Goal: Task Accomplishment & Management: Complete application form

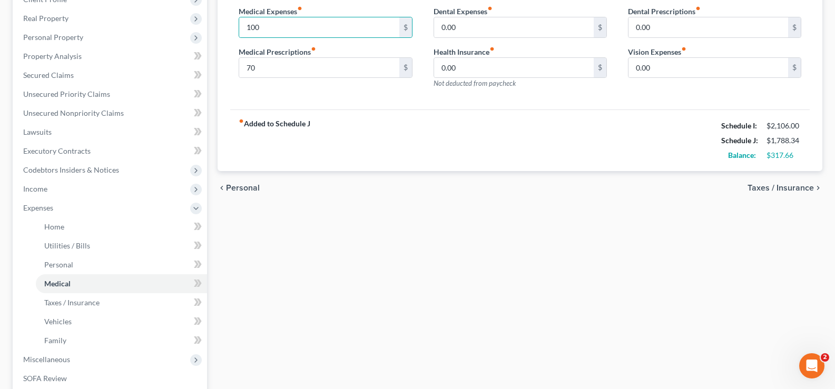
scroll to position [158, 0]
click at [87, 41] on span "Personal Property" at bounding box center [111, 36] width 192 height 19
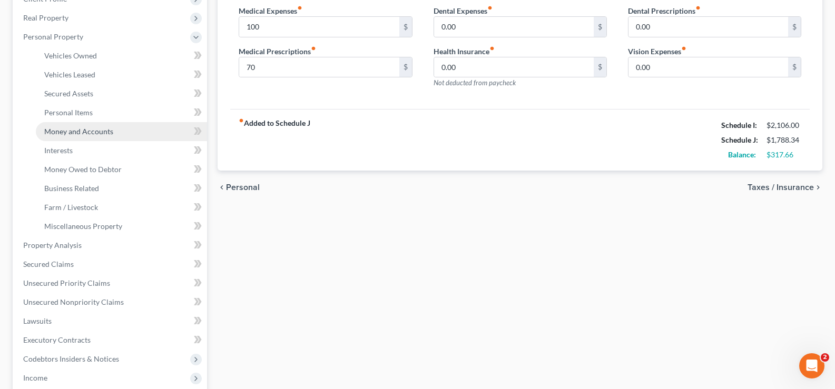
click at [94, 131] on span "Money and Accounts" at bounding box center [78, 131] width 69 height 9
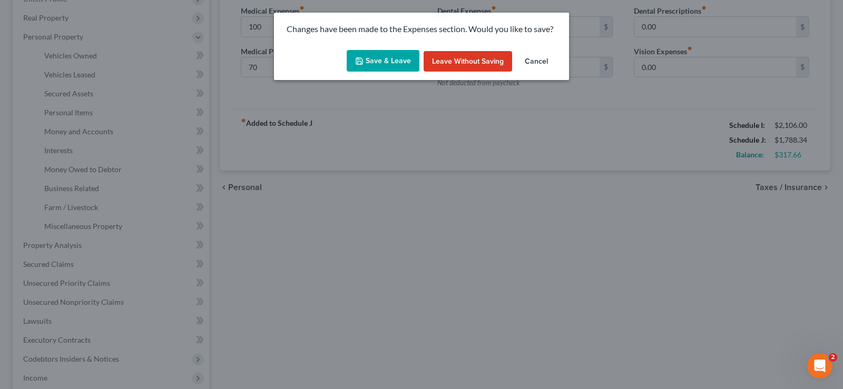
click at [368, 49] on div "Save & Leave Leave without Saving Cancel" at bounding box center [421, 63] width 295 height 35
click at [366, 56] on button "Save & Leave" at bounding box center [383, 61] width 73 height 22
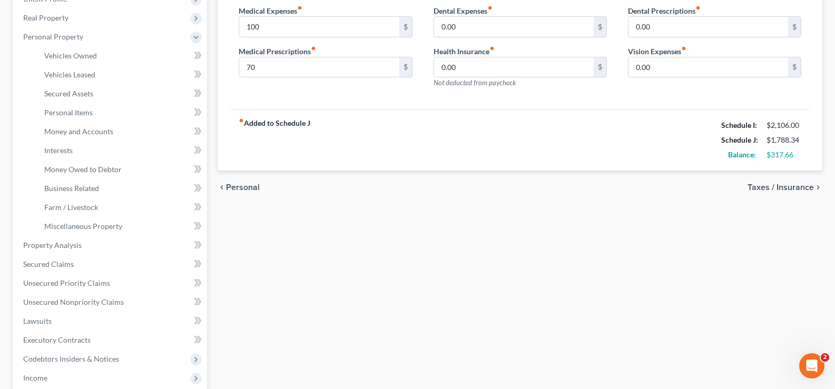
type input "100.00"
type input "70.00"
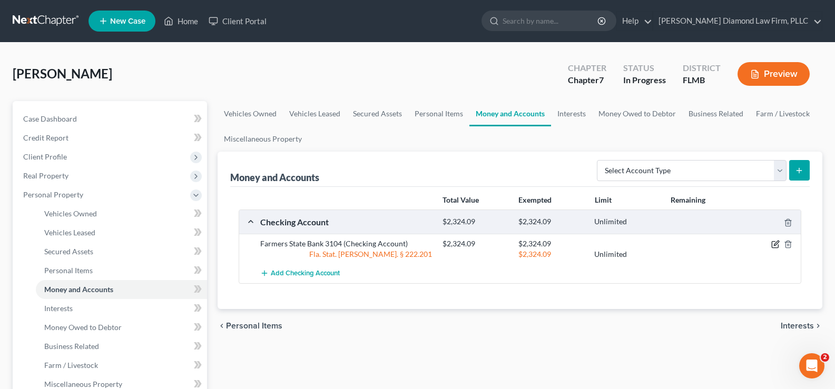
click at [776, 243] on icon "button" at bounding box center [776, 243] width 5 height 5
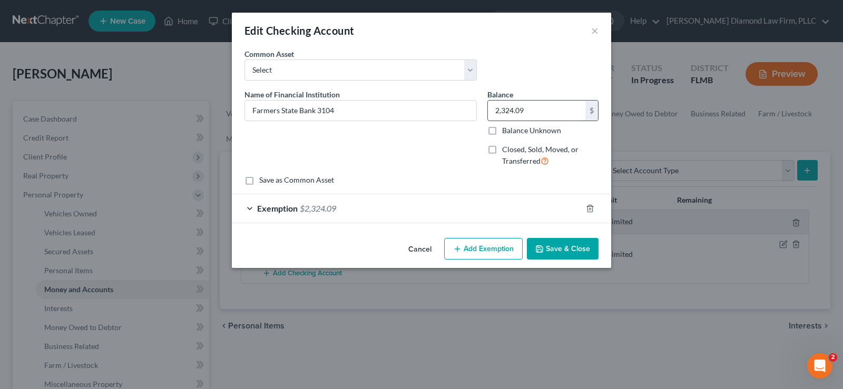
click at [525, 107] on input "2,324.09" at bounding box center [536, 111] width 97 height 20
type input "395.55"
click at [332, 211] on span "$2,324.09" at bounding box center [318, 208] width 36 height 10
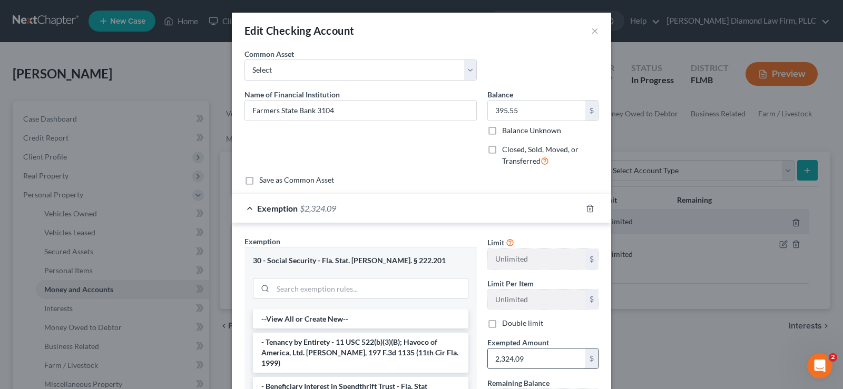
click at [536, 358] on input "2,324.09" at bounding box center [536, 359] width 97 height 20
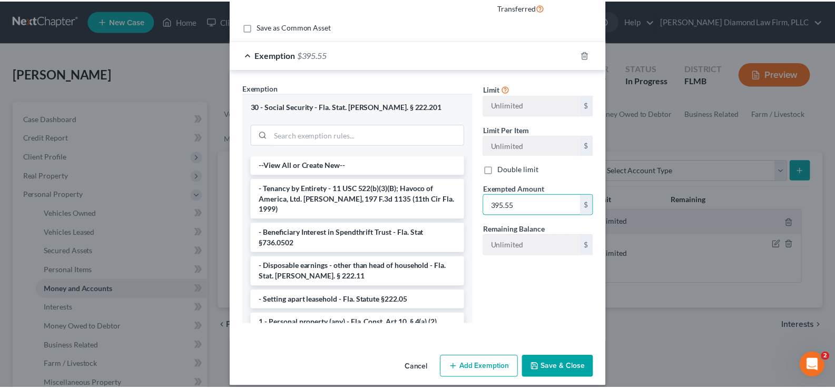
scroll to position [158, 0]
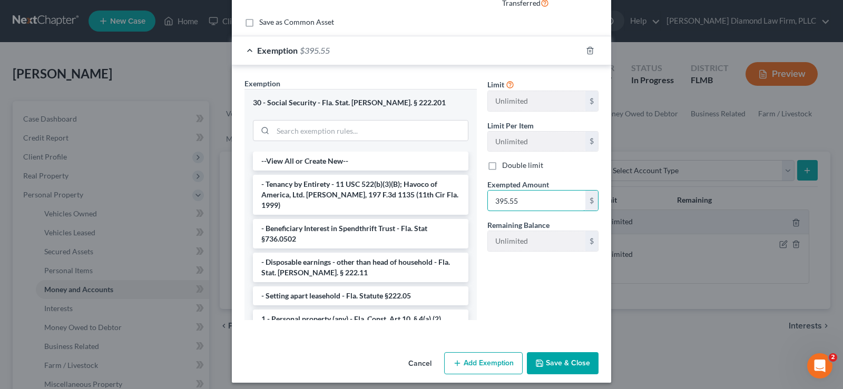
type input "395.55"
click at [559, 362] on button "Save & Close" at bounding box center [563, 363] width 72 height 22
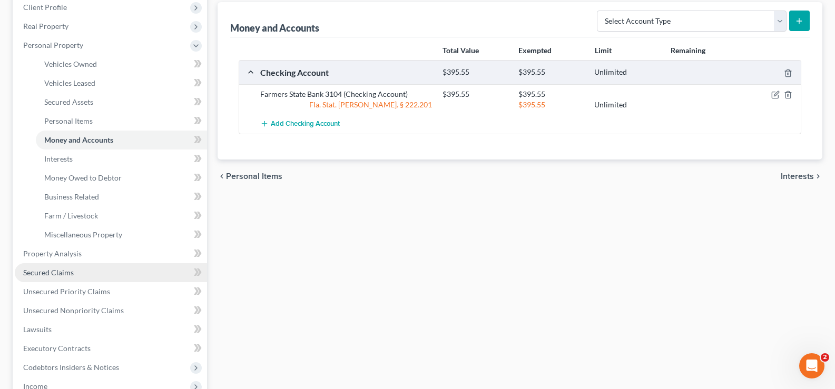
scroll to position [211, 0]
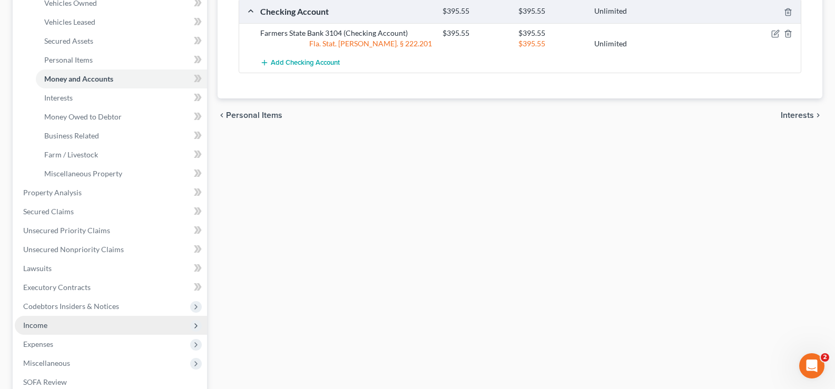
click at [72, 325] on span "Income" at bounding box center [111, 325] width 192 height 19
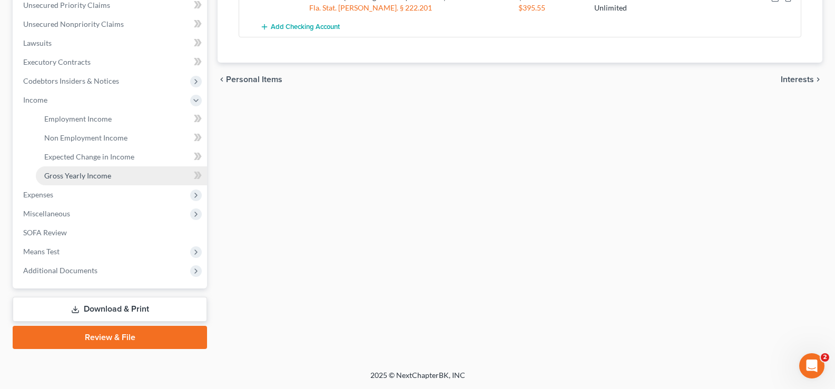
click at [97, 172] on span "Gross Yearly Income" at bounding box center [77, 175] width 67 height 9
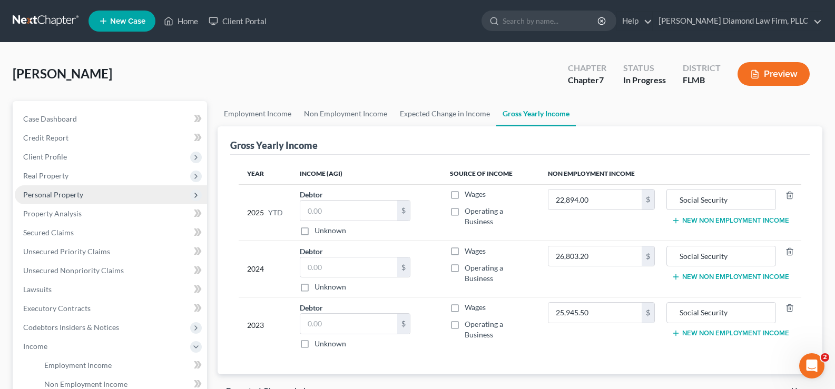
click at [64, 195] on span "Personal Property" at bounding box center [53, 194] width 60 height 9
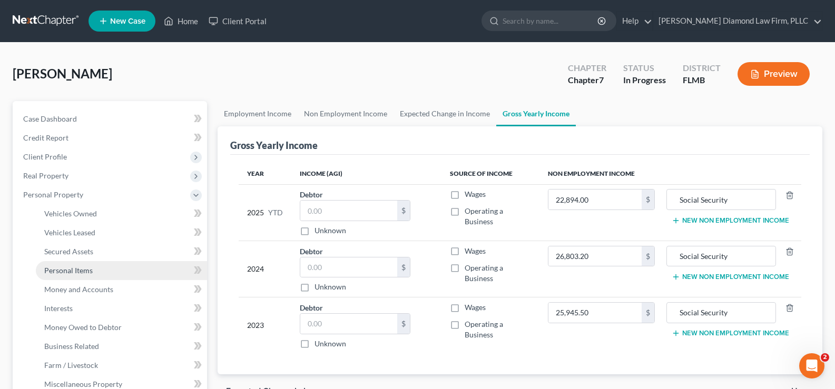
click at [80, 270] on span "Personal Items" at bounding box center [68, 270] width 48 height 9
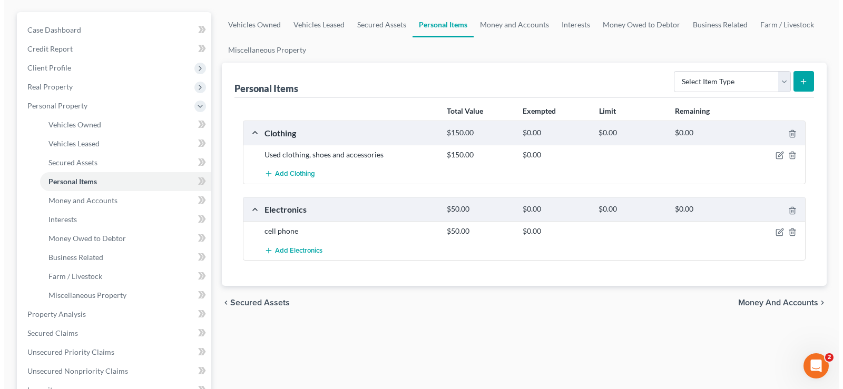
scroll to position [105, 0]
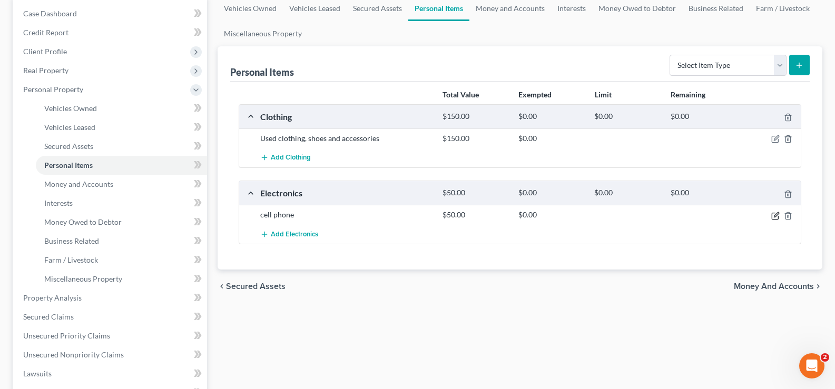
click at [774, 216] on icon "button" at bounding box center [776, 214] width 5 height 5
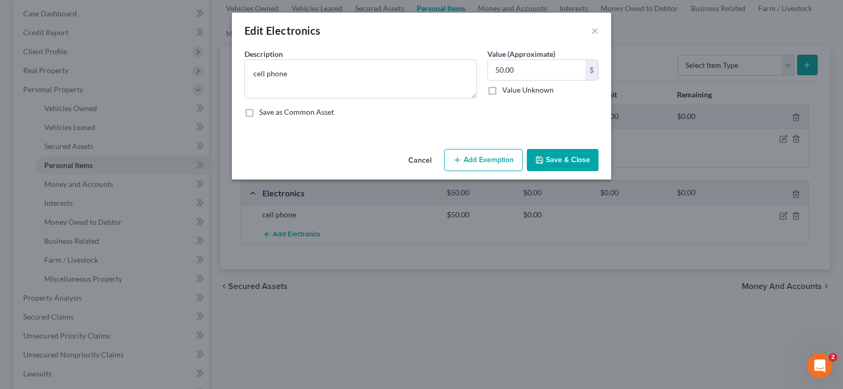
click at [464, 166] on button "Add Exemption" at bounding box center [483, 160] width 79 height 22
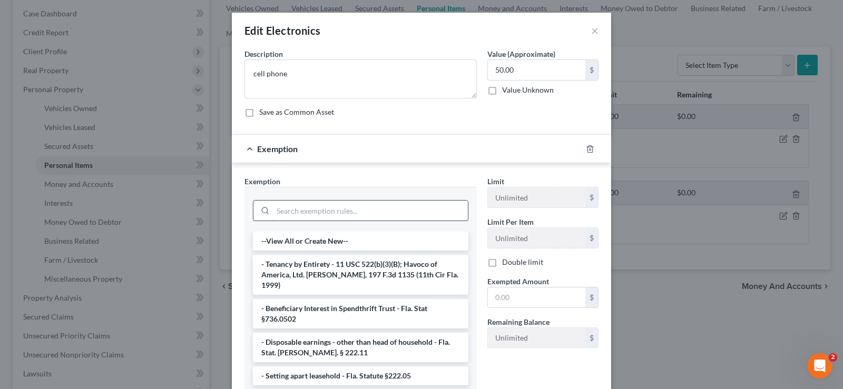
click at [316, 210] on input "search" at bounding box center [370, 211] width 195 height 20
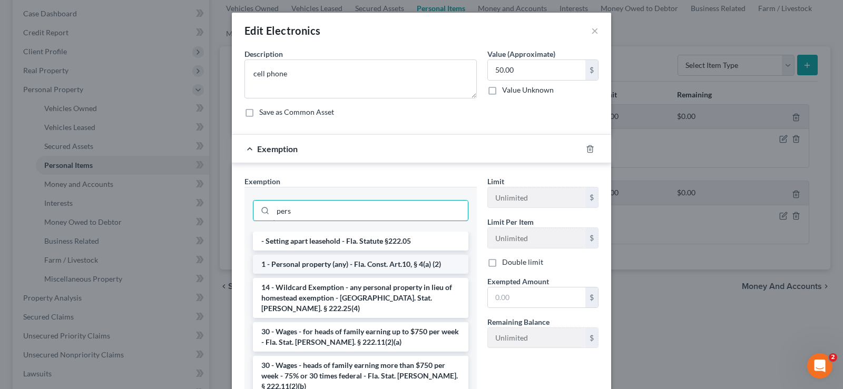
type input "pers"
click at [382, 264] on li "1 - Personal property (any) - Fla. Const. Art.10, § 4(a) (2)" at bounding box center [360, 264] width 215 height 19
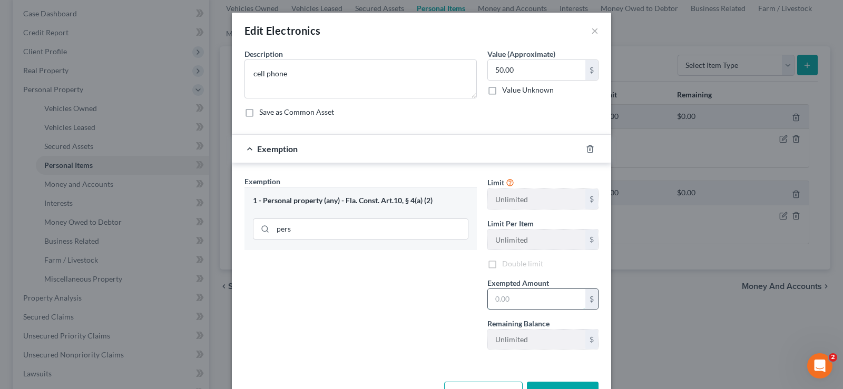
click at [517, 294] on input "text" at bounding box center [536, 299] width 97 height 20
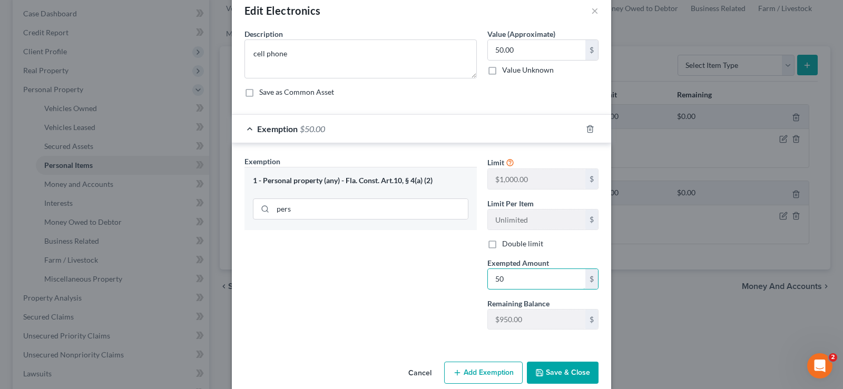
scroll to position [36, 0]
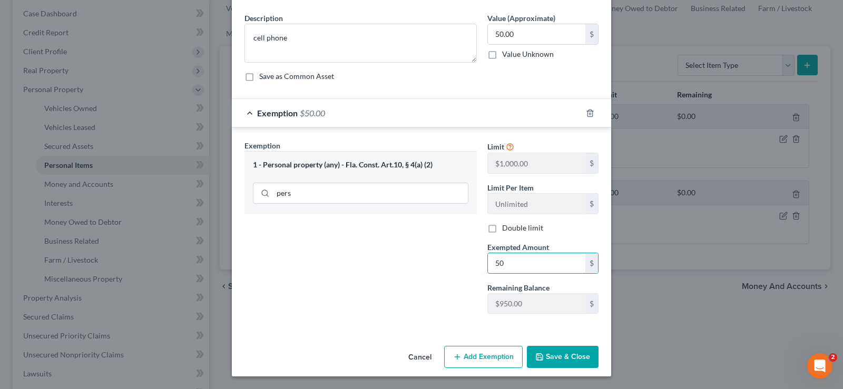
type input "50"
click at [553, 359] on button "Save & Close" at bounding box center [563, 357] width 72 height 22
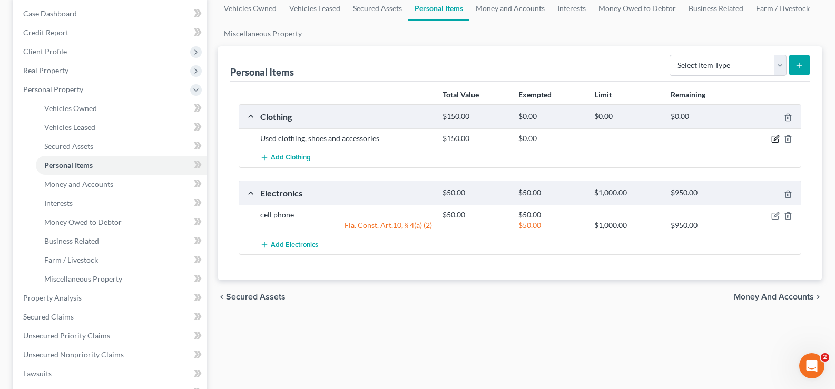
click at [778, 138] on icon "button" at bounding box center [776, 138] width 5 height 5
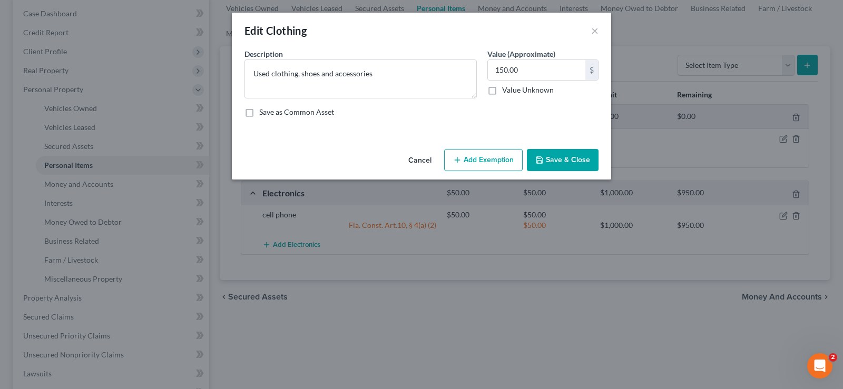
click at [471, 159] on button "Add Exemption" at bounding box center [483, 160] width 79 height 22
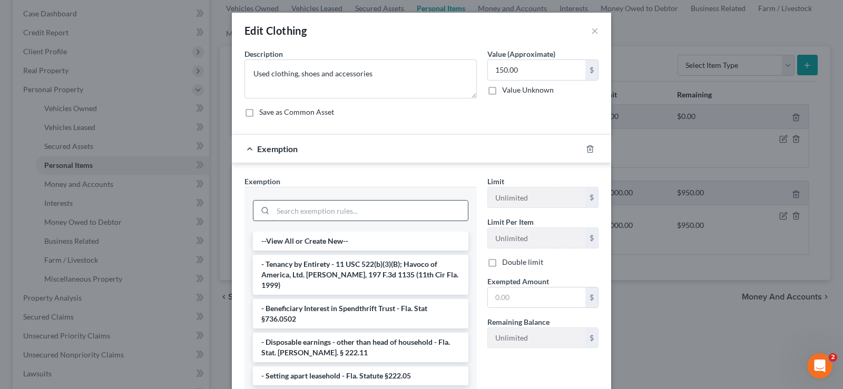
click at [328, 211] on input "search" at bounding box center [370, 211] width 195 height 20
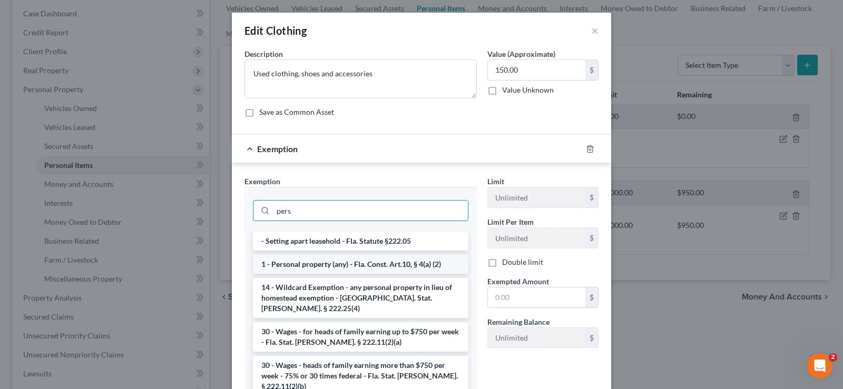
type input "pers"
click at [390, 267] on li "1 - Personal property (any) - Fla. Const. Art.10, § 4(a) (2)" at bounding box center [360, 264] width 215 height 19
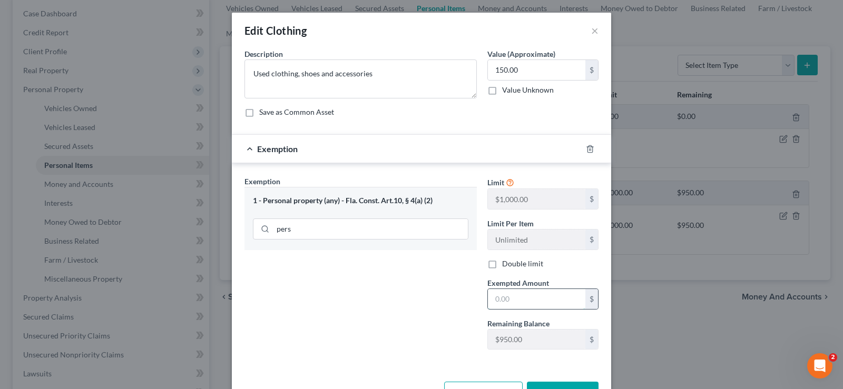
click at [526, 290] on input "text" at bounding box center [536, 299] width 97 height 20
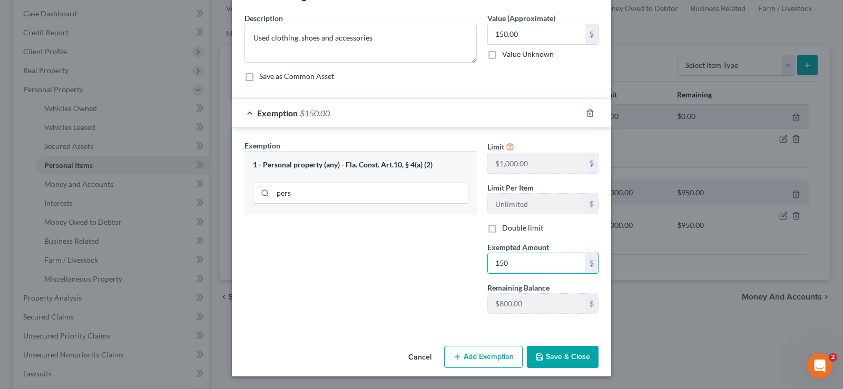
type input "150"
click at [553, 353] on button "Save & Close" at bounding box center [563, 357] width 72 height 22
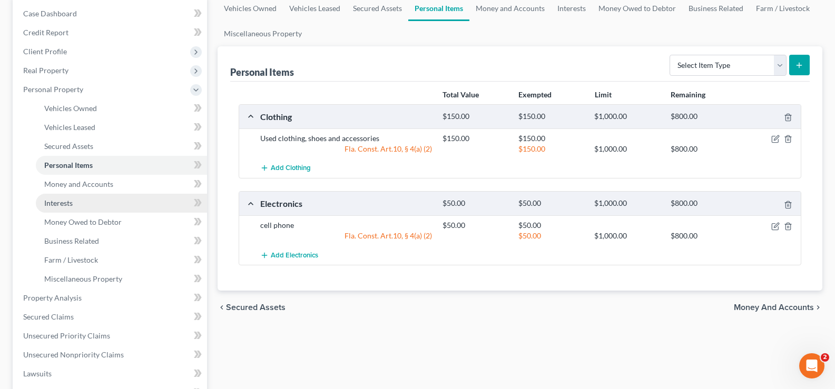
click at [63, 201] on span "Interests" at bounding box center [58, 203] width 28 height 9
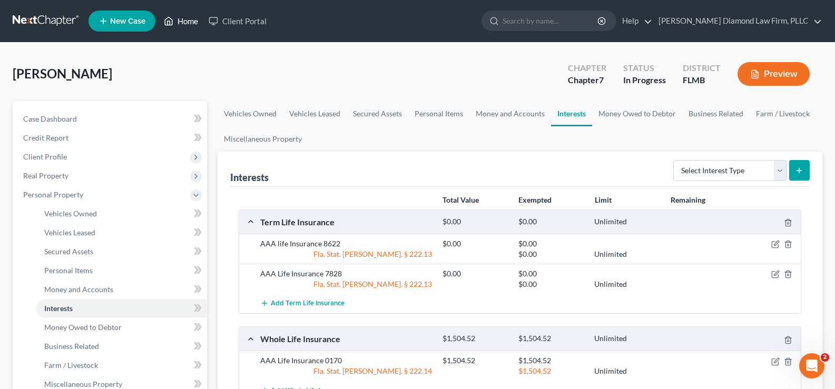
click at [191, 18] on link "Home" at bounding box center [181, 21] width 45 height 19
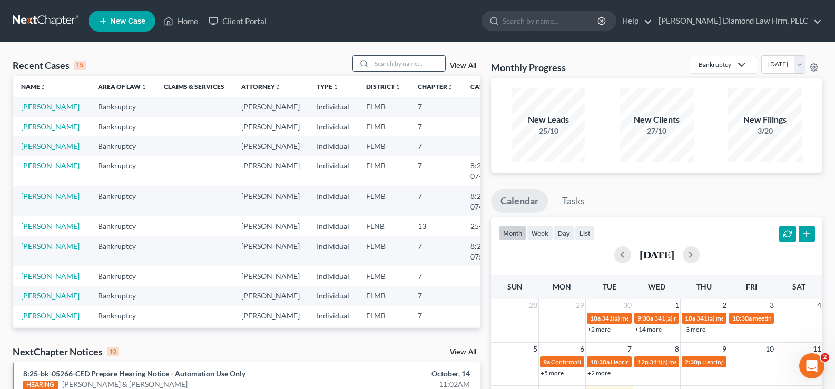
click at [387, 64] on input "search" at bounding box center [408, 63] width 74 height 15
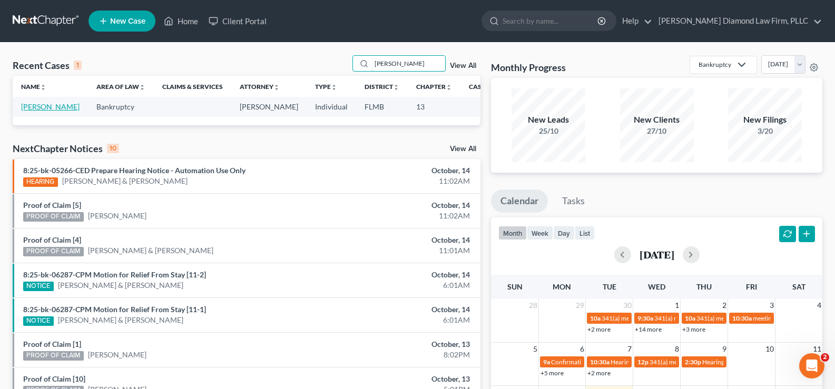
type input "[PERSON_NAME]"
click at [34, 111] on link "[PERSON_NAME]" at bounding box center [50, 106] width 58 height 9
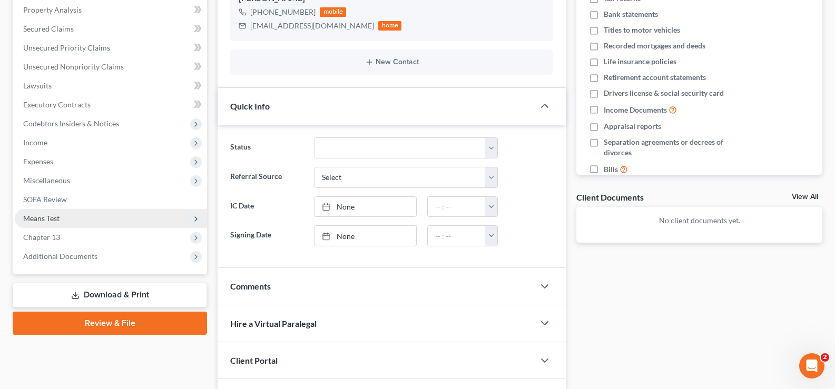
scroll to position [211, 0]
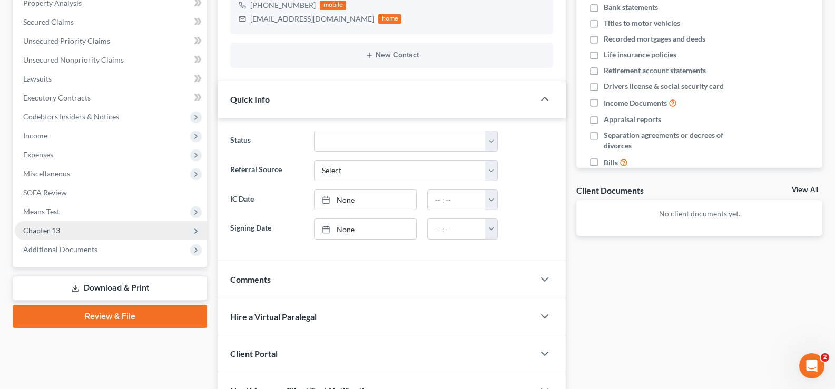
click at [64, 230] on span "Chapter 13" at bounding box center [111, 230] width 192 height 19
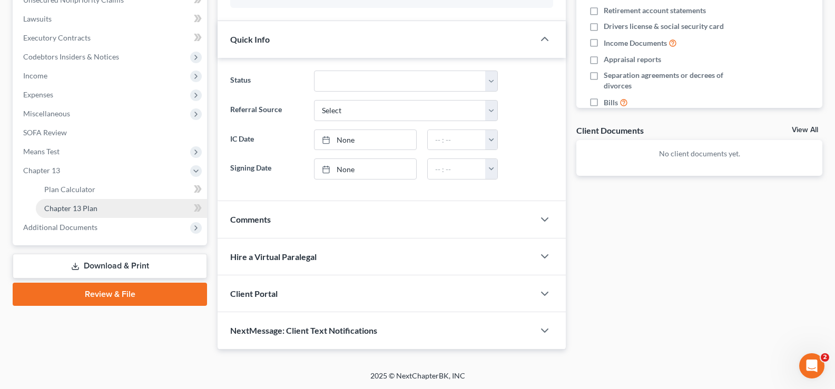
scroll to position [271, 0]
click at [141, 210] on link "Chapter 13 Plan" at bounding box center [121, 208] width 171 height 19
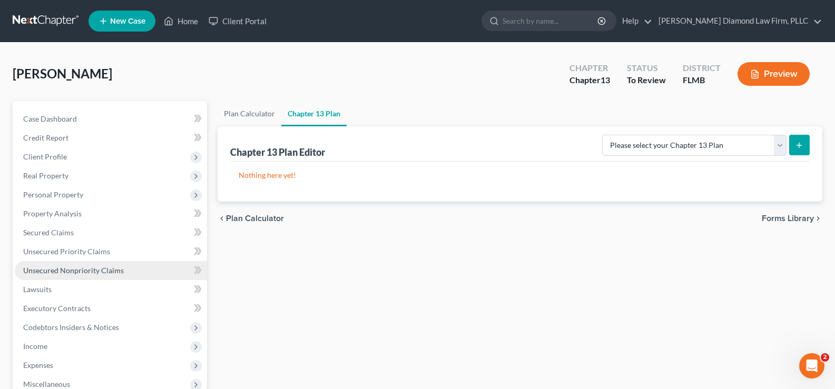
click at [83, 270] on span "Unsecured Nonpriority Claims" at bounding box center [73, 270] width 101 height 9
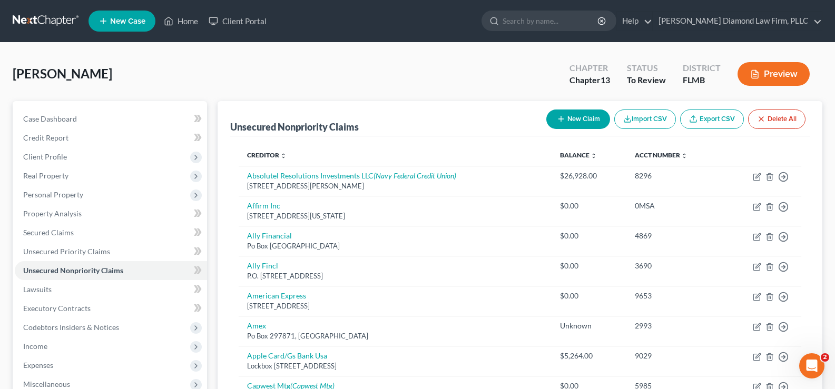
click at [558, 116] on icon "button" at bounding box center [561, 119] width 8 height 8
select select "0"
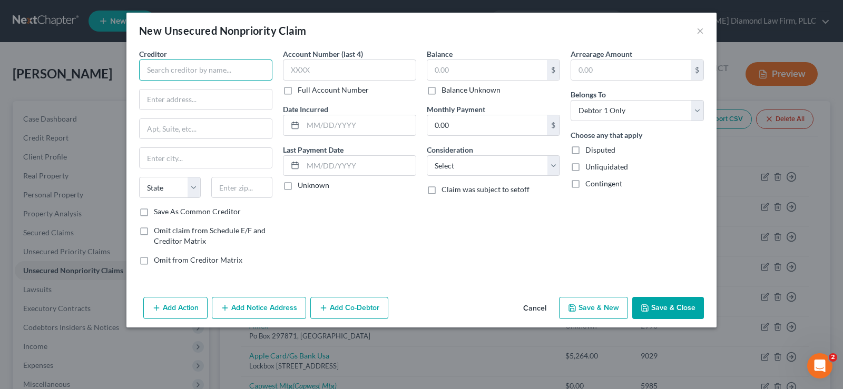
click at [174, 70] on input "text" at bounding box center [205, 70] width 133 height 21
type input "Linebarger, Goggan, [PERSON_NAME] & [PERSON_NAME] LLP"
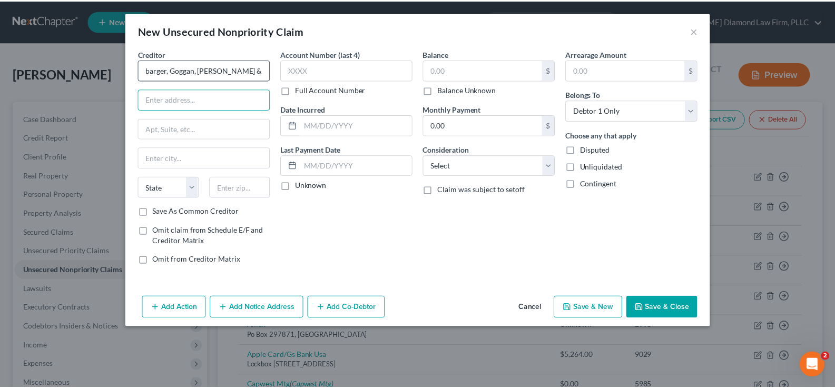
scroll to position [0, 0]
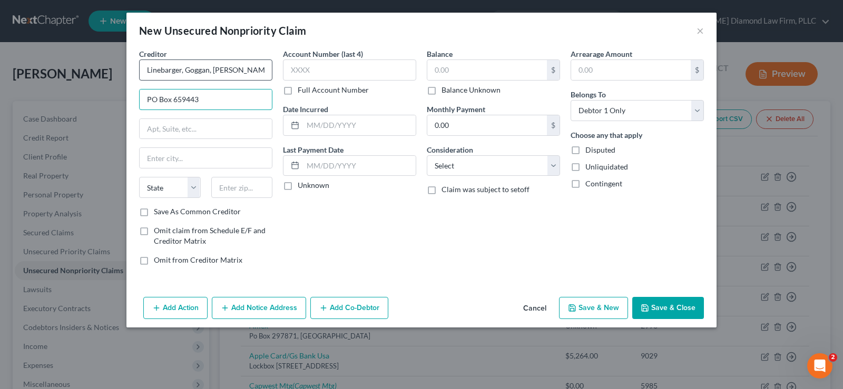
type input "PO Box 659443"
type input "78265"
type input "San Antonio"
select select "45"
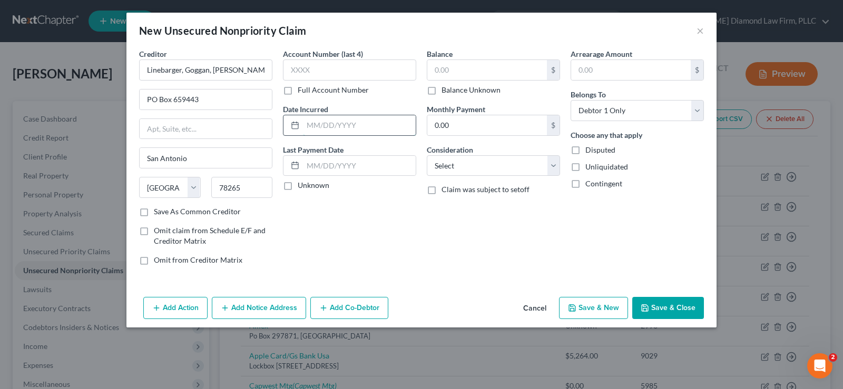
click at [344, 129] on input "text" at bounding box center [359, 125] width 113 height 20
drag, startPoint x: 345, startPoint y: 125, endPoint x: 352, endPoint y: 105, distance: 21.2
click at [345, 125] on input "text" at bounding box center [359, 125] width 113 height 20
type input "[DATE]"
drag, startPoint x: 318, startPoint y: 75, endPoint x: 308, endPoint y: 93, distance: 20.5
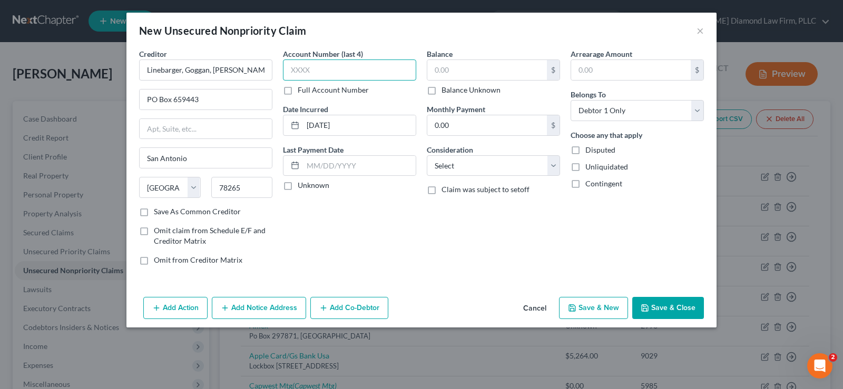
click at [318, 75] on input "text" at bounding box center [349, 70] width 133 height 21
click at [298, 85] on label "Full Account Number" at bounding box center [333, 90] width 71 height 11
click at [298, 89] on label "Full Account Number" at bounding box center [333, 90] width 71 height 11
click at [302, 89] on input "Full Account Number" at bounding box center [305, 88] width 7 height 7
click at [301, 69] on input "text" at bounding box center [349, 70] width 133 height 21
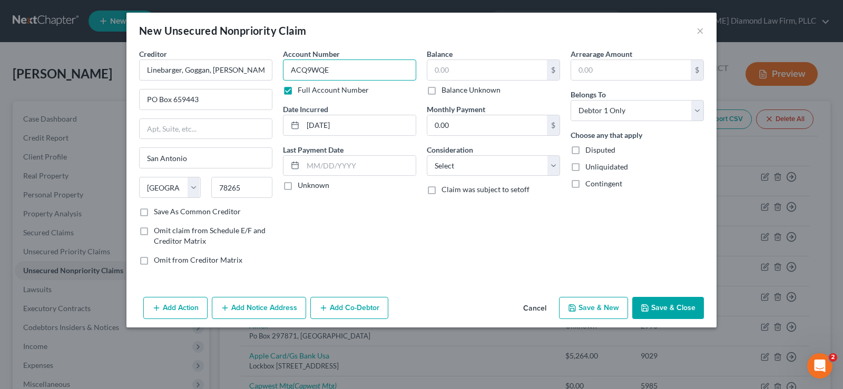
type input "ACQ9WQE"
click at [494, 74] on input "text" at bounding box center [487, 70] width 120 height 20
click at [475, 72] on input "text" at bounding box center [487, 70] width 120 height 20
type input "394.80"
click at [479, 161] on select "Select Cable / Satellite Services Collection Agency Credit Card Debt Debt Couns…" at bounding box center [493, 165] width 133 height 21
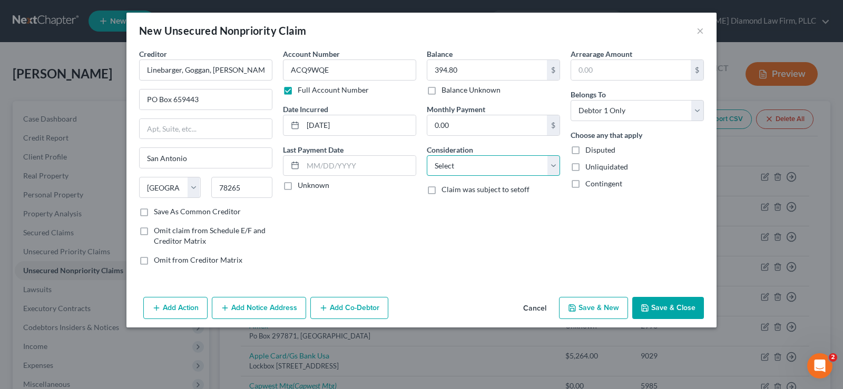
select select "14"
click at [427, 155] on select "Select Cable / Satellite Services Collection Agency Credit Card Debt Debt Couns…" at bounding box center [493, 165] width 133 height 21
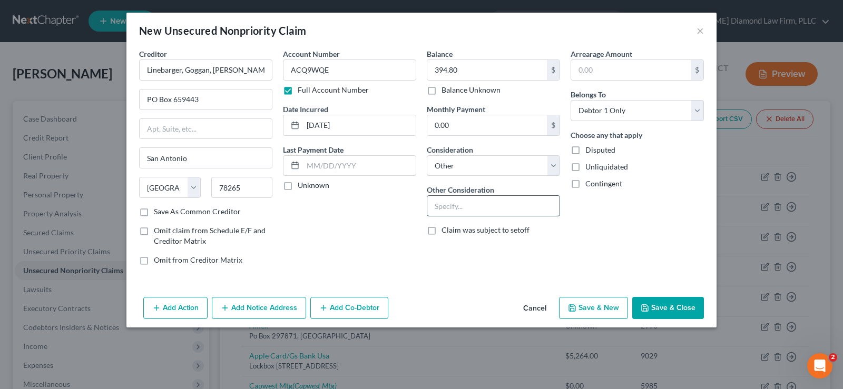
click at [473, 208] on input "text" at bounding box center [493, 206] width 132 height 20
type input "Traffic violation"
click at [669, 302] on button "Save & Close" at bounding box center [668, 308] width 72 height 22
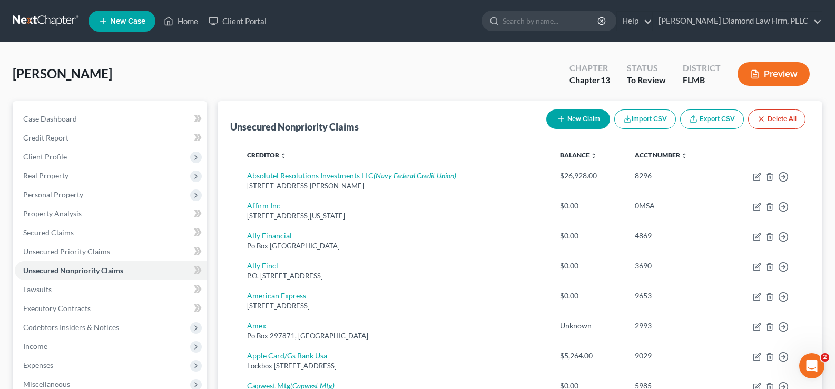
click at [566, 120] on button "New Claim" at bounding box center [578, 119] width 64 height 19
select select "0"
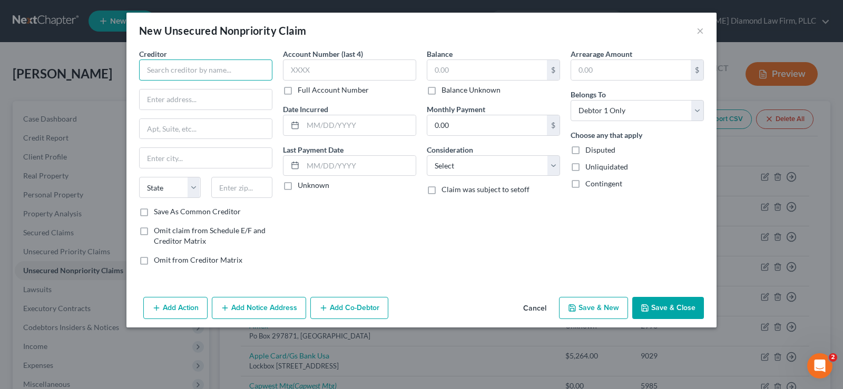
click at [166, 70] on input "text" at bounding box center [205, 70] width 133 height 21
type input "PennCredit"
type input "[STREET_ADDRESS]"
type input "17110"
type input "[GEOGRAPHIC_DATA]"
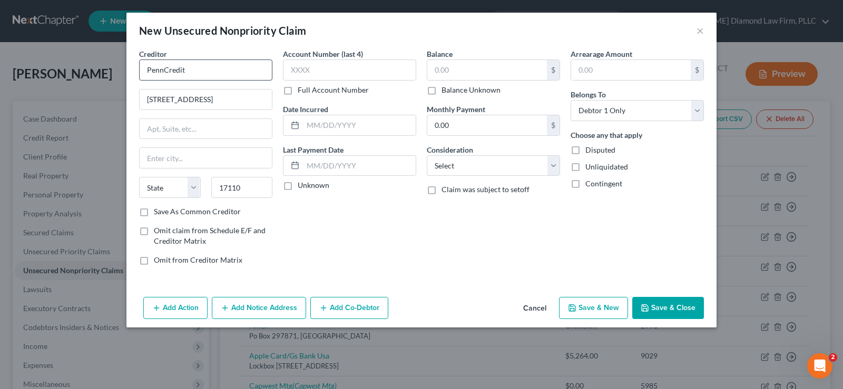
select select "39"
click at [298, 89] on label "Full Account Number" at bounding box center [333, 90] width 71 height 11
click at [302, 89] on input "Full Account Number" at bounding box center [305, 88] width 7 height 7
click at [311, 71] on input "text" at bounding box center [349, 70] width 133 height 21
type input "L0233362"
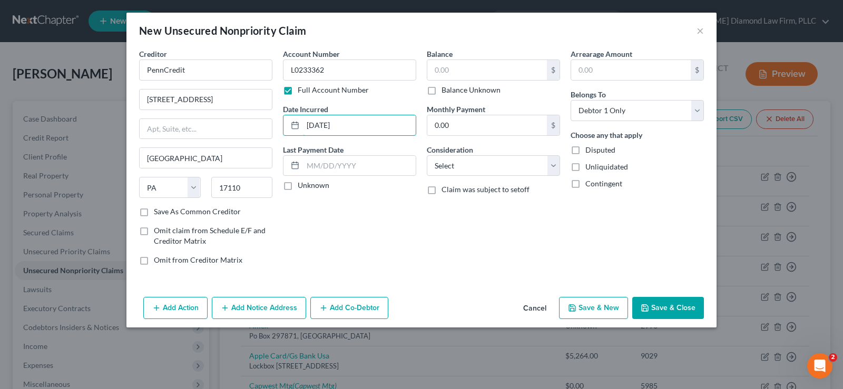
type input "[DATE]"
type input "405.56"
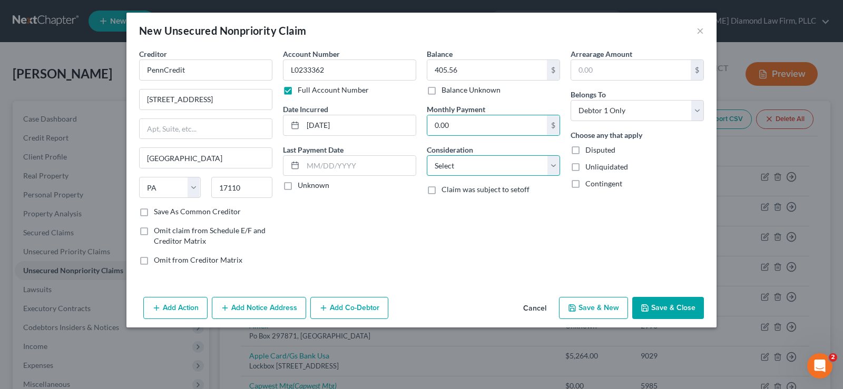
click at [455, 163] on select "Select Cable / Satellite Services Collection Agency Credit Card Debt Debt Couns…" at bounding box center [493, 165] width 133 height 21
select select "14"
click at [427, 155] on select "Select Cable / Satellite Services Collection Agency Credit Card Debt Debt Couns…" at bounding box center [493, 165] width 133 height 21
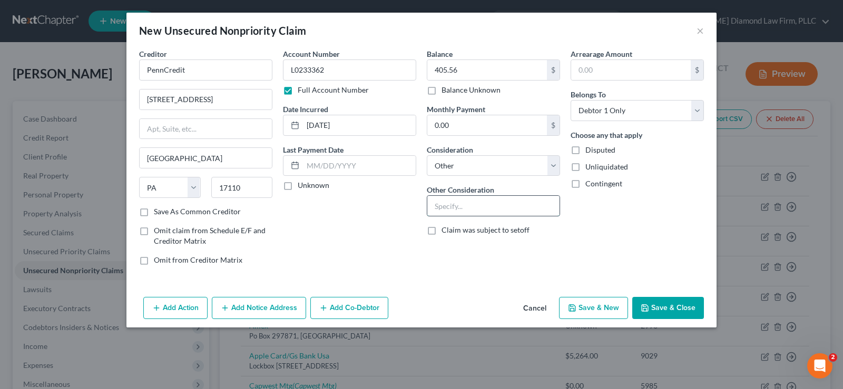
click at [465, 207] on input "text" at bounding box center [493, 206] width 132 height 20
type input "Unpaid toll violation"
click at [670, 305] on button "Save & Close" at bounding box center [668, 308] width 72 height 22
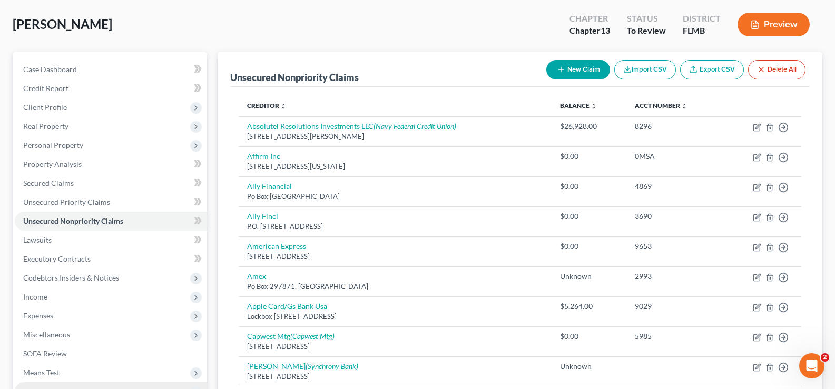
scroll to position [158, 0]
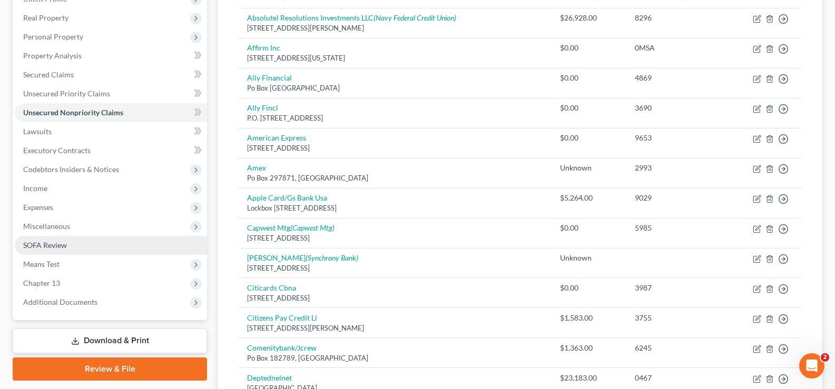
click at [65, 245] on span "SOFA Review" at bounding box center [45, 245] width 44 height 9
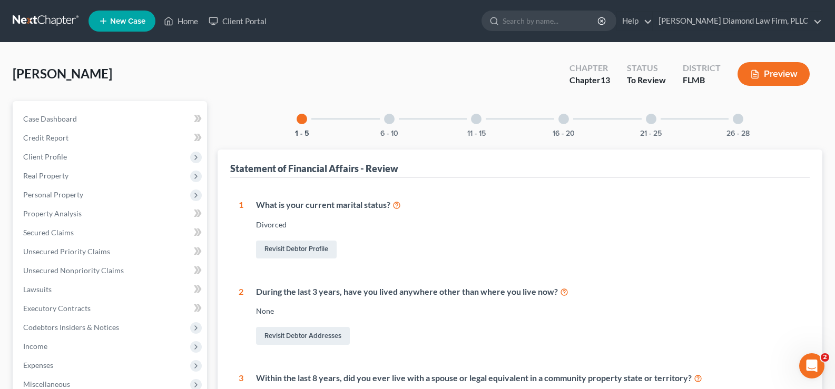
click at [391, 119] on div at bounding box center [389, 119] width 11 height 11
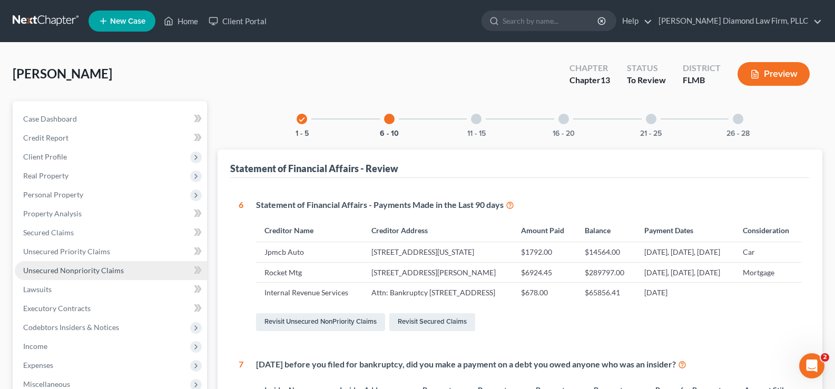
click at [96, 275] on link "Unsecured Nonpriority Claims" at bounding box center [111, 270] width 192 height 19
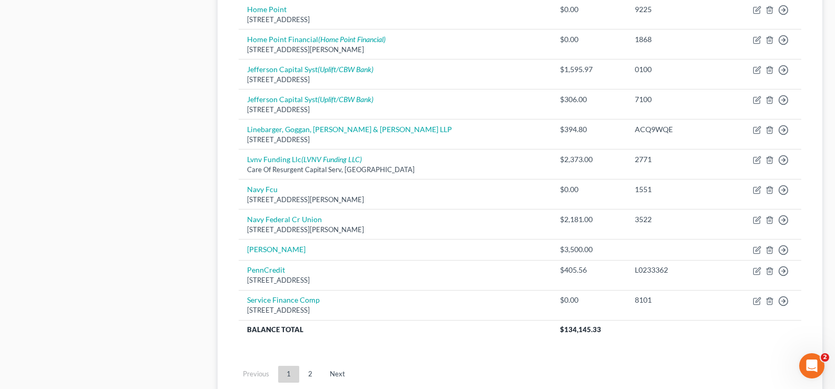
scroll to position [738, 0]
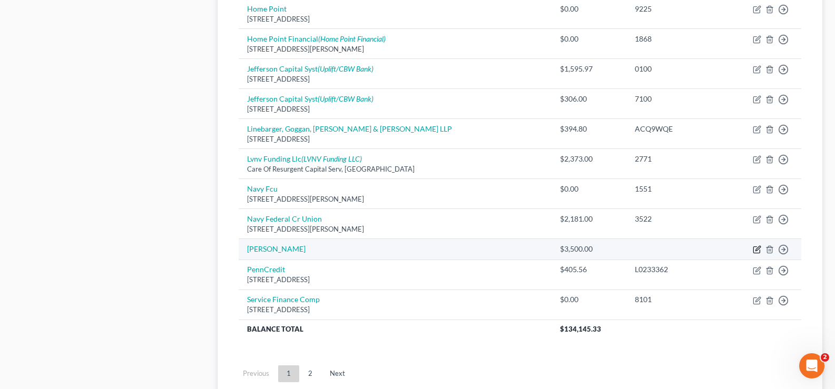
click at [758, 249] on icon "button" at bounding box center [757, 250] width 8 height 8
select select "10"
select select "0"
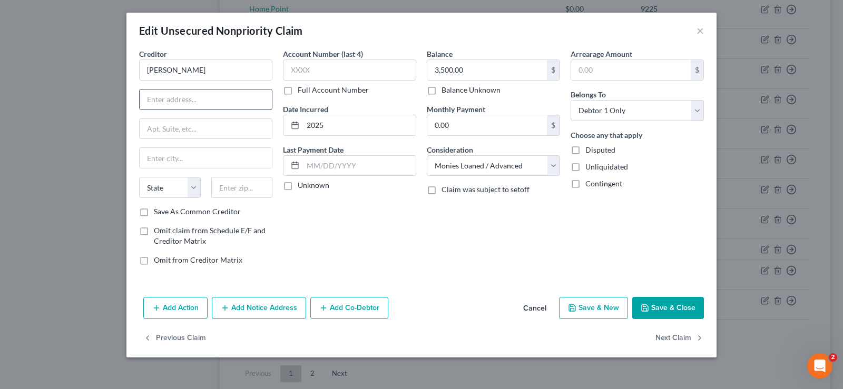
click at [204, 92] on input "text" at bounding box center [206, 100] width 132 height 20
type input "[STREET_ADDRESS]"
type input "34685"
type input "[GEOGRAPHIC_DATA]"
select select "9"
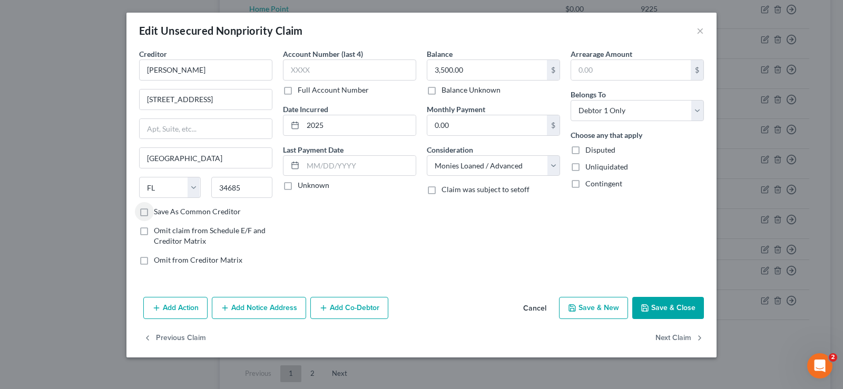
click at [670, 311] on button "Save & Close" at bounding box center [668, 308] width 72 height 22
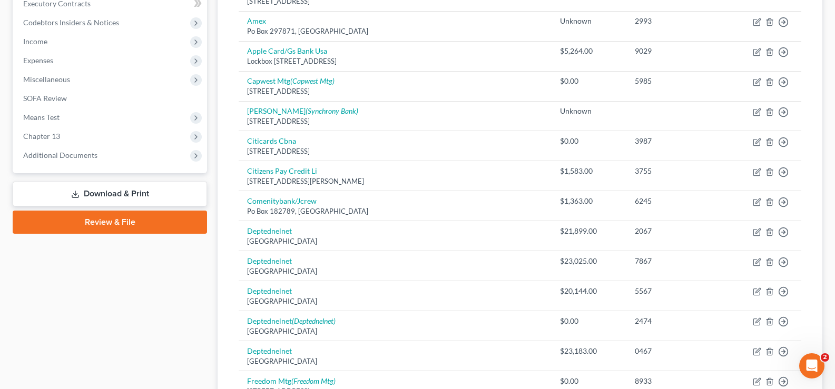
scroll to position [195, 0]
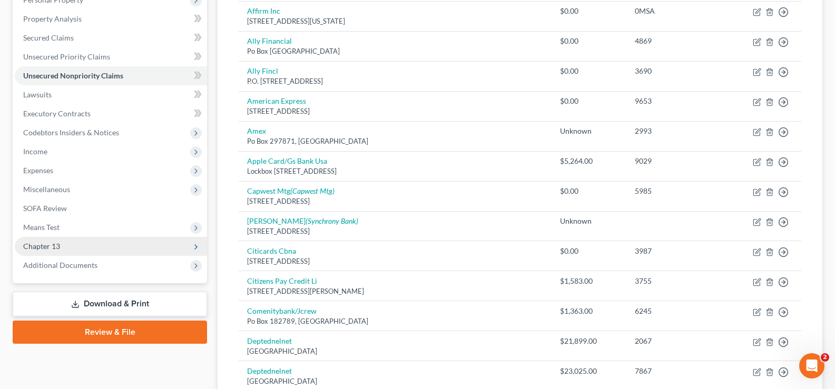
click at [71, 242] on span "Chapter 13" at bounding box center [111, 246] width 192 height 19
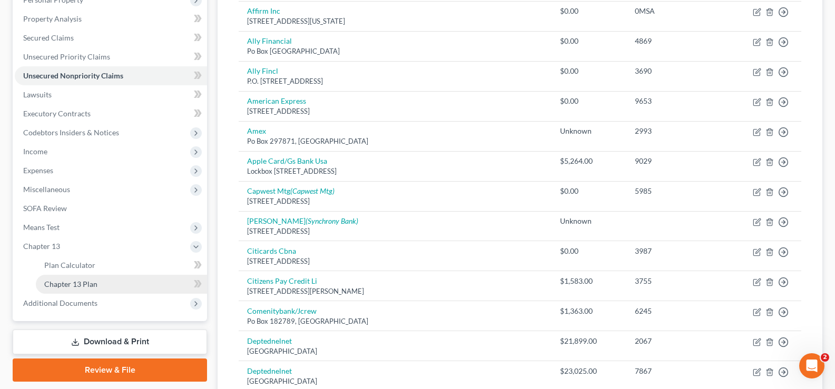
click at [85, 280] on span "Chapter 13 Plan" at bounding box center [70, 284] width 53 height 9
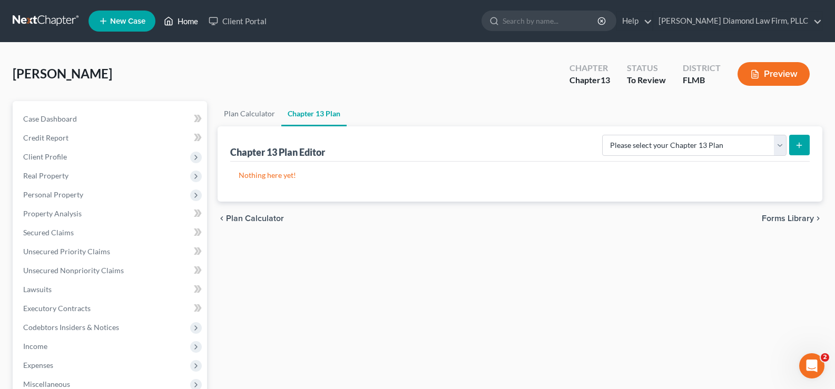
click at [187, 19] on link "Home" at bounding box center [181, 21] width 45 height 19
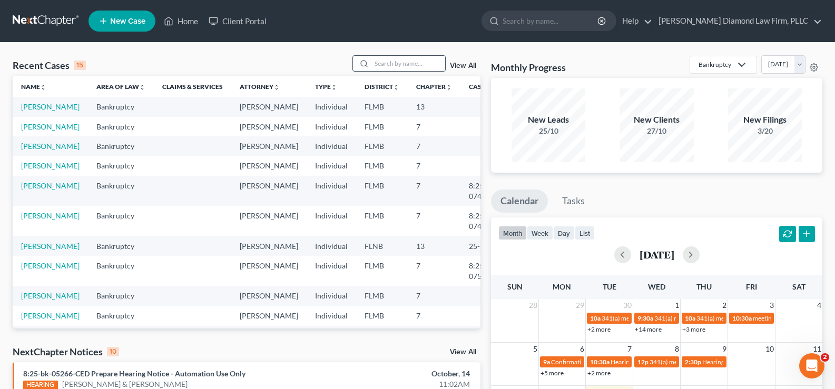
click at [384, 62] on input "search" at bounding box center [408, 63] width 74 height 15
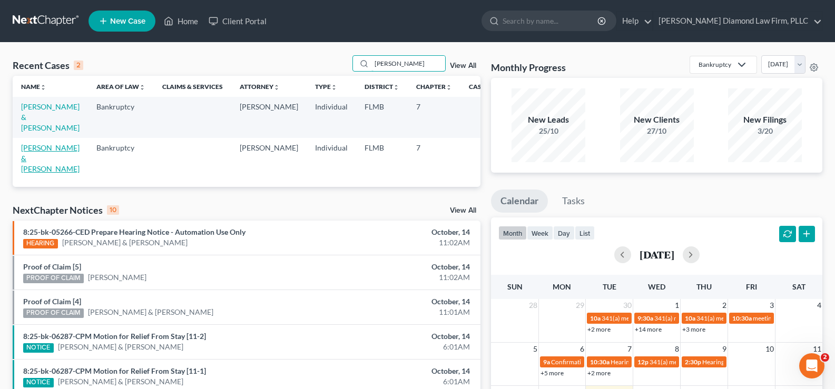
type input "[PERSON_NAME]"
click at [29, 173] on link "[PERSON_NAME] & [PERSON_NAME]" at bounding box center [50, 158] width 58 height 30
select select "7"
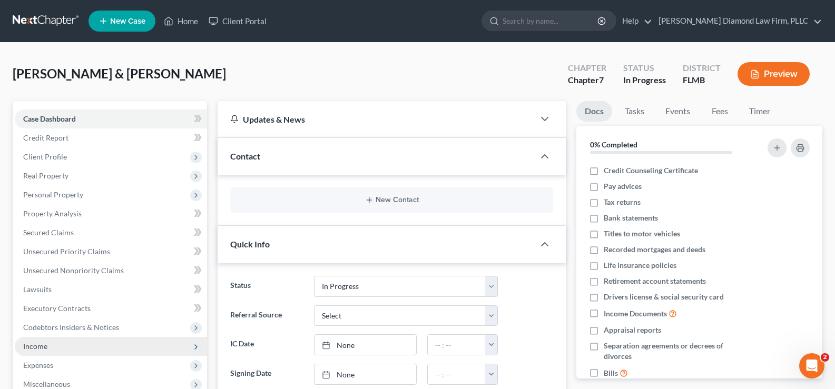
click at [62, 346] on span "Income" at bounding box center [111, 346] width 192 height 19
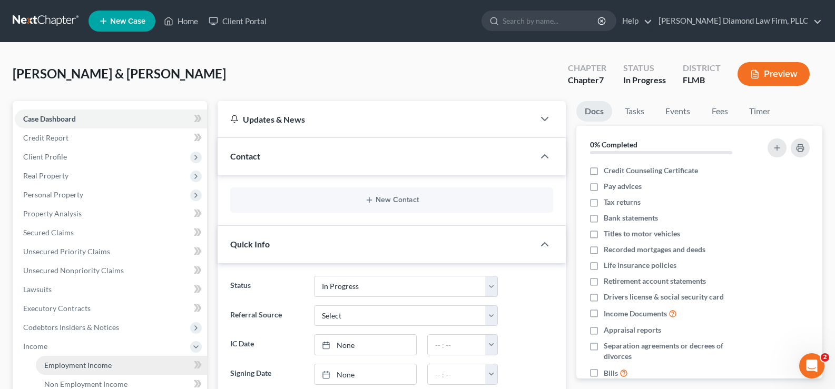
click at [86, 365] on span "Employment Income" at bounding box center [77, 365] width 67 height 9
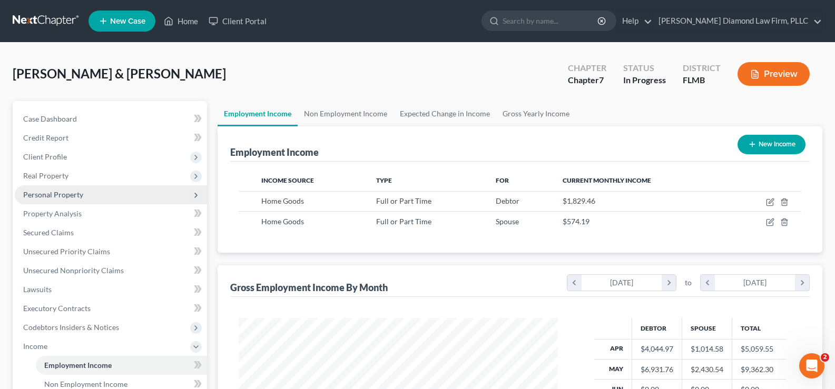
click at [76, 197] on span "Personal Property" at bounding box center [53, 194] width 60 height 9
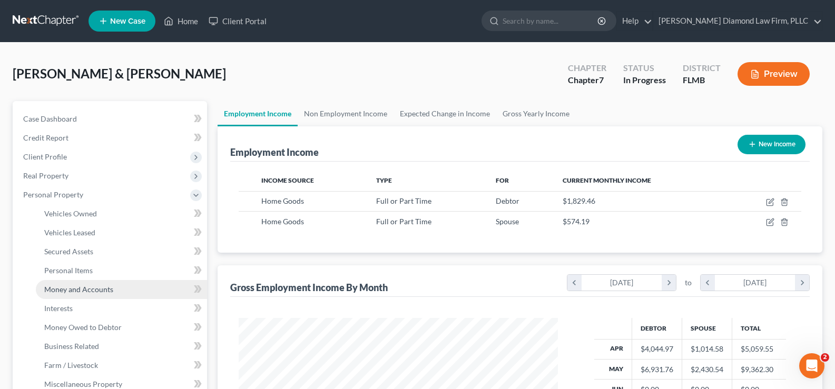
click at [104, 290] on span "Money and Accounts" at bounding box center [78, 289] width 69 height 9
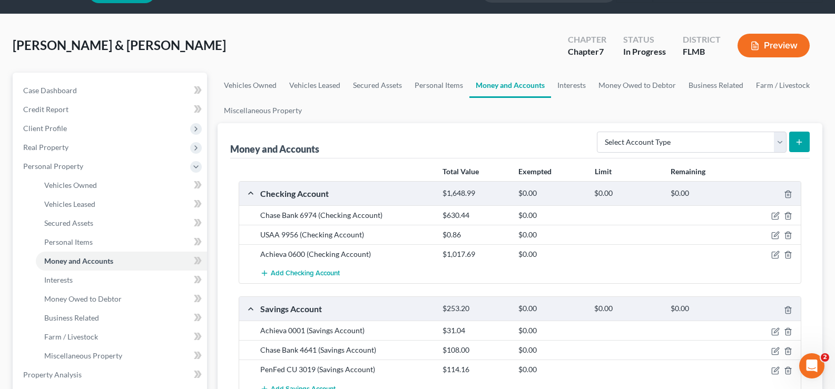
scroll to position [105, 0]
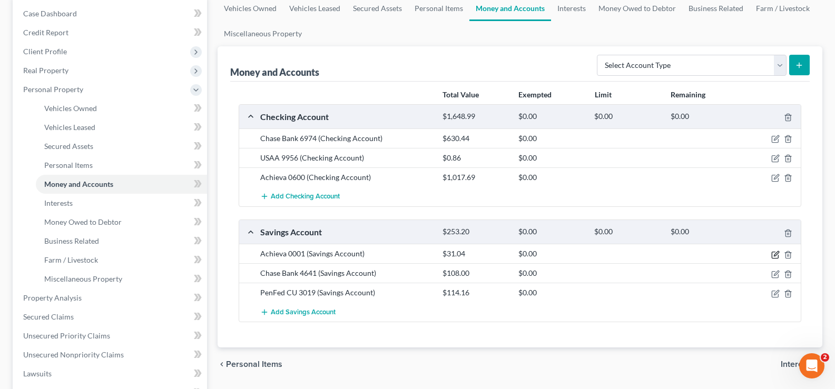
click at [774, 254] on icon "button" at bounding box center [775, 255] width 8 height 8
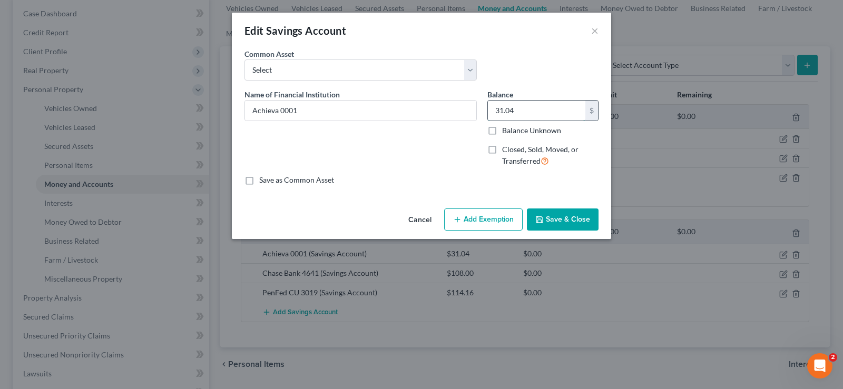
click at [531, 116] on input "31.04" at bounding box center [536, 111] width 97 height 20
type input "1.00"
click at [568, 220] on button "Save & Close" at bounding box center [563, 220] width 72 height 22
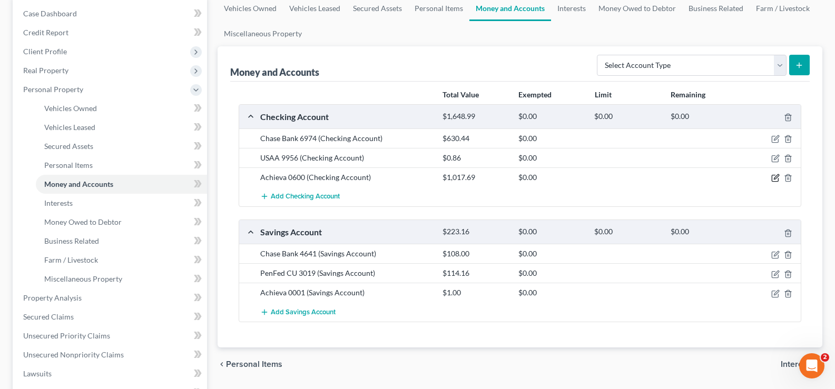
click at [774, 179] on icon "button" at bounding box center [776, 177] width 5 height 5
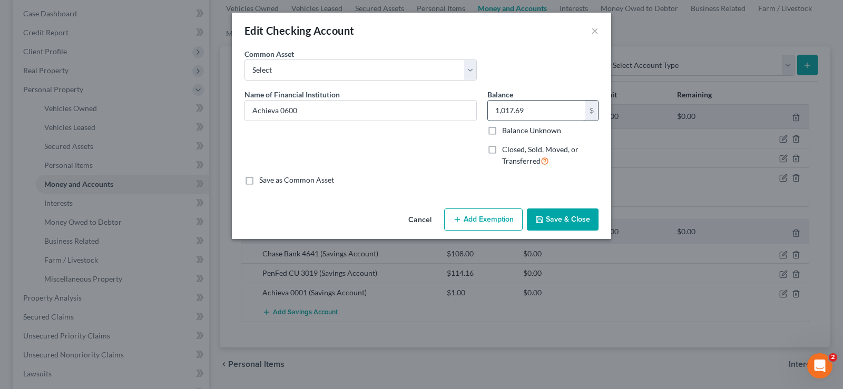
click at [552, 111] on input "1,017.69" at bounding box center [536, 111] width 97 height 20
type input "116.58"
click at [568, 217] on button "Save & Close" at bounding box center [563, 220] width 72 height 22
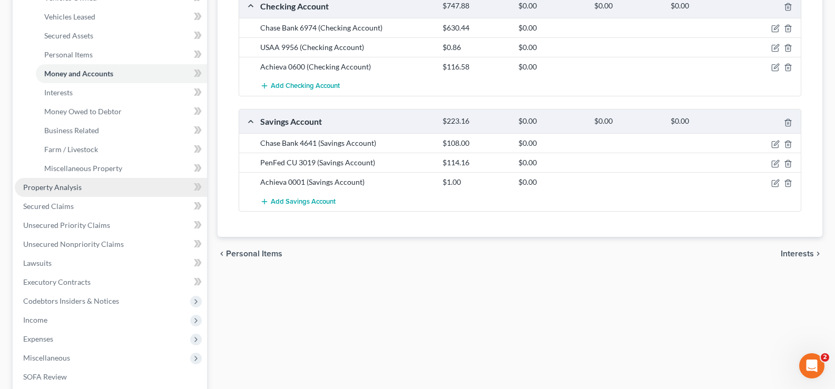
scroll to position [263, 0]
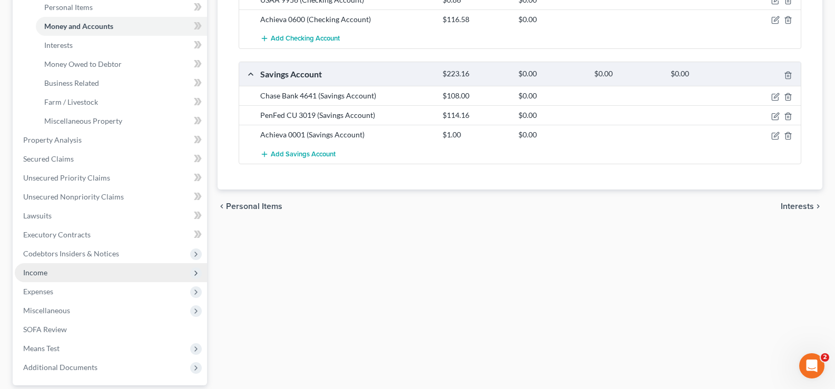
click at [54, 269] on span "Income" at bounding box center [111, 272] width 192 height 19
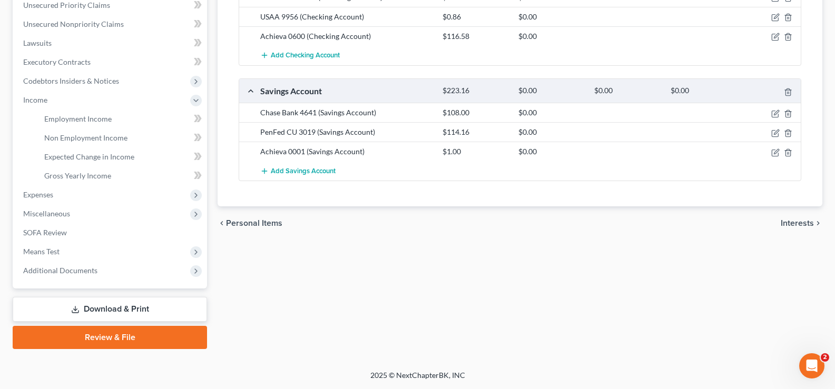
scroll to position [247, 0]
click at [107, 118] on span "Employment Income" at bounding box center [77, 118] width 67 height 9
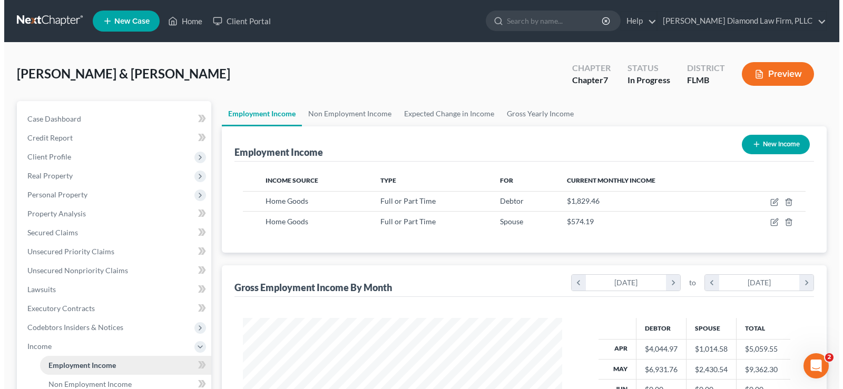
scroll to position [189, 340]
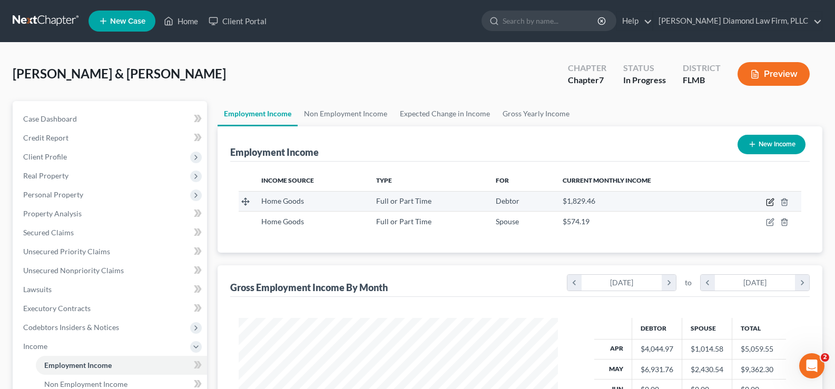
click at [770, 203] on icon "button" at bounding box center [771, 201] width 5 height 5
select select "0"
select select "9"
select select "3"
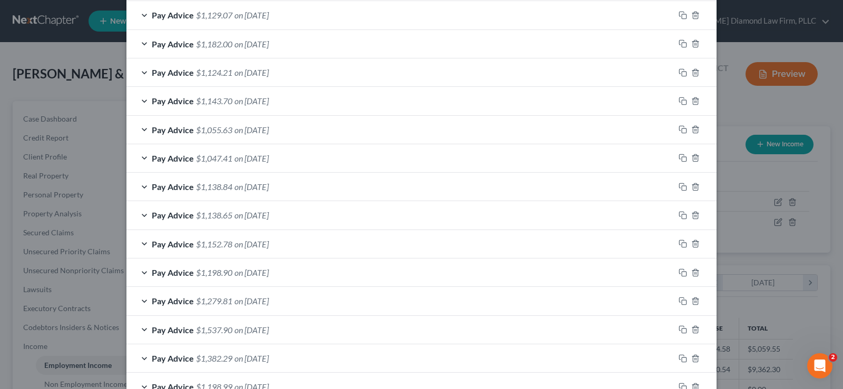
scroll to position [683, 0]
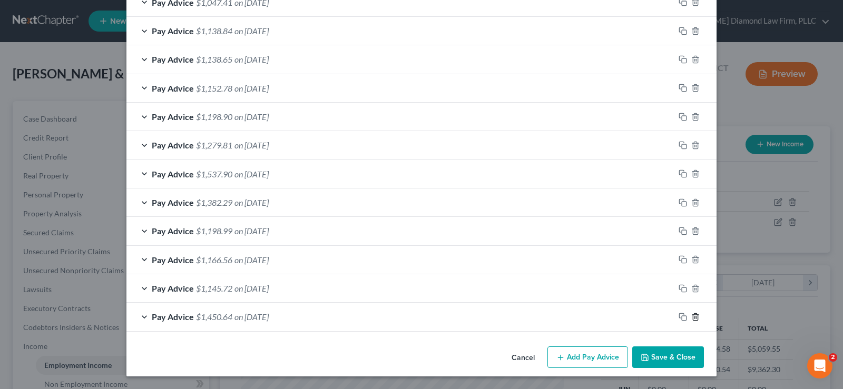
click at [693, 317] on icon "button" at bounding box center [695, 317] width 8 height 8
click at [692, 318] on icon "button" at bounding box center [695, 316] width 8 height 8
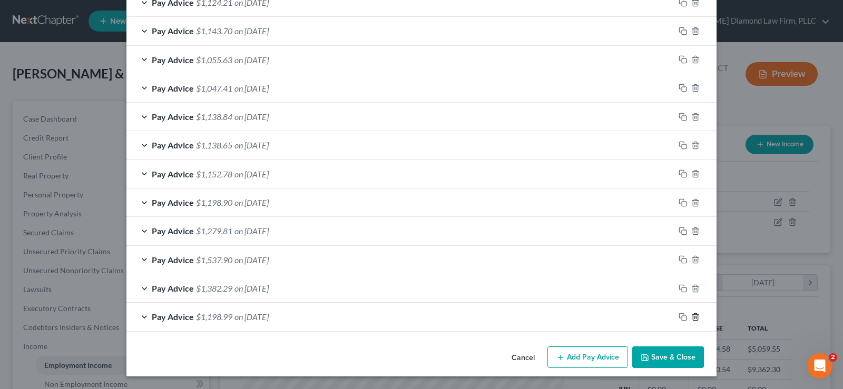
click at [692, 318] on icon "button" at bounding box center [695, 317] width 8 height 8
click at [692, 318] on icon "button" at bounding box center [695, 316] width 8 height 8
click at [692, 318] on icon "button" at bounding box center [695, 317] width 8 height 8
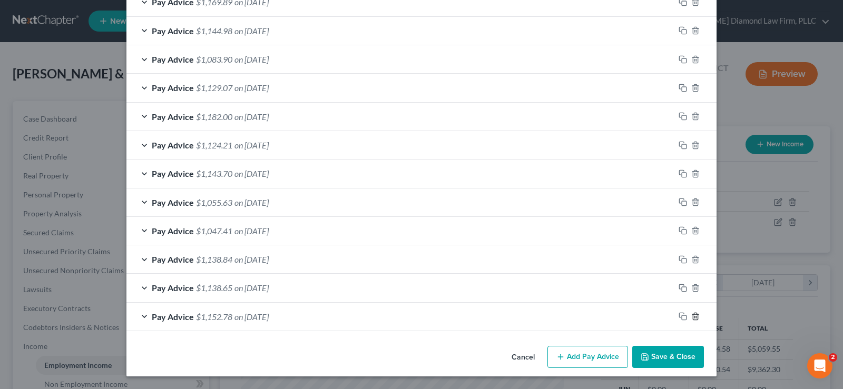
click at [692, 318] on icon "button" at bounding box center [695, 316] width 8 height 8
click at [692, 318] on icon "button" at bounding box center [695, 317] width 8 height 8
click at [692, 318] on icon "button" at bounding box center [695, 316] width 8 height 8
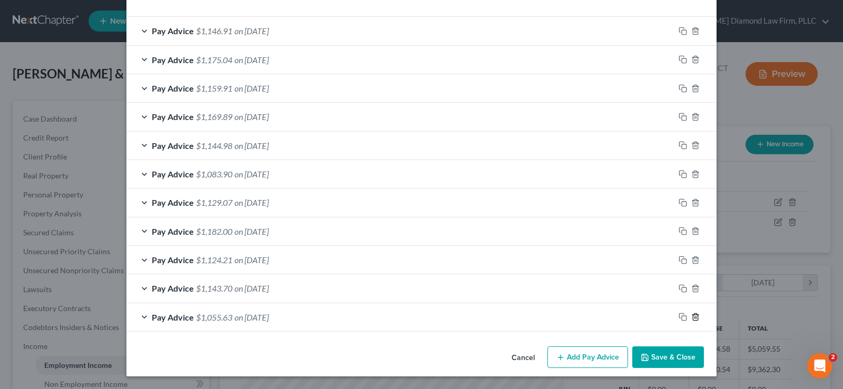
click at [692, 318] on icon "button" at bounding box center [695, 317] width 8 height 8
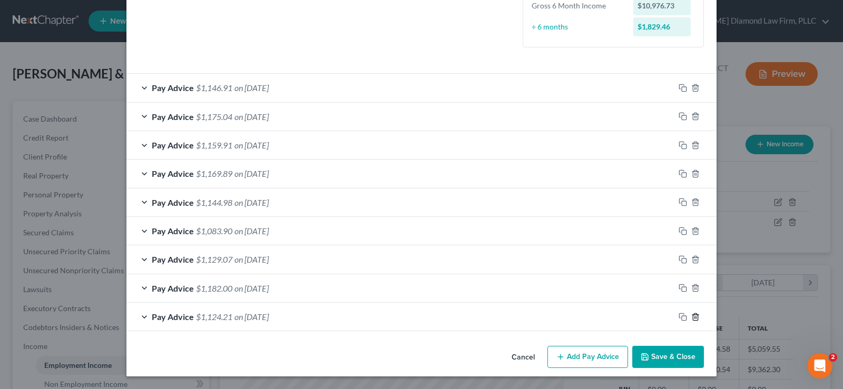
click at [692, 318] on icon "button" at bounding box center [695, 317] width 8 height 8
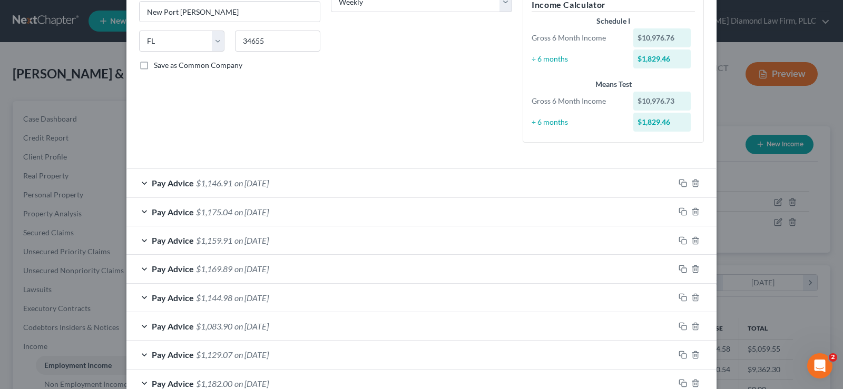
scroll to position [201, 0]
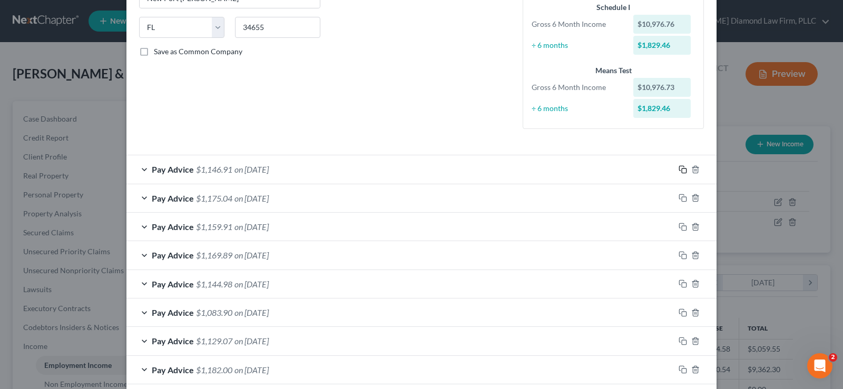
click at [680, 169] on icon "button" at bounding box center [683, 169] width 8 height 8
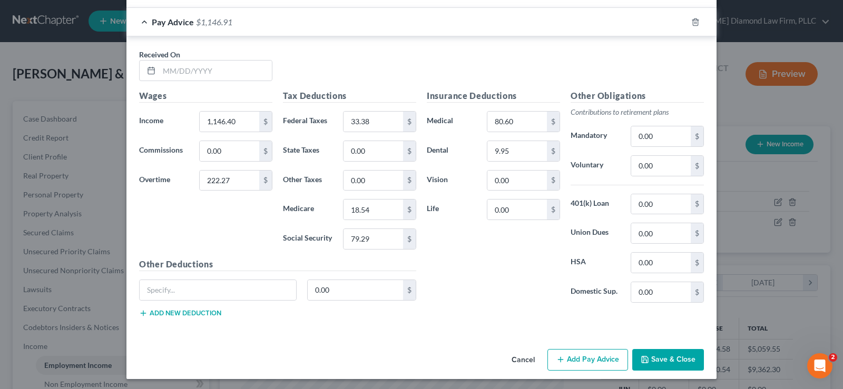
scroll to position [580, 0]
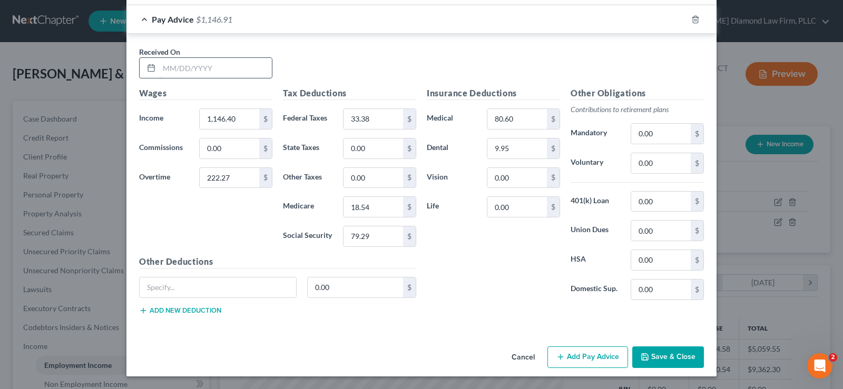
click at [204, 70] on input "text" at bounding box center [215, 68] width 113 height 20
type input "[DATE]"
click at [236, 175] on input "222.27" at bounding box center [230, 178] width 60 height 20
type input "134.13"
click at [231, 120] on input "1,146.40" at bounding box center [230, 119] width 60 height 20
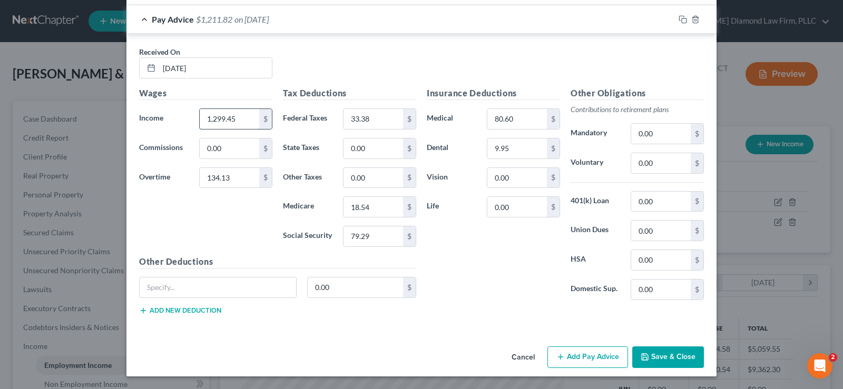
type input "1,299.45"
click at [379, 121] on input "33.38" at bounding box center [374, 119] width 60 height 20
drag, startPoint x: 379, startPoint y: 121, endPoint x: 351, endPoint y: 120, distance: 27.4
click at [351, 120] on input "33.38" at bounding box center [374, 119] width 60 height 20
type input "47.66"
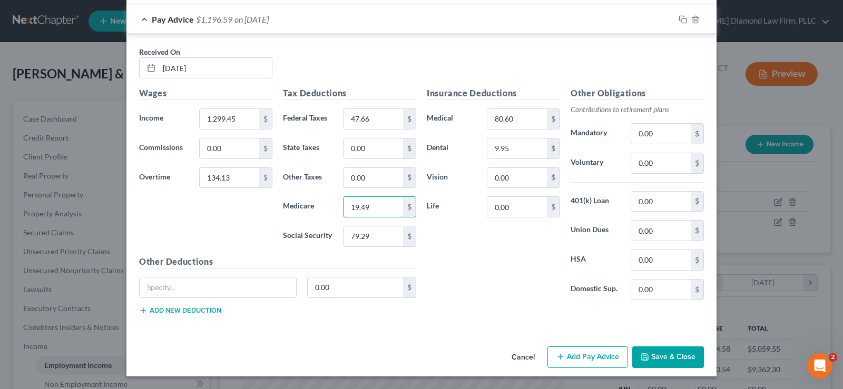
type input "19.49"
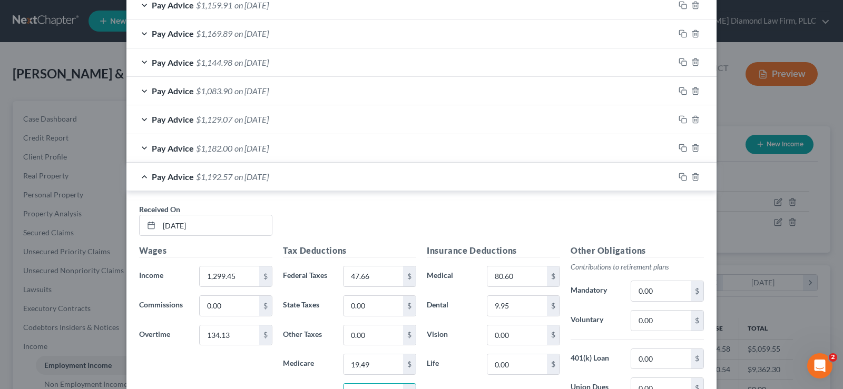
scroll to position [422, 0]
type input "83.31"
click at [679, 178] on icon "button" at bounding box center [683, 177] width 8 height 8
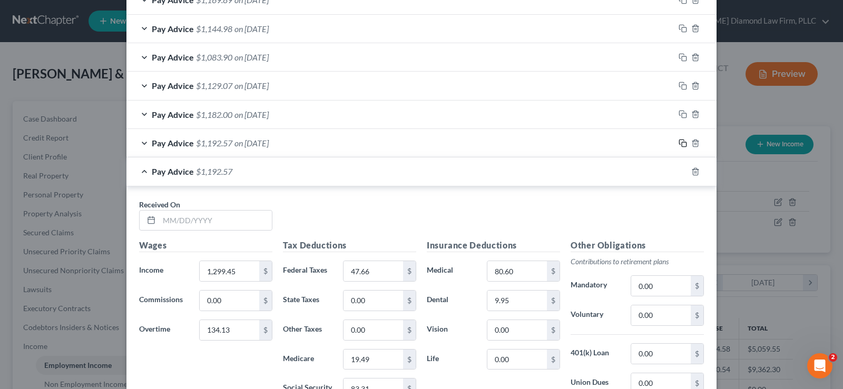
scroll to position [475, 0]
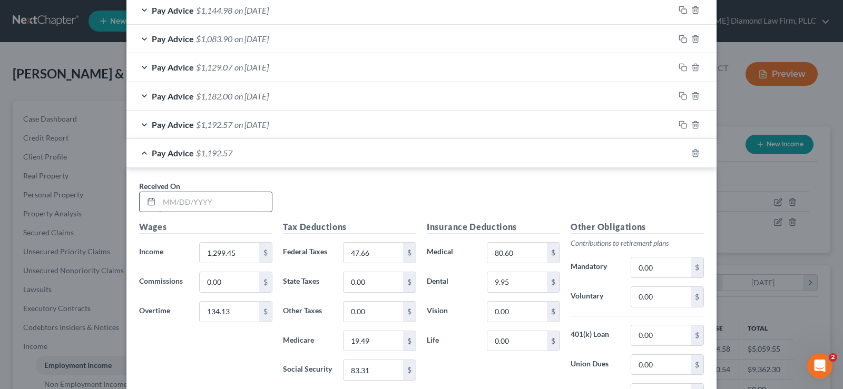
click at [194, 206] on input "text" at bounding box center [215, 202] width 113 height 20
type input "[DATE]"
type input "1,361.35"
type input "0"
type input "31.77"
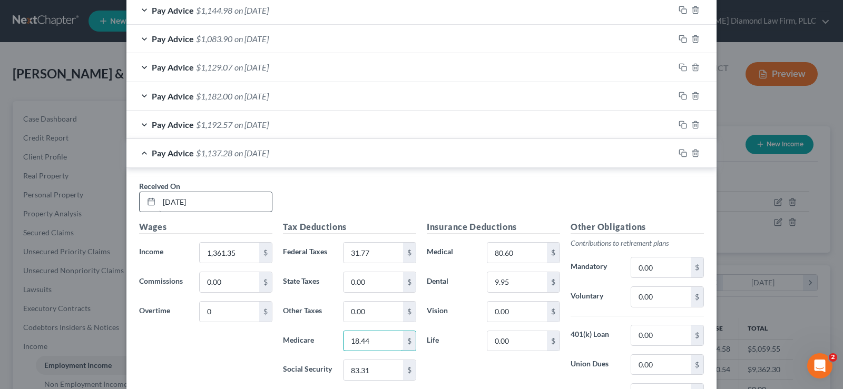
type input "18.44"
type input "78.84"
click at [682, 152] on rect "button" at bounding box center [684, 154] width 5 height 5
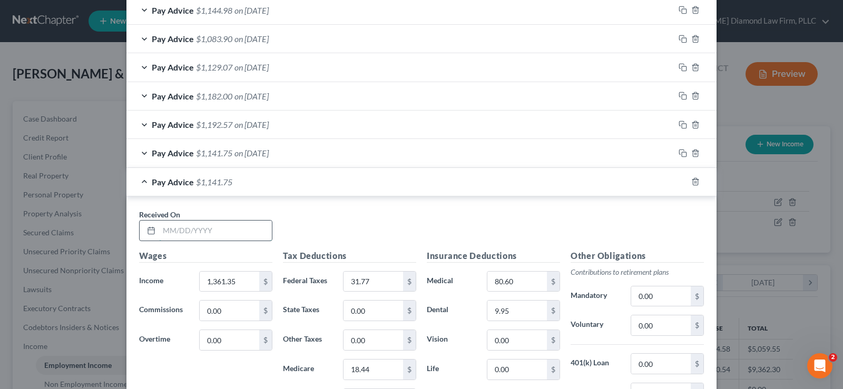
click at [173, 231] on input "text" at bounding box center [215, 231] width 113 height 20
type input "[DATE]"
click at [231, 338] on input "0.00" at bounding box center [230, 340] width 60 height 20
type input "134.71"
click at [229, 283] on input "1,361.35" at bounding box center [230, 282] width 60 height 20
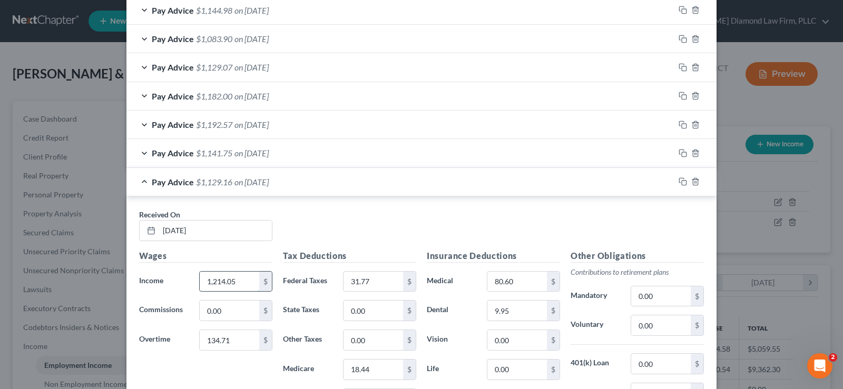
type input "1,214.05"
type input "29.00"
type input "18.25"
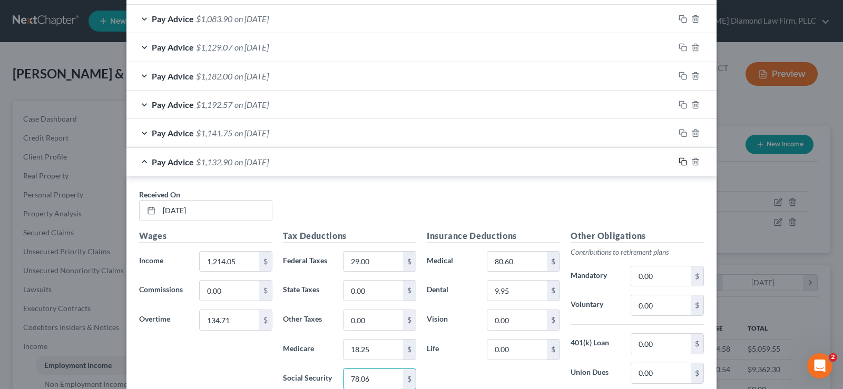
type input "78.06"
click at [682, 162] on rect "button" at bounding box center [684, 163] width 5 height 5
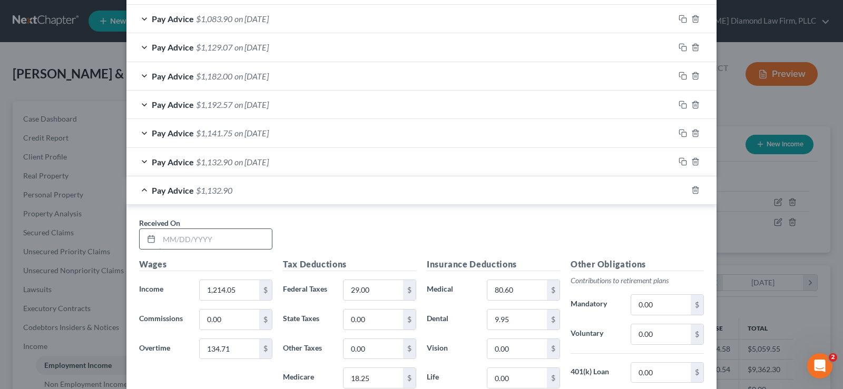
click at [197, 234] on input "text" at bounding box center [215, 239] width 113 height 20
type input "[DATE]"
click at [236, 349] on input "134.71" at bounding box center [230, 349] width 60 height 20
type input "255.08"
click at [234, 285] on input "1,214.05" at bounding box center [230, 290] width 60 height 20
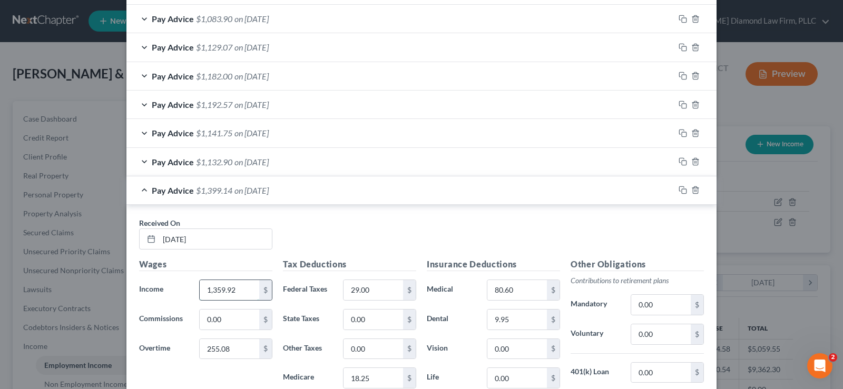
type input "1,359.92"
type input "87.57"
type input "22.12"
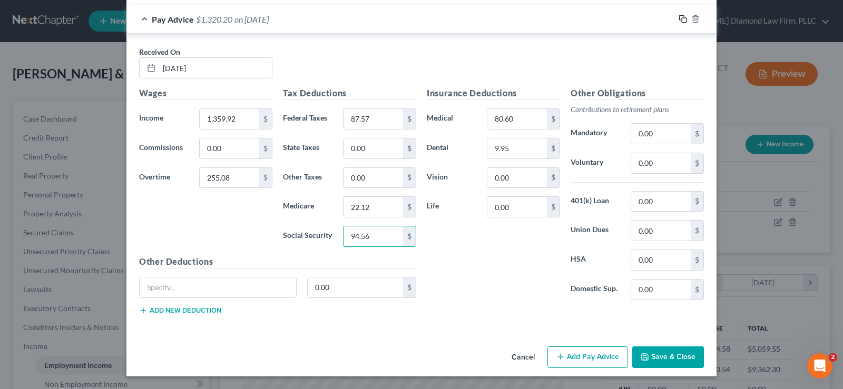
type input "94.56"
click at [679, 20] on icon "button" at bounding box center [683, 19] width 8 height 8
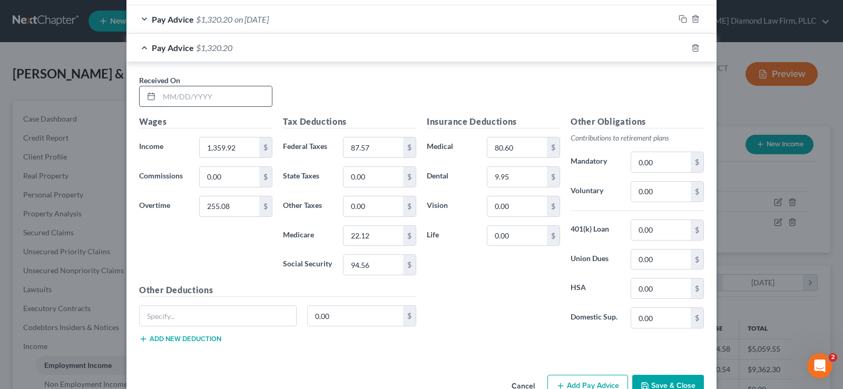
click at [203, 98] on input "text" at bounding box center [215, 96] width 113 height 20
type input "[DATE]"
drag, startPoint x: 236, startPoint y: 214, endPoint x: 240, endPoint y: 210, distance: 6.0
click at [236, 214] on input "255.08" at bounding box center [230, 207] width 60 height 20
type input "161.07"
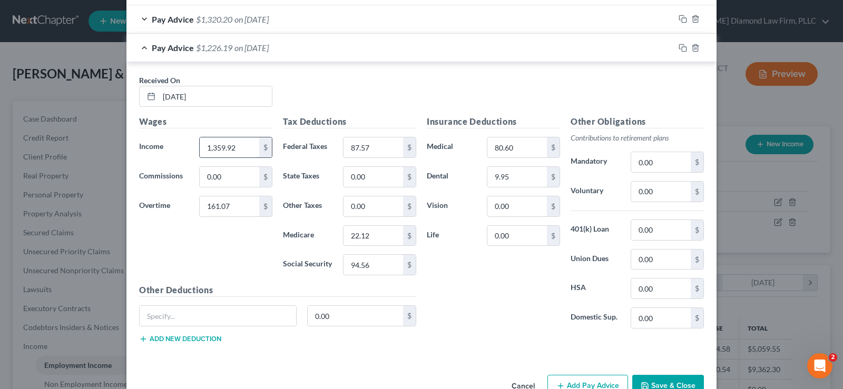
click at [230, 148] on input "1,359.92" at bounding box center [230, 148] width 60 height 20
type input "1,226.94"
type input "37.63"
type input "18.82"
type input "80.49"
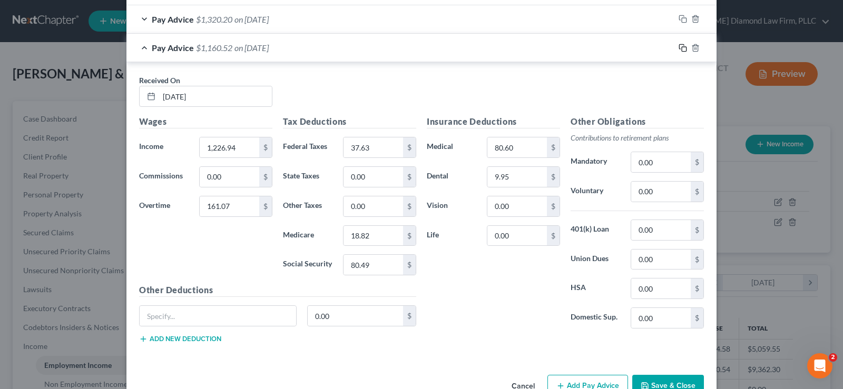
click at [682, 48] on rect "button" at bounding box center [684, 49] width 5 height 5
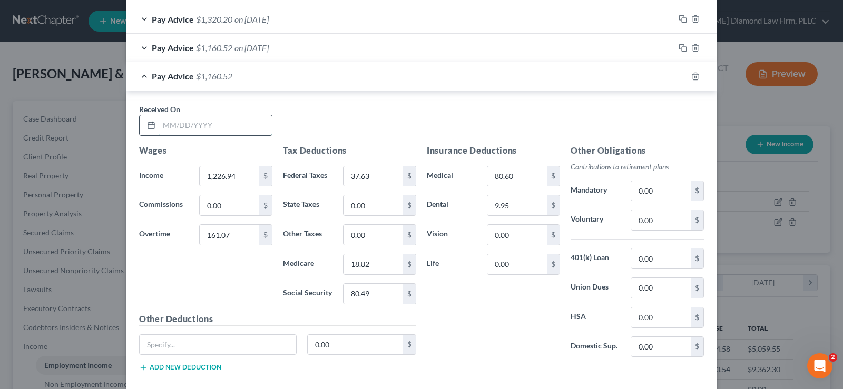
click at [176, 121] on input "text" at bounding box center [215, 125] width 113 height 20
type input "[DATE]"
click at [229, 232] on input "161.07" at bounding box center [230, 235] width 60 height 20
type input "129.83"
click at [243, 177] on input "1,226.94" at bounding box center [230, 176] width 60 height 20
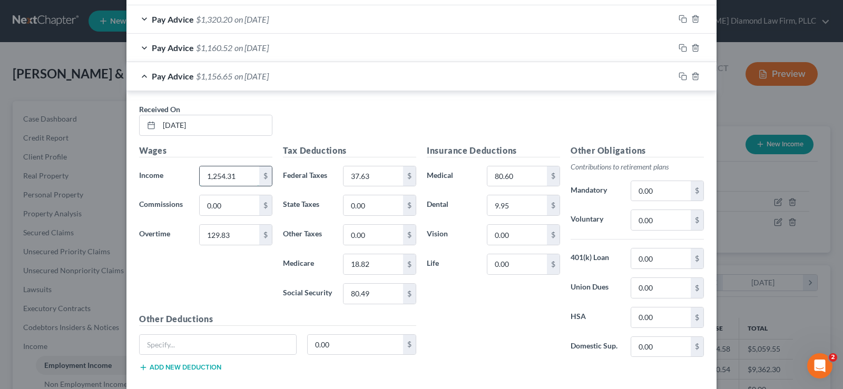
type input "1,254.31"
type input "36.78"
type input "18.77"
type input "80.25"
drag, startPoint x: 676, startPoint y: 77, endPoint x: 493, endPoint y: 153, distance: 199.1
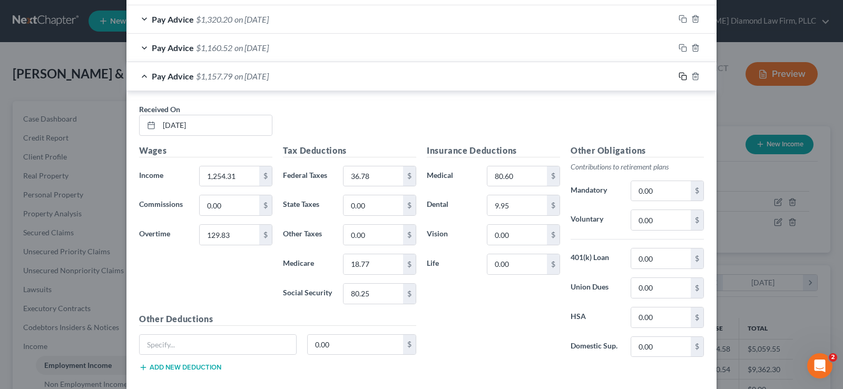
click at [679, 77] on icon "button" at bounding box center [683, 76] width 8 height 8
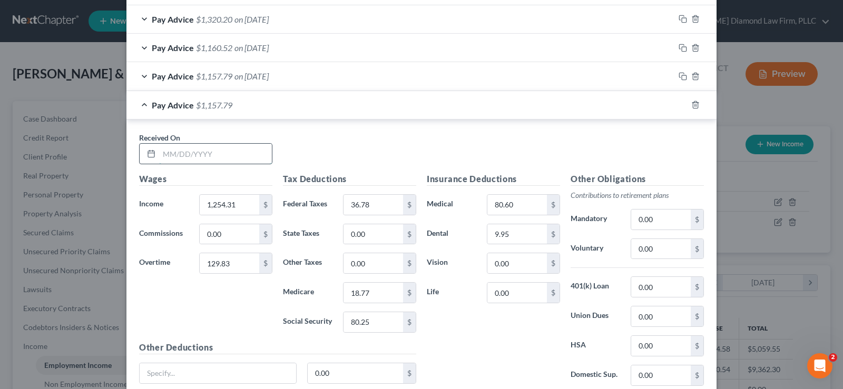
click at [214, 154] on input "text" at bounding box center [215, 154] width 113 height 20
type input "[DATE]"
click at [230, 270] on input "129.83" at bounding box center [230, 263] width 60 height 20
type input "214.10"
click at [240, 202] on input "1,254.31" at bounding box center [230, 205] width 60 height 20
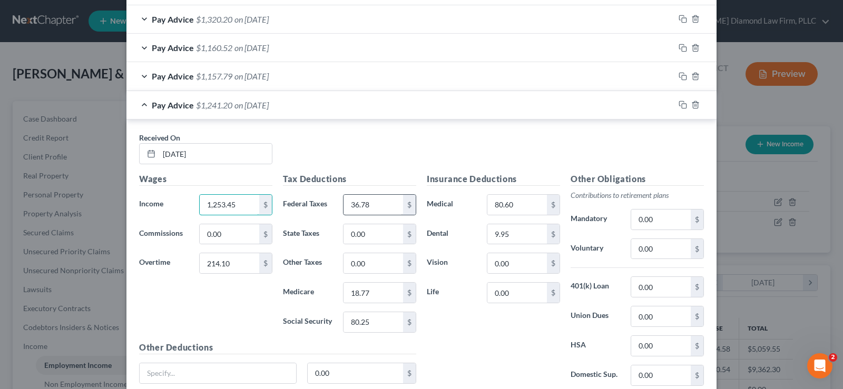
type input "1,253.45"
click at [371, 202] on input "36.78" at bounding box center [374, 205] width 60 height 20
type input "55.13"
type input "19.98"
type input "85.42"
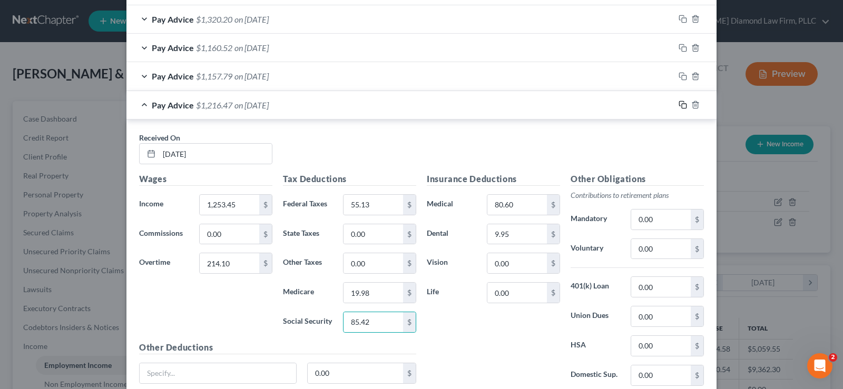
click at [682, 105] on rect "button" at bounding box center [684, 106] width 5 height 5
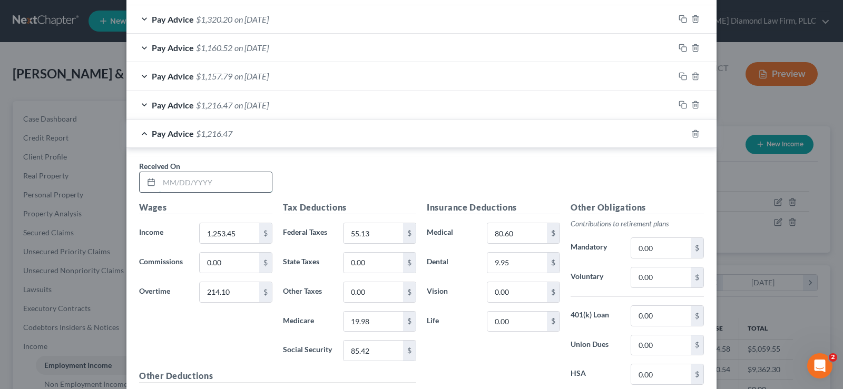
drag, startPoint x: 186, startPoint y: 188, endPoint x: 192, endPoint y: 171, distance: 18.0
click at [186, 188] on input "text" at bounding box center [215, 182] width 113 height 20
type input "[DATE]"
click at [234, 236] on input "1,253.45" at bounding box center [230, 233] width 60 height 20
type input "1,042.66"
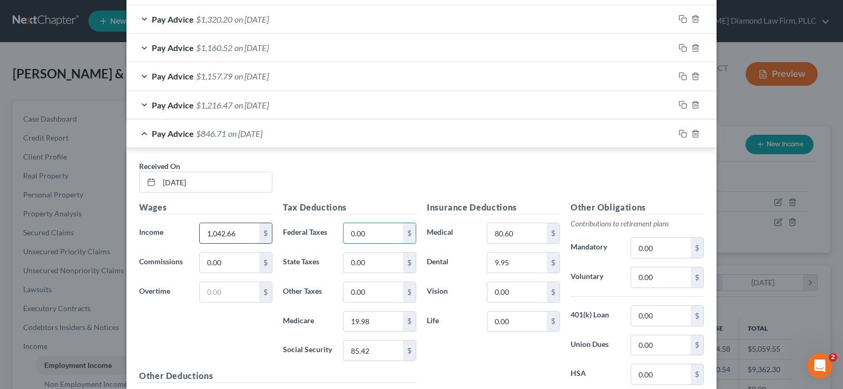
type input "0.00"
type input "13.82"
type input "59.08"
click at [679, 136] on icon "button" at bounding box center [683, 134] width 8 height 8
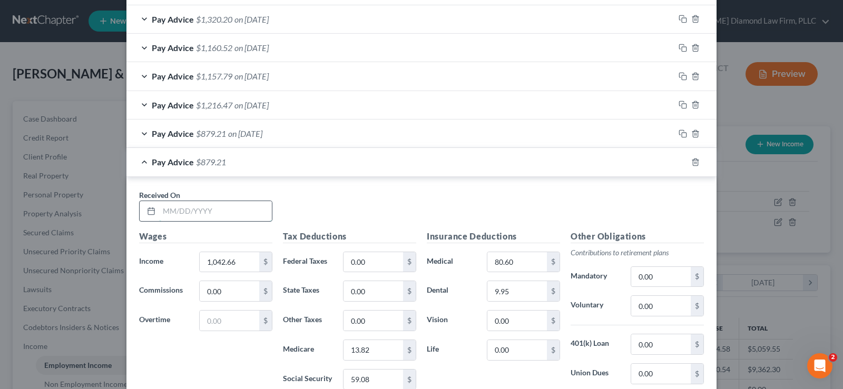
click at [188, 206] on input "text" at bounding box center [215, 211] width 113 height 20
type input "[DATE]"
click at [224, 317] on input "text" at bounding box center [230, 321] width 60 height 20
type input "286.60"
click at [238, 266] on input "1,042.66" at bounding box center [230, 262] width 60 height 20
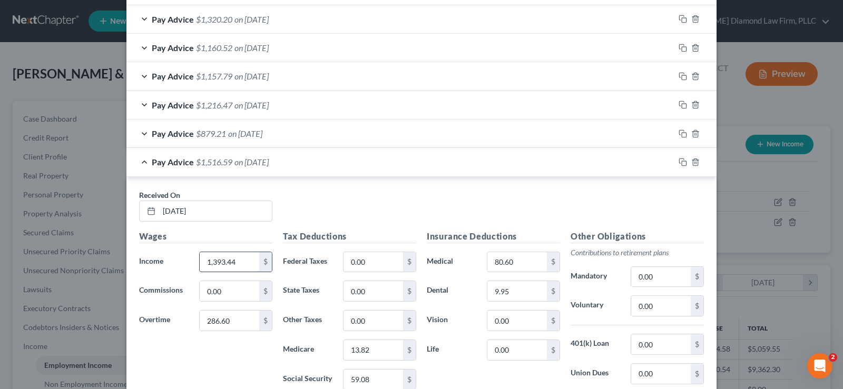
type input "1,393.44"
type input "88.23"
type input "22.68"
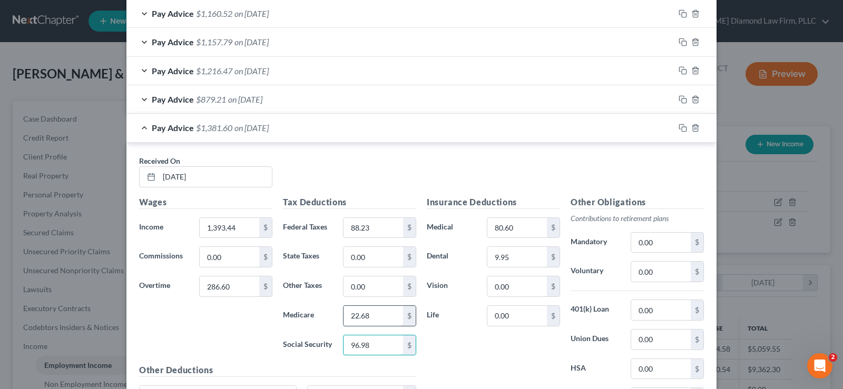
scroll to position [719, 0]
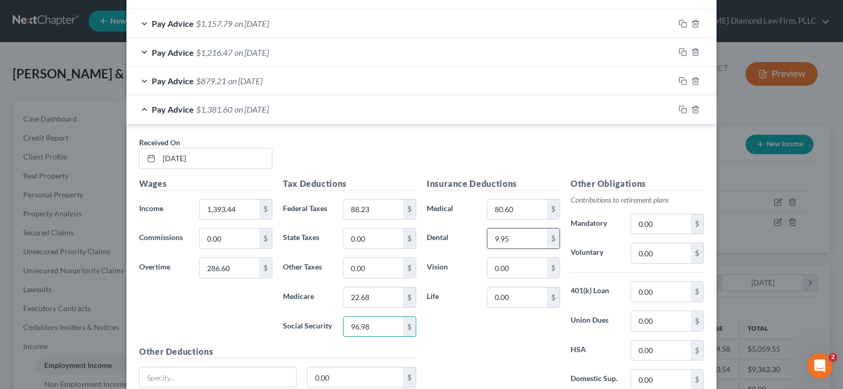
type input "96.98"
click at [520, 233] on input "9.95" at bounding box center [517, 239] width 60 height 20
type input "10.25"
click at [666, 350] on input "0.00" at bounding box center [661, 351] width 60 height 20
type input "15.00"
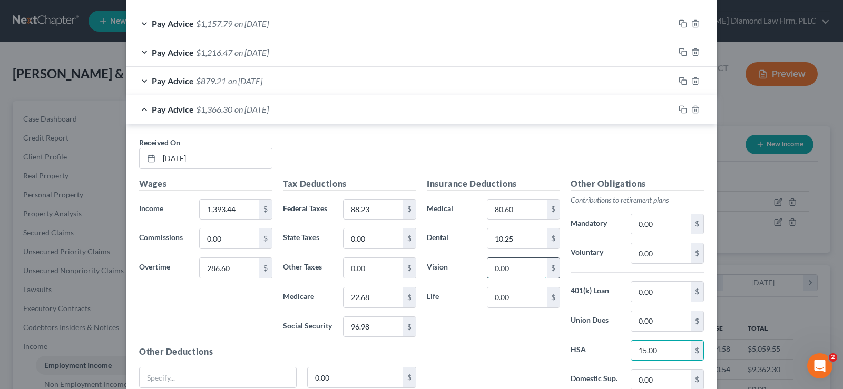
click at [516, 265] on input "0.00" at bounding box center [517, 268] width 60 height 20
type input "2.91"
click at [654, 252] on input "0.00" at bounding box center [661, 253] width 60 height 20
type input "33.61"
drag, startPoint x: 499, startPoint y: 303, endPoint x: 529, endPoint y: 290, distance: 32.6
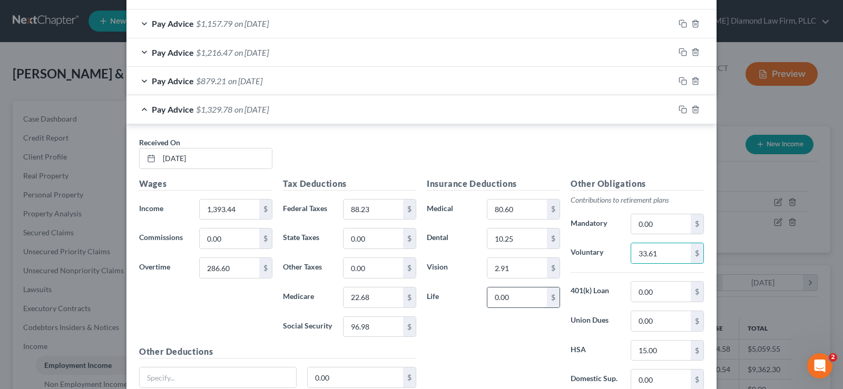
click at [501, 302] on input "0.00" at bounding box center [517, 298] width 60 height 20
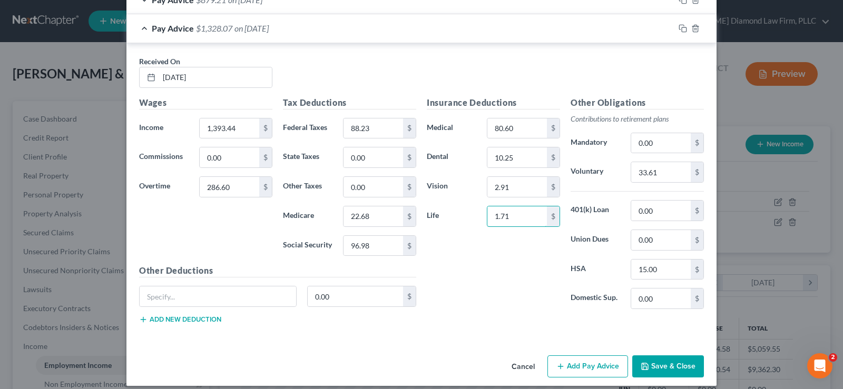
scroll to position [809, 0]
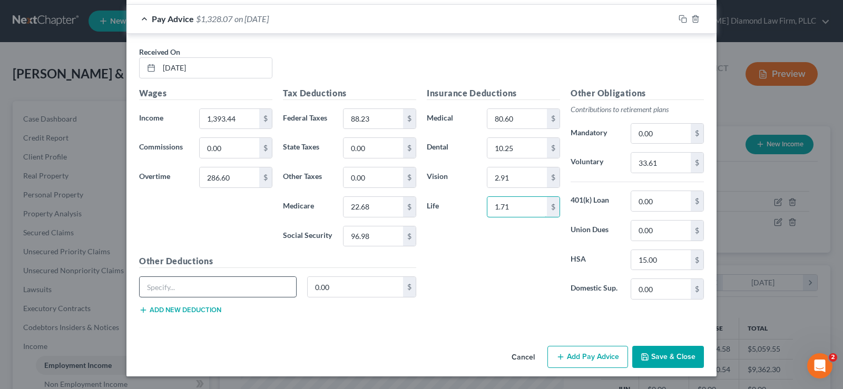
type input "1.71"
click at [178, 285] on input "text" at bounding box center [218, 287] width 156 height 20
type input "AD&D"
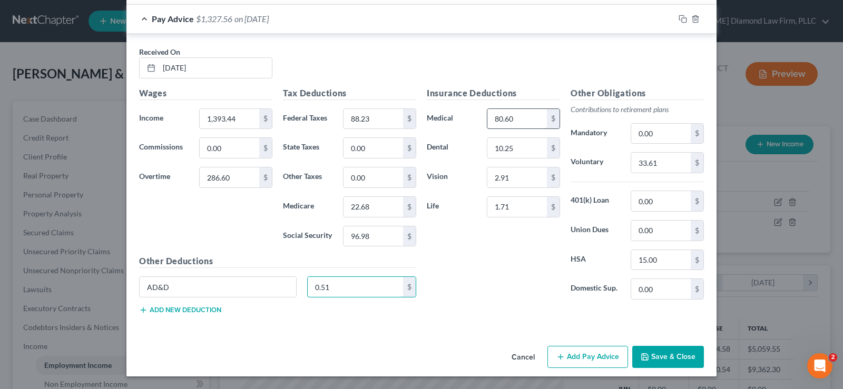
type input "0.51"
click at [513, 119] on input "80.60" at bounding box center [517, 119] width 60 height 20
type input "88.60"
click at [680, 17] on icon "button" at bounding box center [683, 19] width 8 height 8
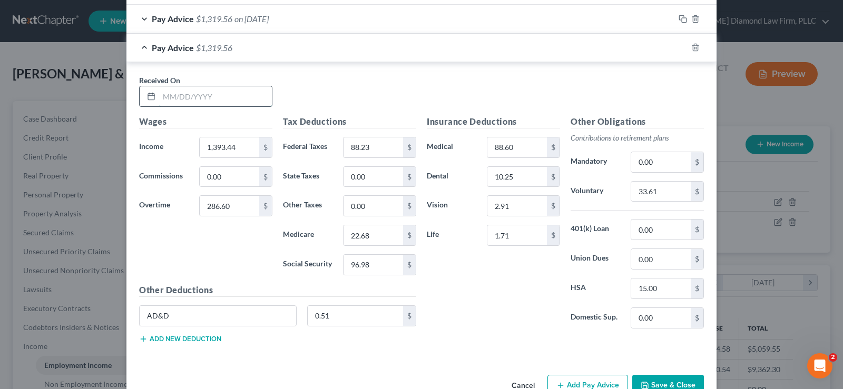
click at [200, 103] on input "text" at bounding box center [215, 96] width 113 height 20
type input "[DATE]"
click at [236, 145] on input "1,393.44" at bounding box center [230, 148] width 60 height 20
type input "3,355.52"
type input "509.22"
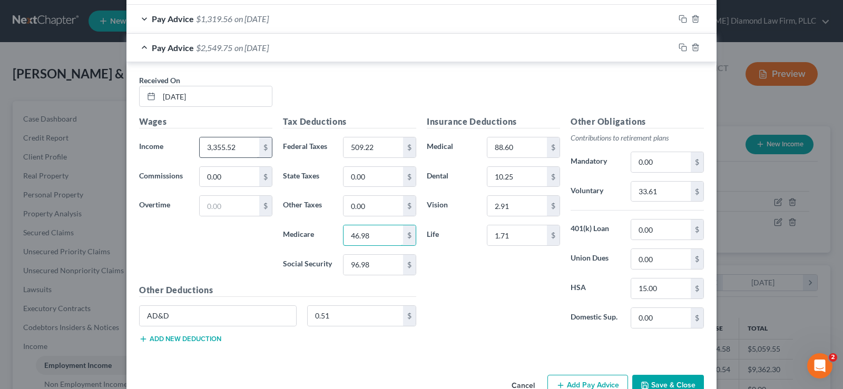
type input "46.98"
type input "200.87"
click at [657, 195] on input "33.61" at bounding box center [661, 192] width 60 height 20
type input "67.12"
click at [139, 50] on div "Pay Advice $2,412.35 on [DATE]" at bounding box center [400, 48] width 548 height 28
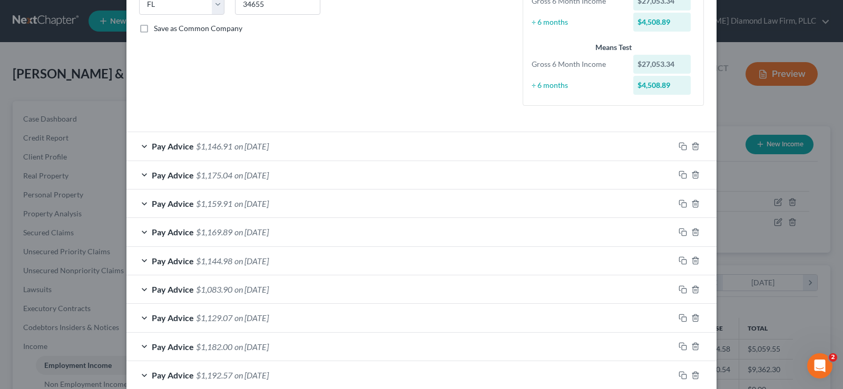
scroll to position [0, 0]
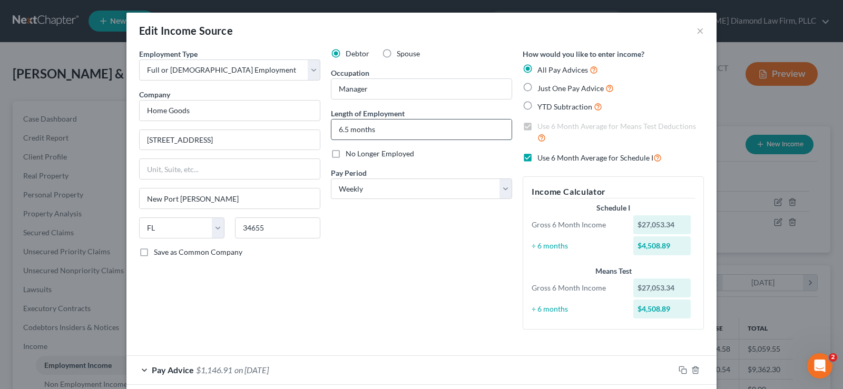
click at [376, 132] on input "6.5 months" at bounding box center [421, 130] width 180 height 20
drag, startPoint x: 377, startPoint y: 132, endPoint x: 331, endPoint y: 121, distance: 46.5
click at [331, 121] on input "6.5 months" at bounding box center [421, 130] width 180 height 20
type input "8"
type input "10 months"
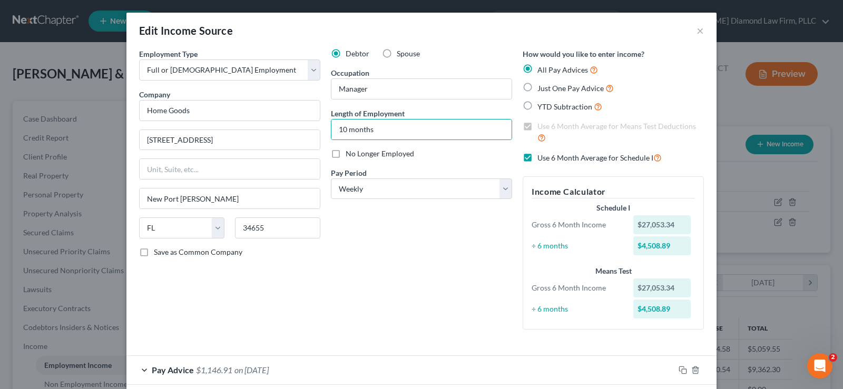
click at [346, 154] on label "No Longer Employed" at bounding box center [380, 154] width 68 height 11
click at [350, 154] on input "No Longer Employed" at bounding box center [353, 152] width 7 height 7
checkbox input "true"
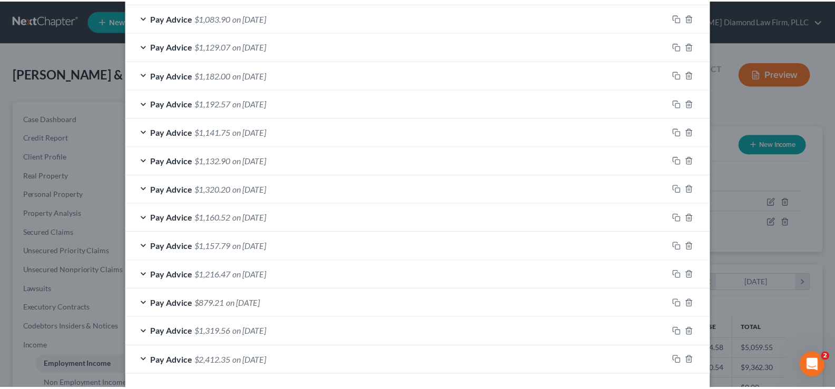
scroll to position [540, 0]
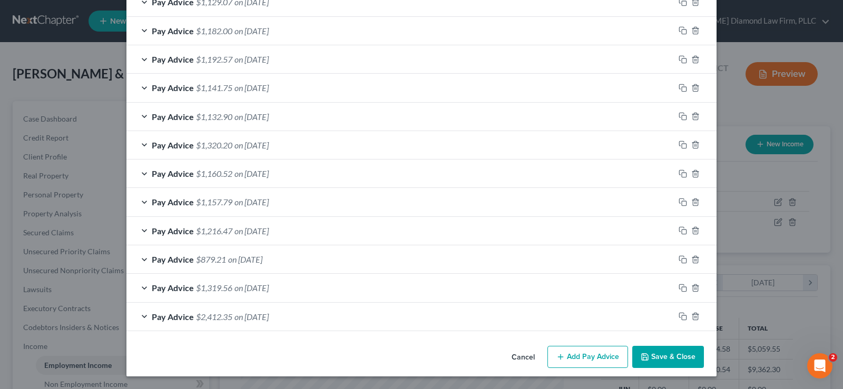
click at [683, 349] on button "Save & Close" at bounding box center [668, 357] width 72 height 22
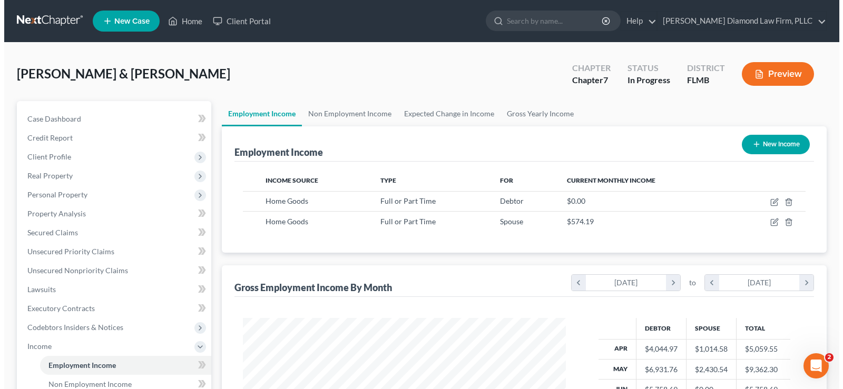
scroll to position [526666, 526514]
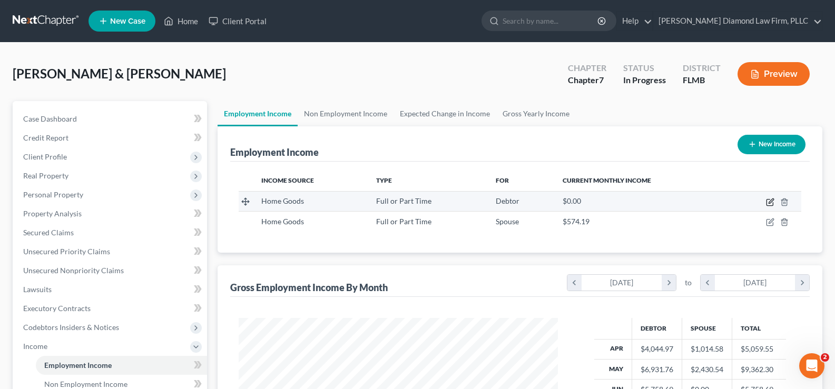
click at [769, 201] on icon "button" at bounding box center [770, 202] width 8 height 8
select select "0"
select select "9"
select select "3"
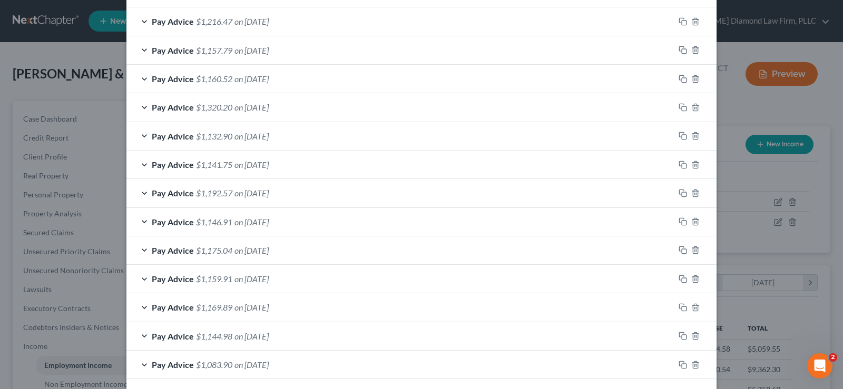
scroll to position [453, 0]
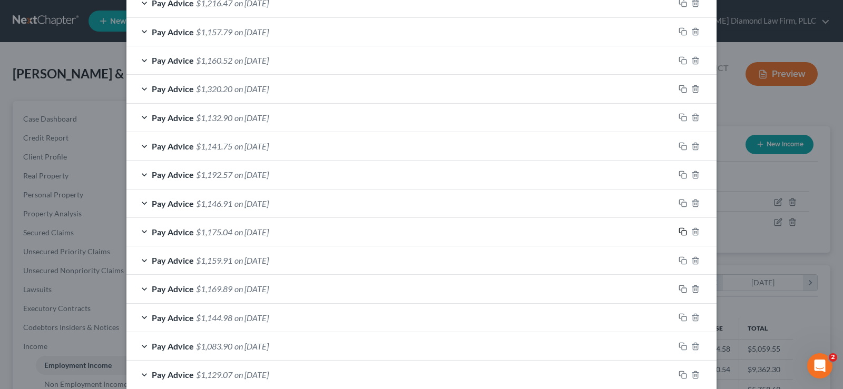
click at [682, 232] on rect "button" at bounding box center [684, 233] width 5 height 5
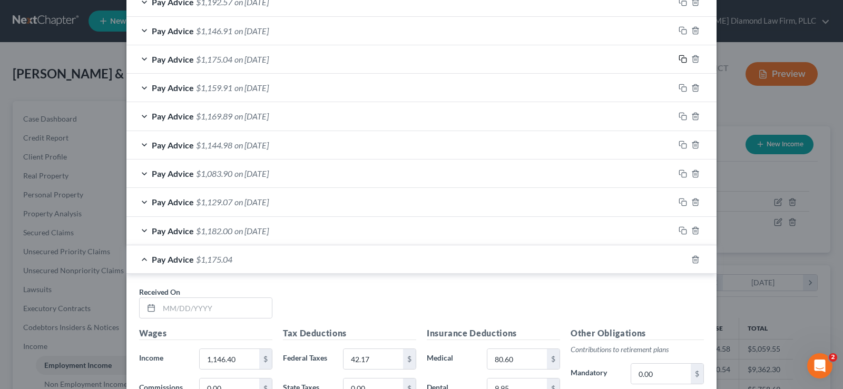
scroll to position [664, 0]
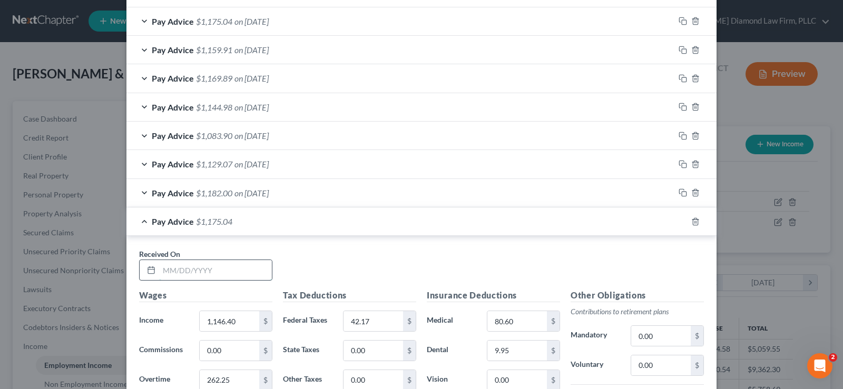
click at [181, 265] on input "text" at bounding box center [215, 270] width 113 height 20
type input "[DATE]"
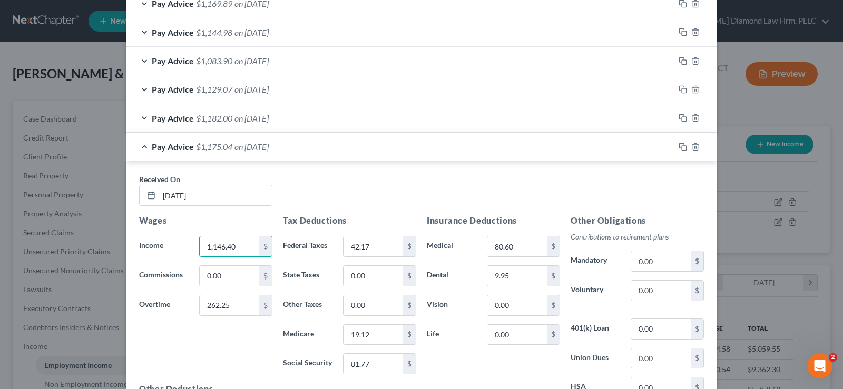
scroll to position [769, 0]
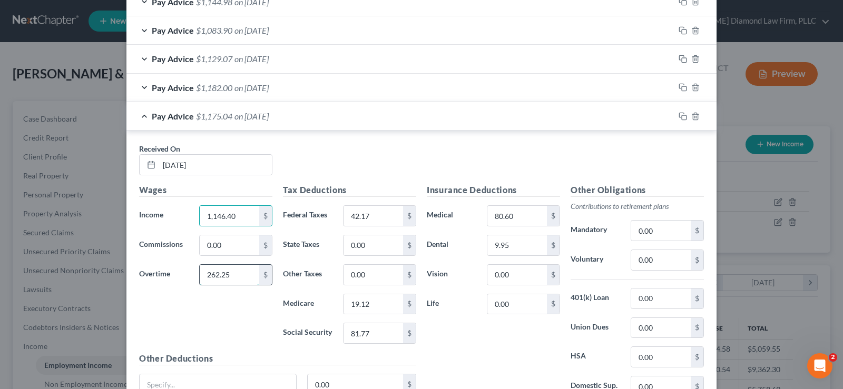
click at [213, 278] on input "262.25" at bounding box center [230, 275] width 60 height 20
drag, startPoint x: 212, startPoint y: 273, endPoint x: 221, endPoint y: 272, distance: 9.5
click at [213, 273] on input "262.25" at bounding box center [230, 275] width 60 height 20
click at [210, 274] on input "262.25" at bounding box center [230, 275] width 60 height 20
click at [209, 274] on input "260.25" at bounding box center [230, 275] width 60 height 20
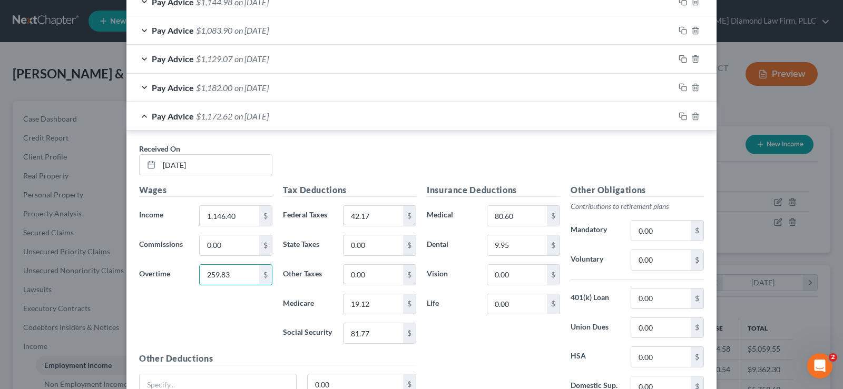
type input "259.83"
click at [141, 119] on div "Pay Advice $1,172.62 on [DATE]" at bounding box center [400, 116] width 548 height 28
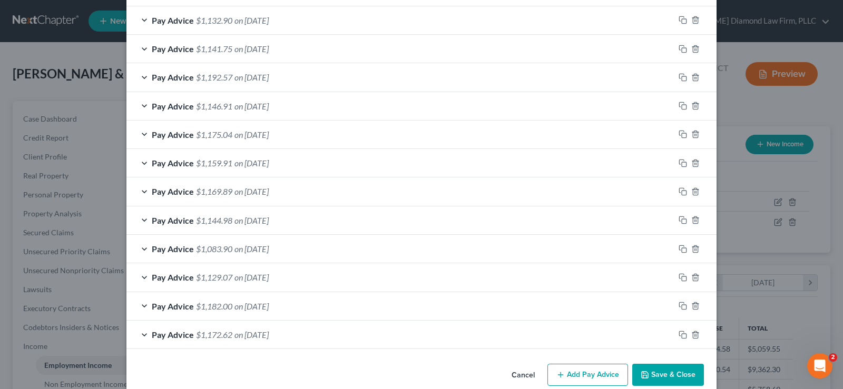
scroll to position [568, 0]
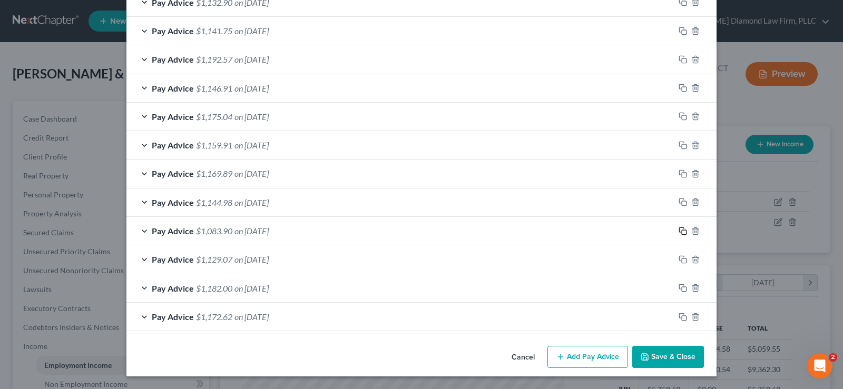
click at [679, 229] on icon "button" at bounding box center [683, 231] width 8 height 8
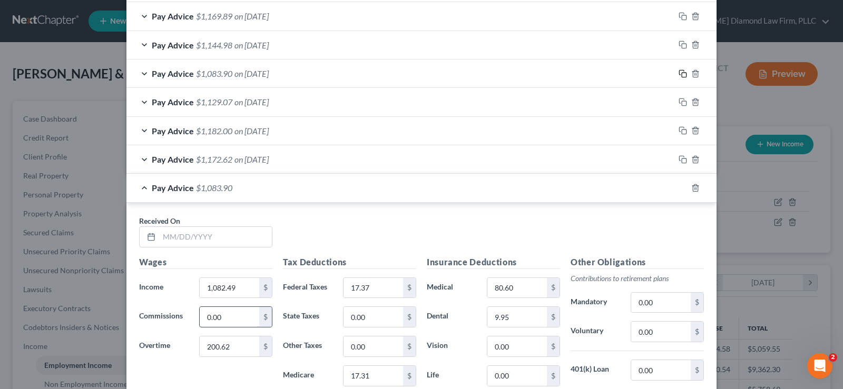
scroll to position [779, 0]
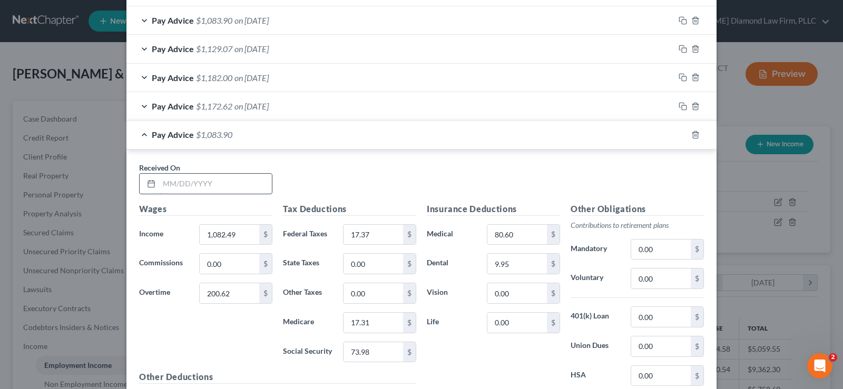
click at [212, 186] on input "text" at bounding box center [215, 184] width 113 height 20
type input "[DATE]"
click at [210, 295] on input "200.62" at bounding box center [230, 293] width 60 height 20
click at [213, 295] on input "200.62" at bounding box center [230, 293] width 60 height 20
type input "215.36"
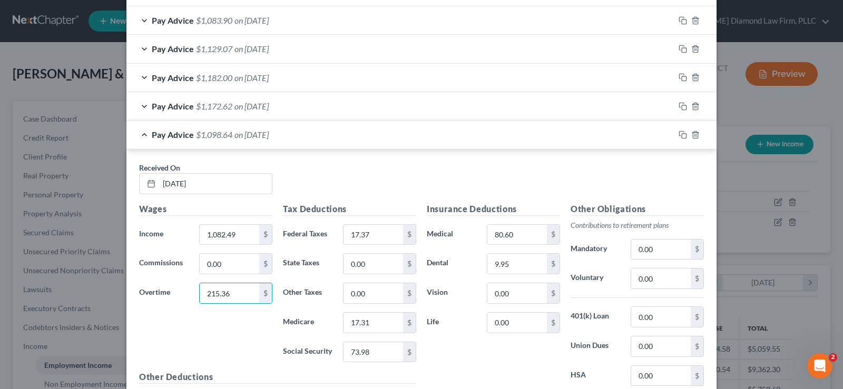
click at [144, 134] on div "Pay Advice $1,098.64 on [DATE]" at bounding box center [400, 135] width 548 height 28
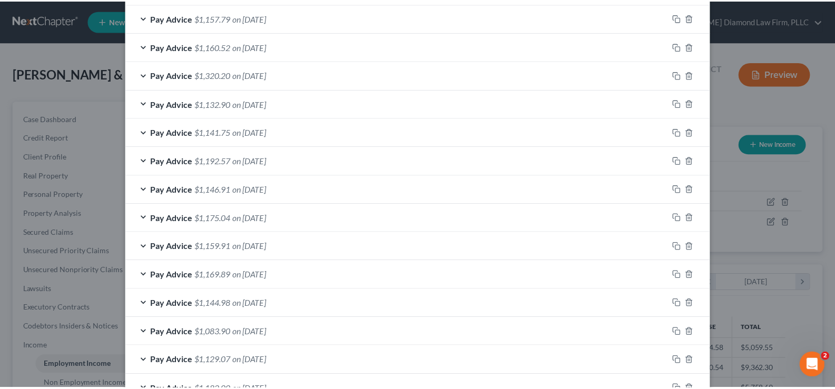
scroll to position [597, 0]
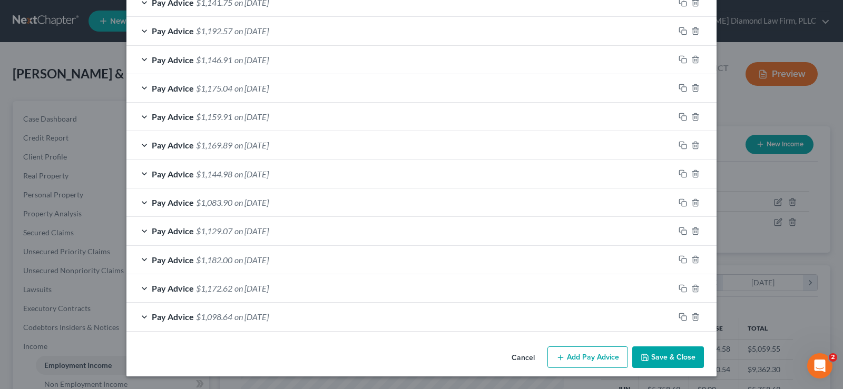
click at [671, 356] on button "Save & Close" at bounding box center [668, 358] width 72 height 22
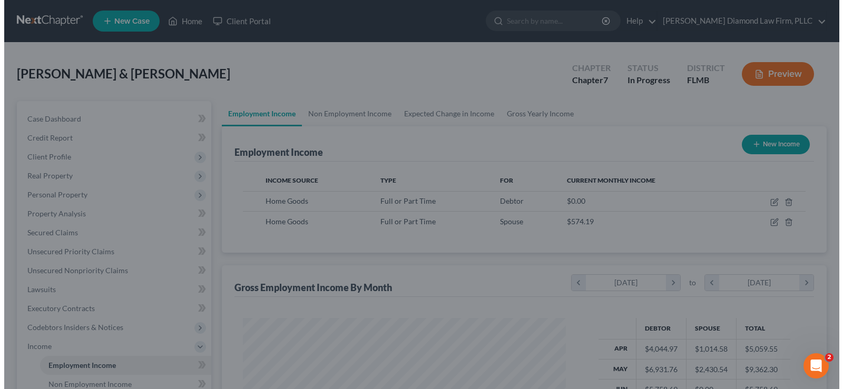
scroll to position [526666, 526514]
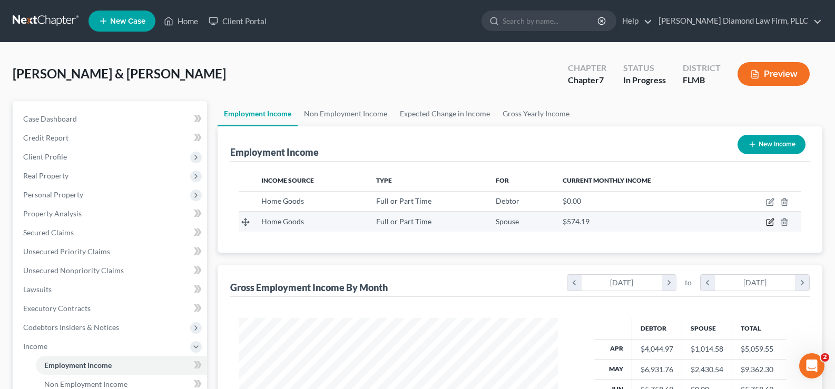
click at [770, 221] on icon "button" at bounding box center [771, 221] width 5 height 5
select select "0"
select select "9"
select select "3"
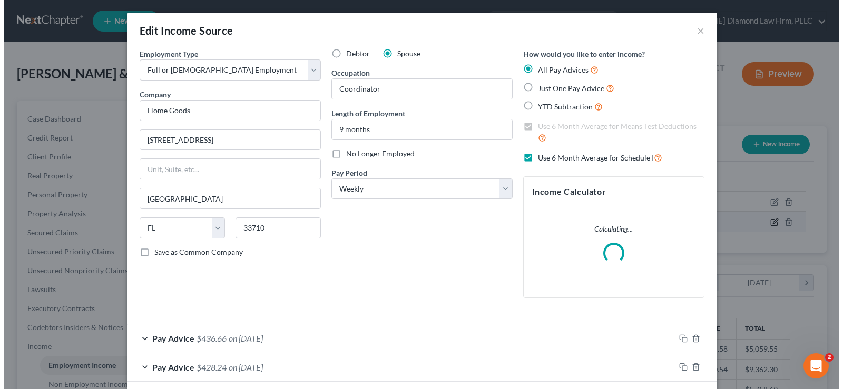
scroll to position [189, 344]
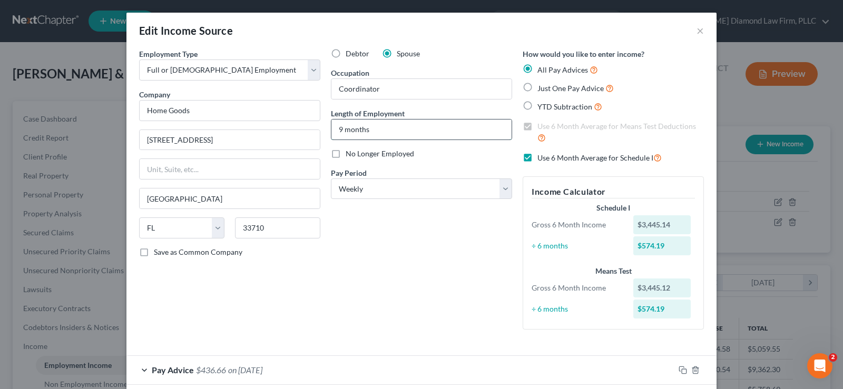
click at [371, 133] on input "9 months" at bounding box center [421, 130] width 180 height 20
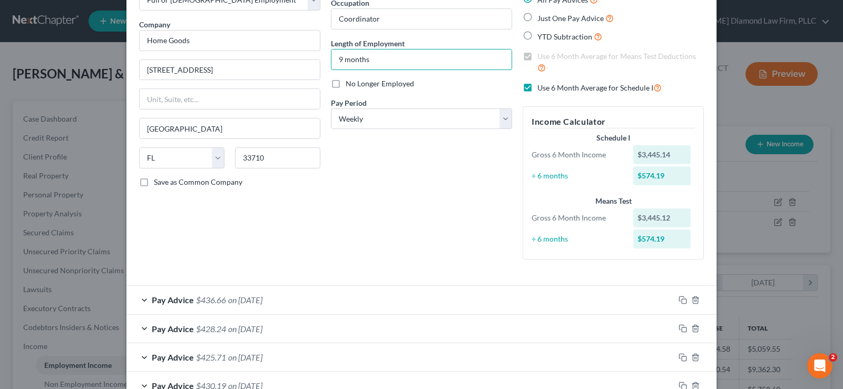
scroll to position [0, 0]
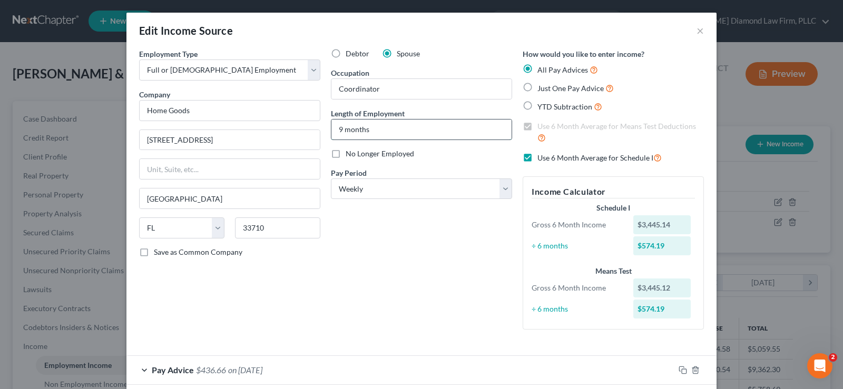
drag, startPoint x: 361, startPoint y: 130, endPoint x: 457, endPoint y: 121, distance: 96.8
click at [334, 125] on input "9 months" at bounding box center [421, 130] width 180 height 20
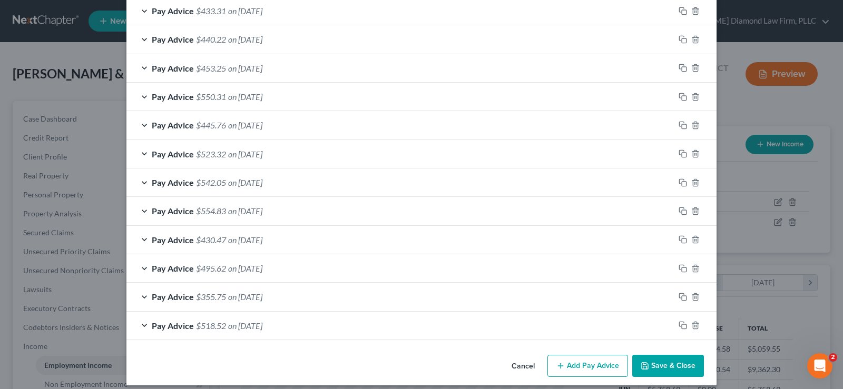
scroll to position [712, 0]
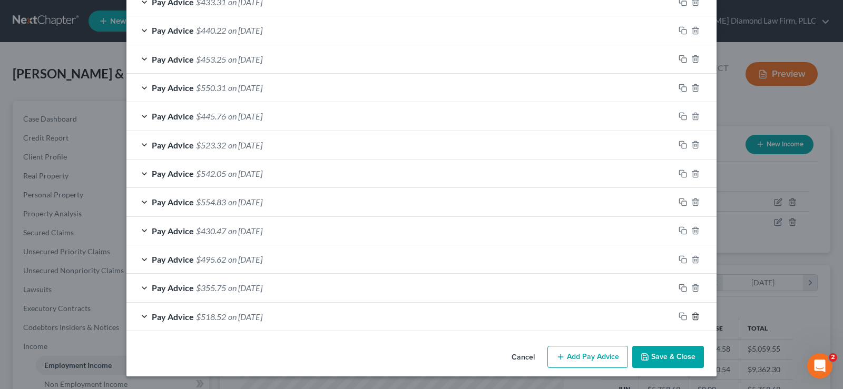
type input "1 year"
click at [694, 318] on icon "button" at bounding box center [695, 316] width 8 height 8
click at [692, 320] on icon "button" at bounding box center [695, 317] width 8 height 8
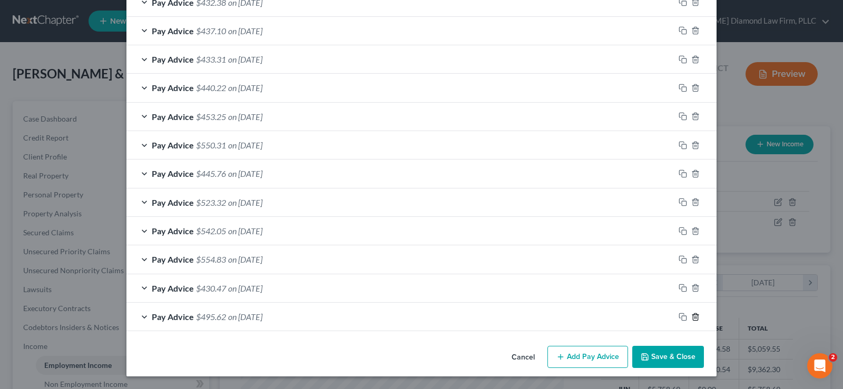
click at [692, 320] on icon "button" at bounding box center [695, 317] width 8 height 8
click at [692, 320] on icon "button" at bounding box center [695, 316] width 8 height 8
click at [692, 320] on icon "button" at bounding box center [695, 317] width 8 height 8
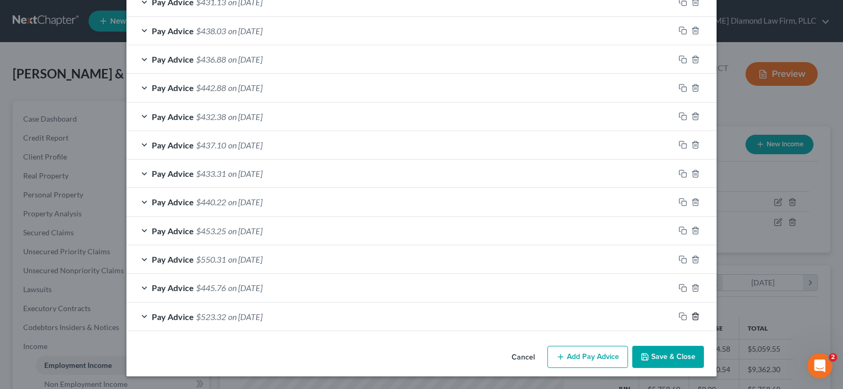
click at [692, 320] on icon "button" at bounding box center [695, 316] width 8 height 8
click at [692, 320] on icon "button" at bounding box center [695, 317] width 8 height 8
click at [692, 320] on icon "button" at bounding box center [695, 316] width 8 height 8
click at [692, 320] on icon "button" at bounding box center [695, 317] width 8 height 8
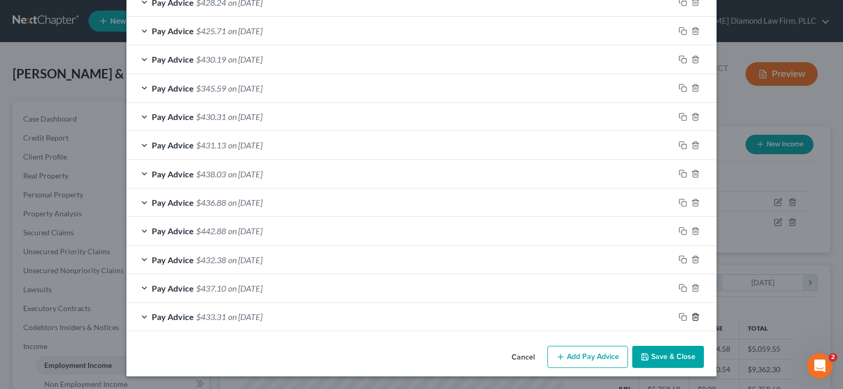
click at [692, 320] on icon "button" at bounding box center [695, 317] width 8 height 8
click at [692, 320] on icon "button" at bounding box center [695, 316] width 8 height 8
click at [692, 320] on icon "button" at bounding box center [695, 317] width 8 height 8
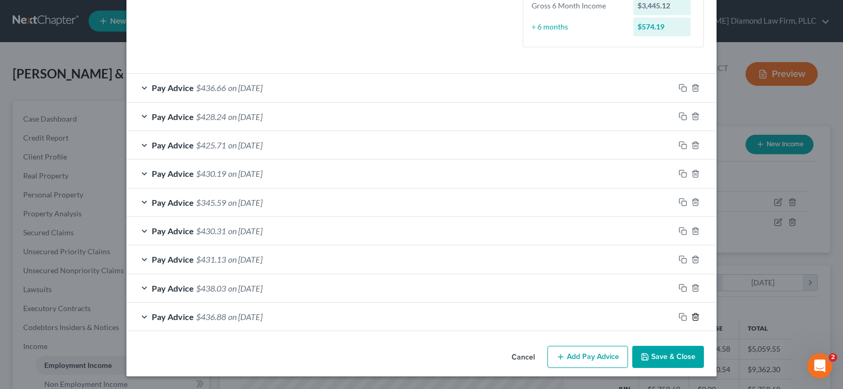
click at [692, 320] on icon "button" at bounding box center [695, 317] width 8 height 8
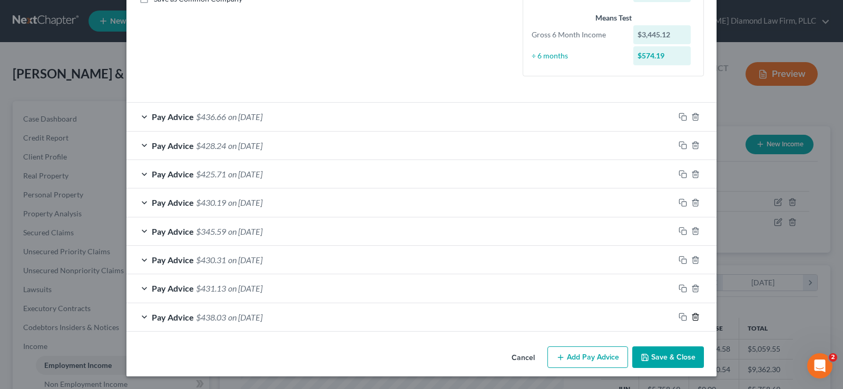
click at [692, 320] on icon "button" at bounding box center [695, 317] width 8 height 8
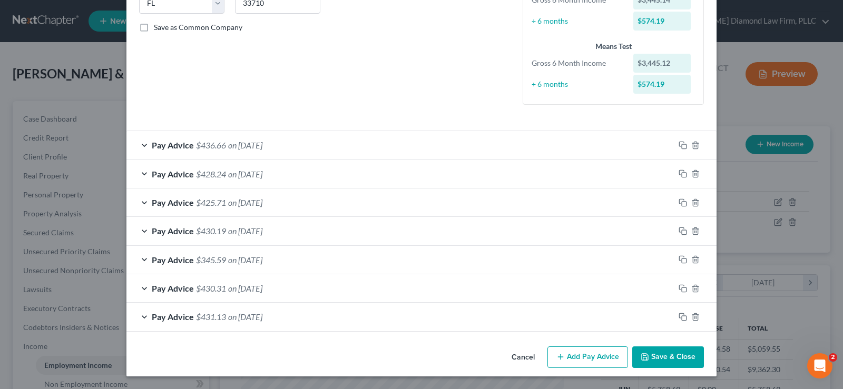
scroll to position [225, 0]
click at [682, 146] on rect "button" at bounding box center [684, 146] width 5 height 5
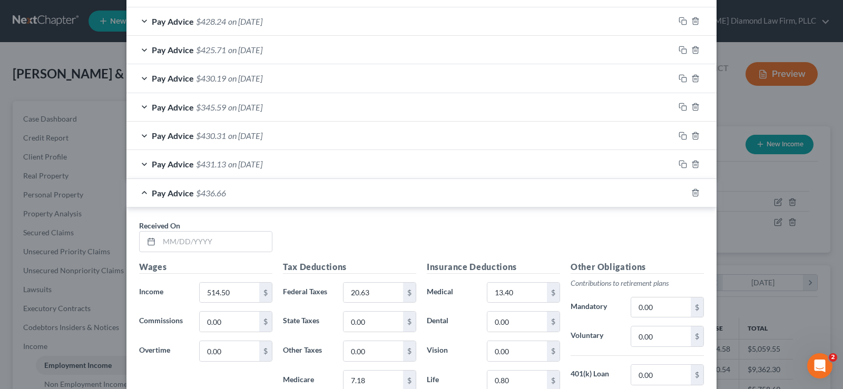
scroll to position [383, 0]
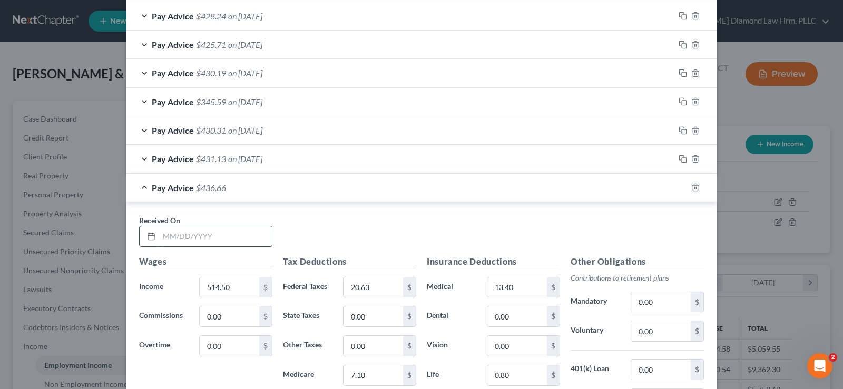
drag, startPoint x: 181, startPoint y: 239, endPoint x: 156, endPoint y: 227, distance: 27.6
click at [181, 239] on input "text" at bounding box center [215, 237] width 113 height 20
type input "[DATE]"
type input "517.76"
type input "20.96"
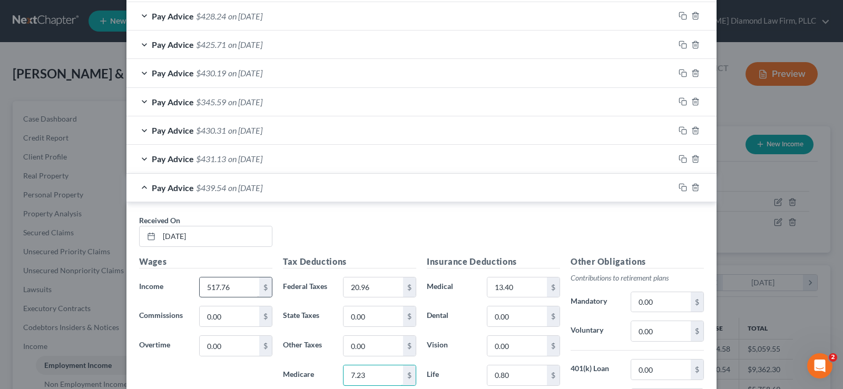
type input "7.23"
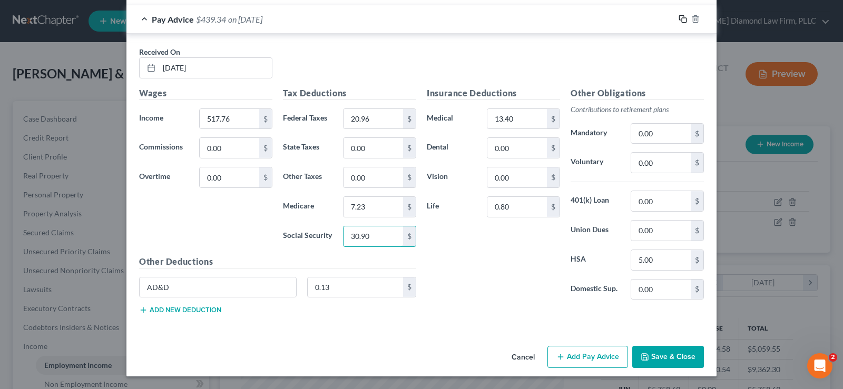
type input "30.90"
click at [679, 17] on icon "button" at bounding box center [683, 19] width 8 height 8
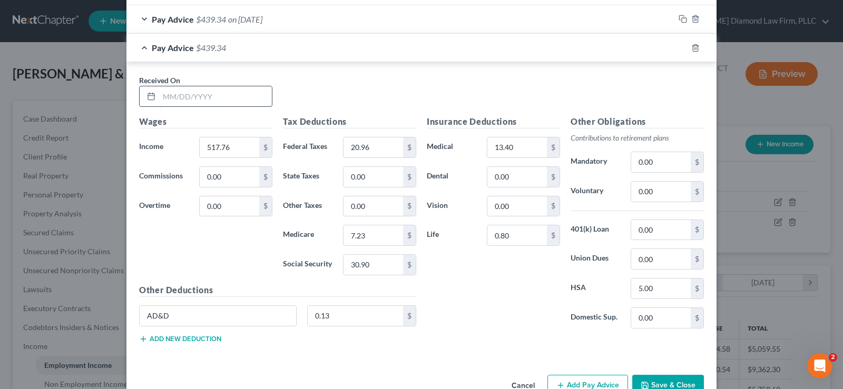
click at [183, 99] on input "text" at bounding box center [215, 96] width 113 height 20
type input "[DATE]"
type input "512.28"
type input "20.41"
type input "7.14"
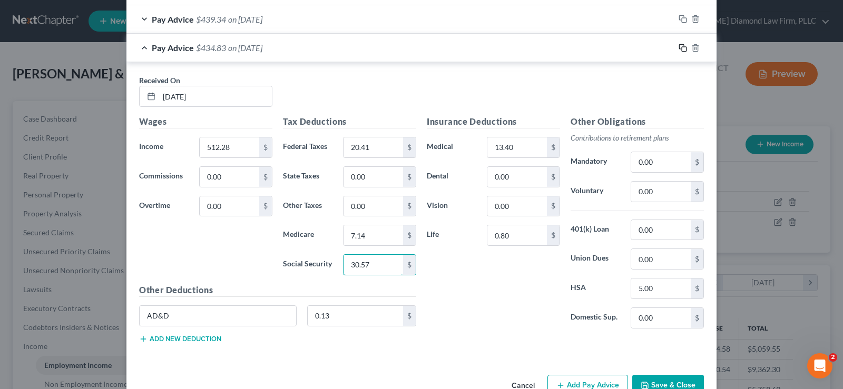
type input "30.57"
click at [680, 48] on icon "button" at bounding box center [683, 48] width 8 height 8
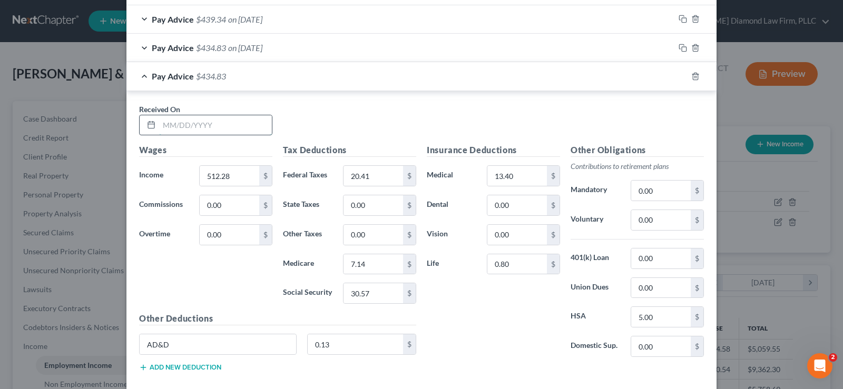
click at [194, 122] on input "text" at bounding box center [215, 125] width 113 height 20
type input "[DATE]"
type input "508.53"
type input "20.04"
type input "7"
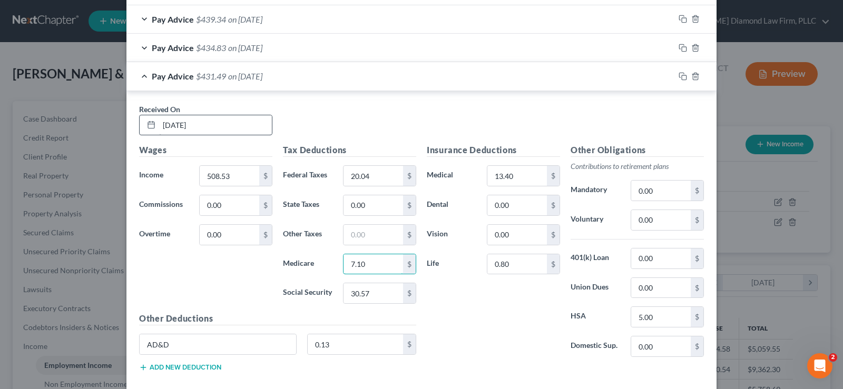
type input "7.10"
type input "30.33"
click at [680, 76] on icon "button" at bounding box center [683, 76] width 8 height 8
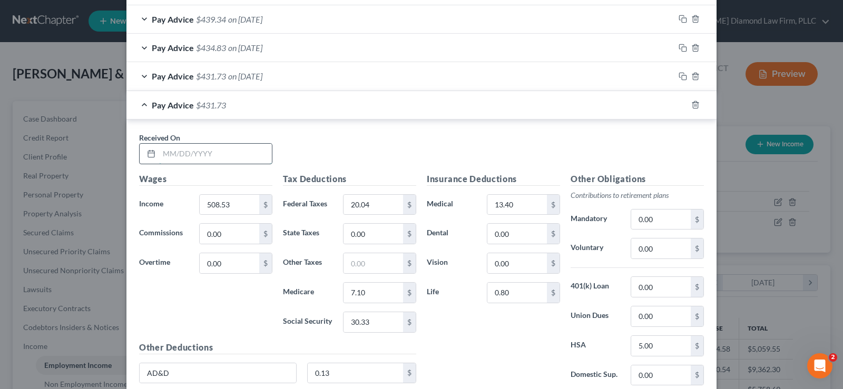
click at [198, 154] on input "text" at bounding box center [215, 154] width 113 height 20
type input "[DATE]"
type input "625.76"
type input "32.03"
type input "8.79"
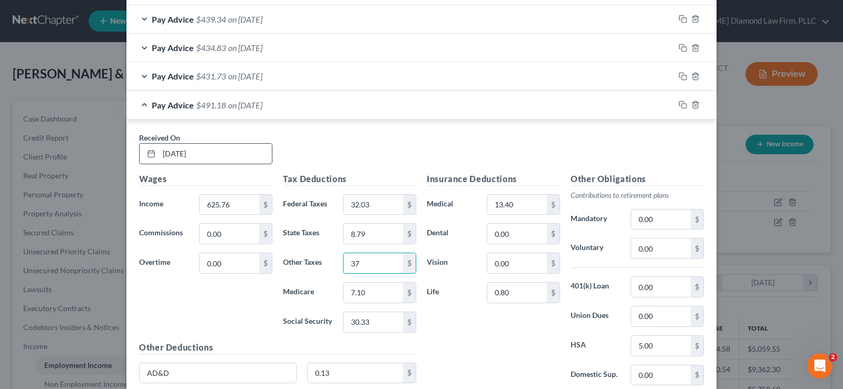
type input "3"
click at [370, 232] on input "8.79" at bounding box center [374, 234] width 60 height 20
type input "8.79"
type input "37.59"
click at [660, 247] on input "0.00" at bounding box center [661, 249] width 60 height 20
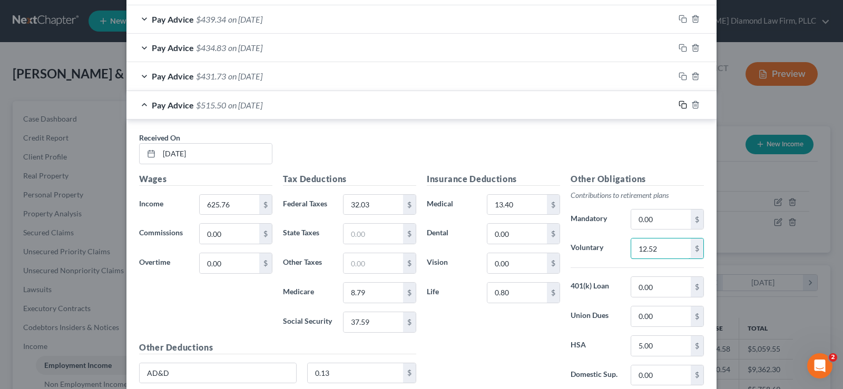
type input "12.52"
click at [679, 104] on icon "button" at bounding box center [683, 105] width 8 height 8
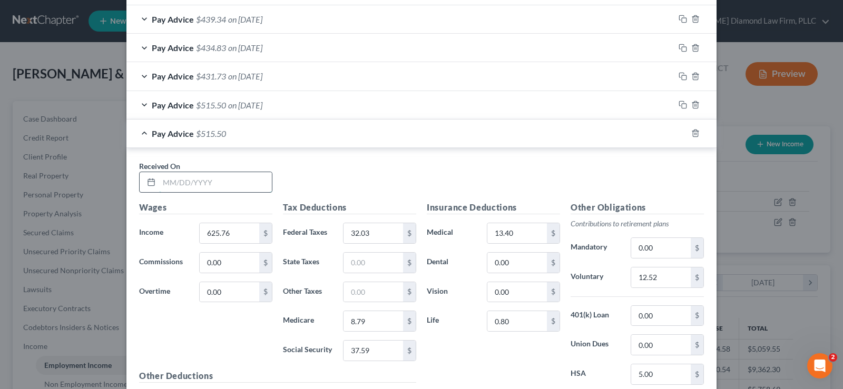
click at [188, 176] on input "text" at bounding box center [215, 182] width 113 height 20
type input "[DATE]"
click at [224, 292] on input "0.00" at bounding box center [230, 292] width 60 height 20
type input "23.21"
click at [233, 235] on input "625.76" at bounding box center [230, 233] width 60 height 20
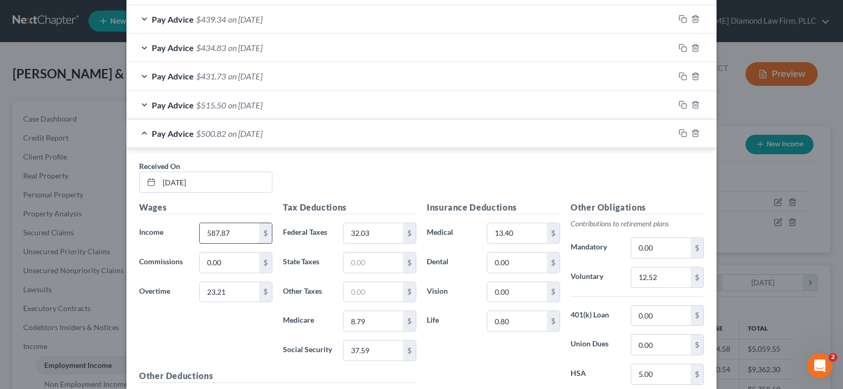
type input "587.87"
type input "30.30"
type input "8.58"
type input "36.69"
click at [661, 280] on input "12.52" at bounding box center [661, 278] width 60 height 20
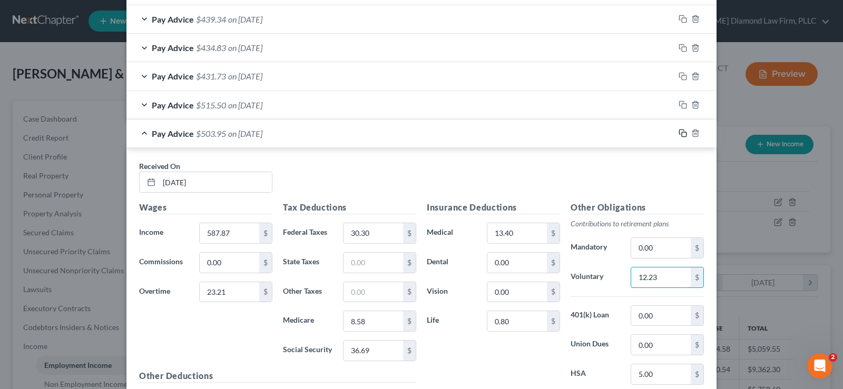
type input "12.23"
click at [679, 133] on icon "button" at bounding box center [683, 133] width 8 height 8
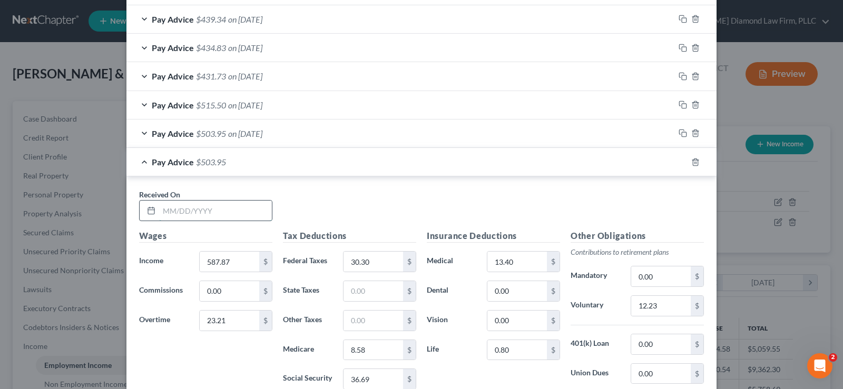
click at [203, 206] on input "text" at bounding box center [215, 211] width 113 height 20
type input "[DATE]"
type input "521.79"
type input "0"
type input "20.32"
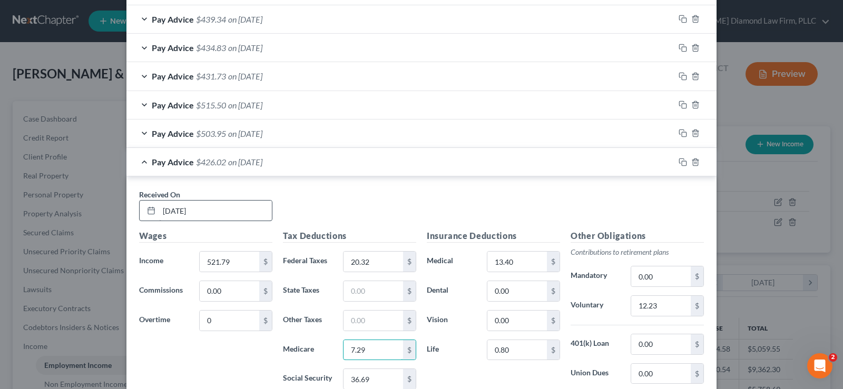
type input "7.29"
type input "31.16"
click at [663, 306] on input "12.23" at bounding box center [661, 306] width 60 height 20
type input "10.44"
click at [679, 162] on icon "button" at bounding box center [683, 162] width 8 height 8
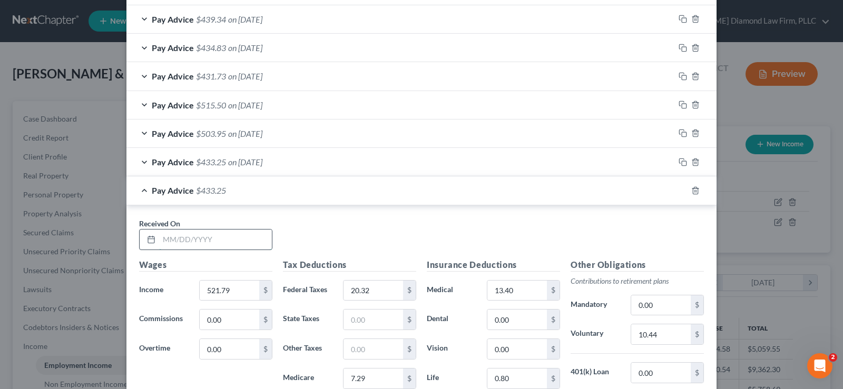
click at [181, 239] on input "text" at bounding box center [215, 240] width 113 height 20
type input "[DATE]"
type input "521.21"
type input "20.26"
type input "7.27"
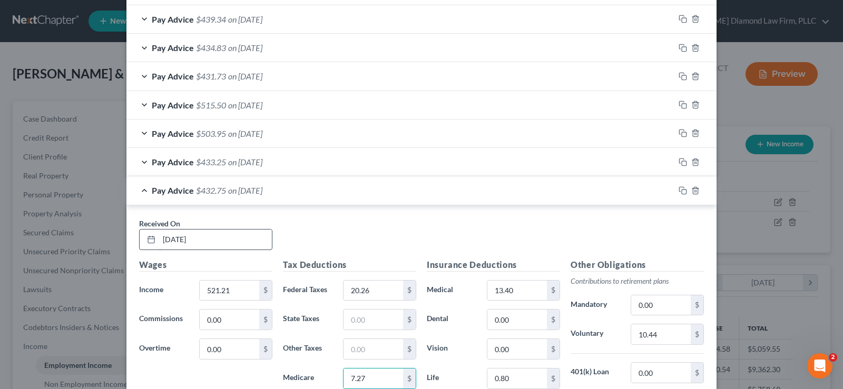
scroll to position [723, 0]
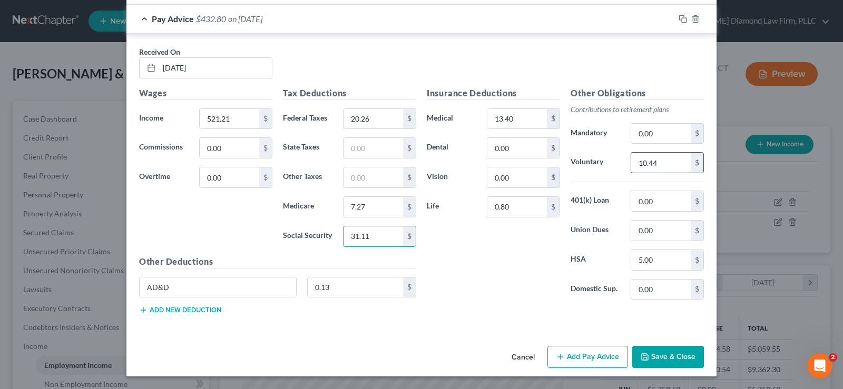
type input "31.11"
click at [662, 161] on input "10.44" at bounding box center [661, 163] width 60 height 20
type input "10.43"
drag, startPoint x: 678, startPoint y: 19, endPoint x: 237, endPoint y: 119, distance: 451.6
click at [682, 19] on rect "button" at bounding box center [684, 20] width 5 height 5
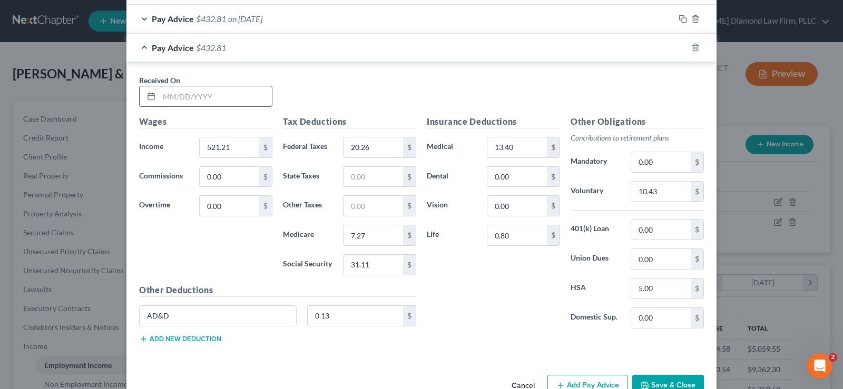
click at [197, 95] on input "text" at bounding box center [215, 96] width 113 height 20
type input "[DATE]"
type input "525.11"
type input "20.64"
type input "7.34"
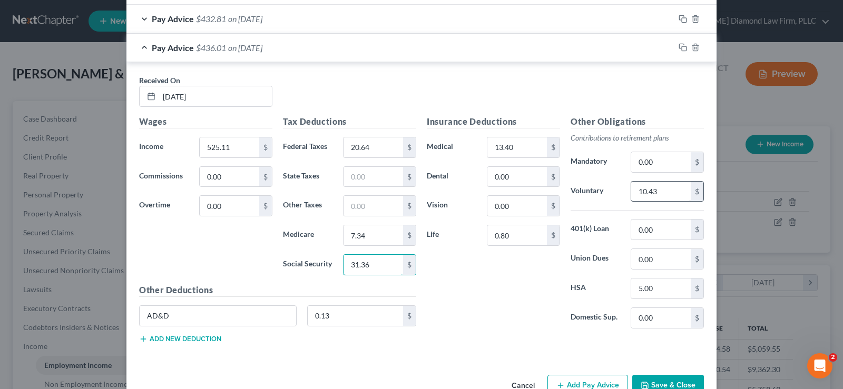
type input "31.36"
click at [660, 198] on input "10.43" at bounding box center [661, 192] width 60 height 20
type input "10.51"
click at [681, 47] on icon "button" at bounding box center [683, 47] width 8 height 8
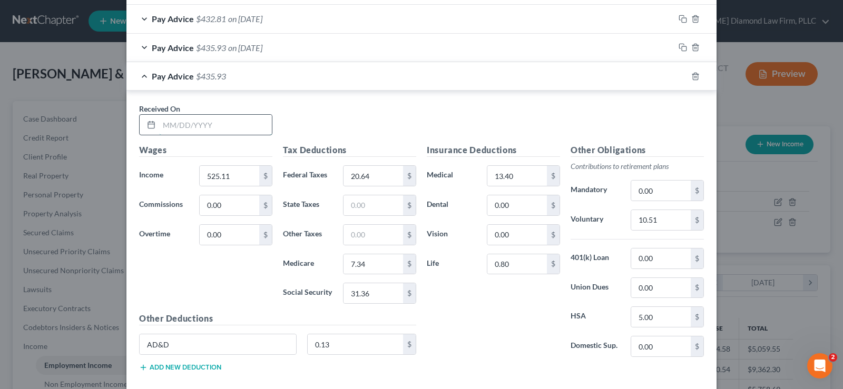
click at [187, 125] on input "text" at bounding box center [215, 125] width 113 height 20
type input "[DATE]"
type input "521.94"
type input "20.33"
type input "7.29"
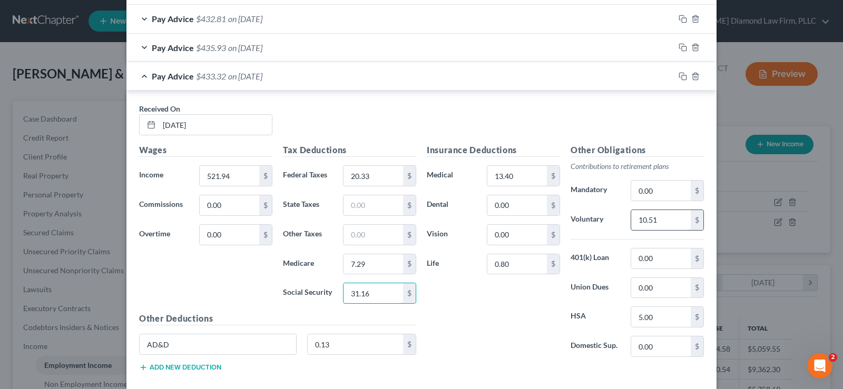
type input "31.16"
click at [673, 215] on input "10.51" at bounding box center [661, 220] width 60 height 20
type input "10.44"
click at [679, 78] on icon "button" at bounding box center [683, 76] width 8 height 8
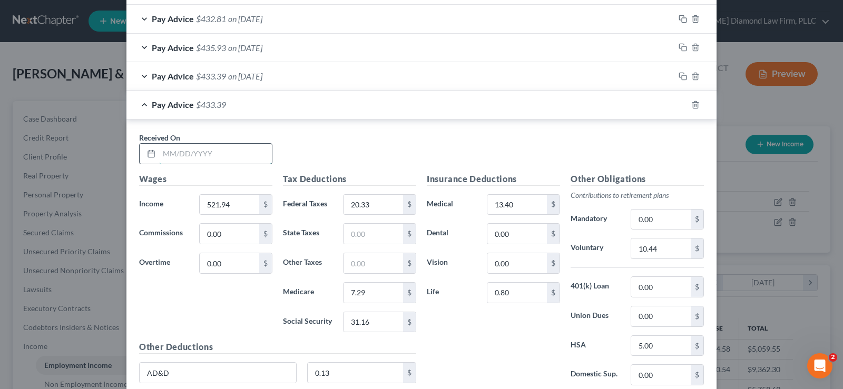
click at [201, 152] on input "text" at bounding box center [215, 154] width 113 height 20
type input "[DATE]"
type input "2"
type input "521.79"
type input "20.32"
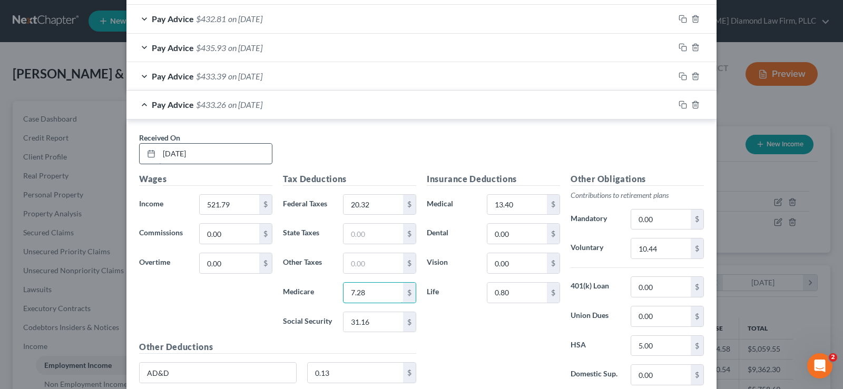
type input "7.28"
type input "31.16"
click at [682, 107] on rect "button" at bounding box center [684, 106] width 5 height 5
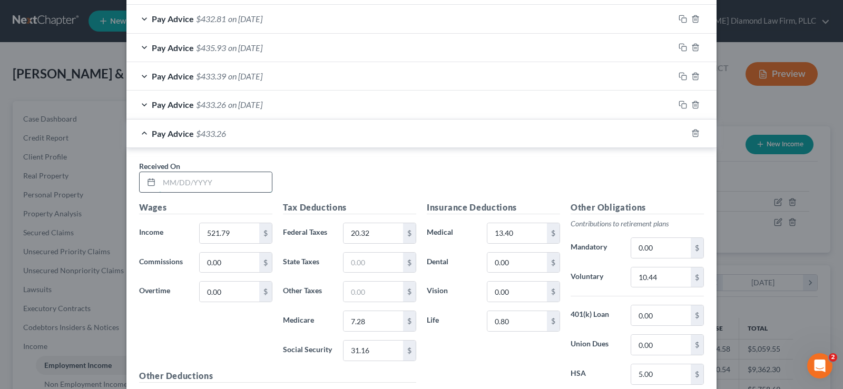
click at [185, 185] on input "text" at bounding box center [215, 182] width 113 height 20
type input "[DATE]"
type input "540.10"
type input "24.16"
type input "7.82"
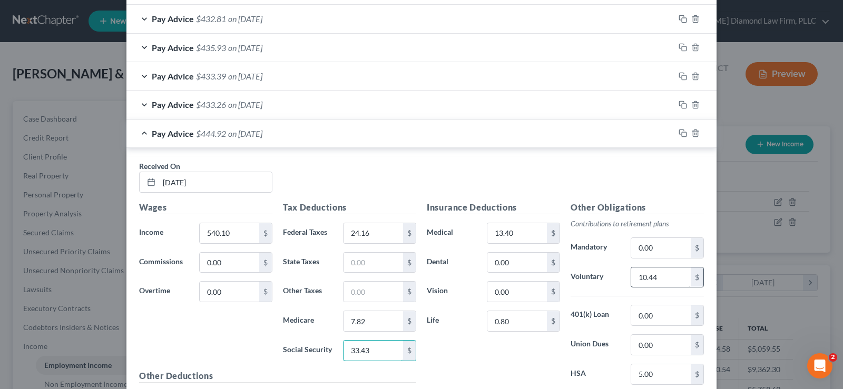
type input "33.43"
click at [658, 277] on input "10.44" at bounding box center [661, 278] width 60 height 20
type input "10.81"
click at [661, 376] on input "5.00" at bounding box center [661, 375] width 60 height 20
type input "0"
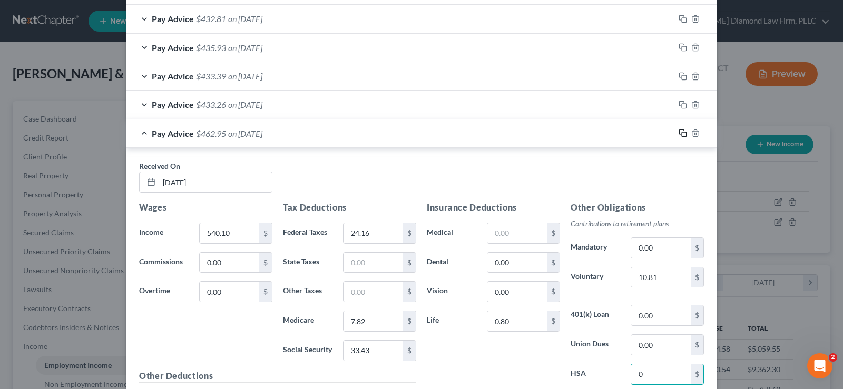
drag, startPoint x: 678, startPoint y: 131, endPoint x: 296, endPoint y: 243, distance: 398.5
click at [679, 132] on icon "button" at bounding box center [683, 133] width 8 height 8
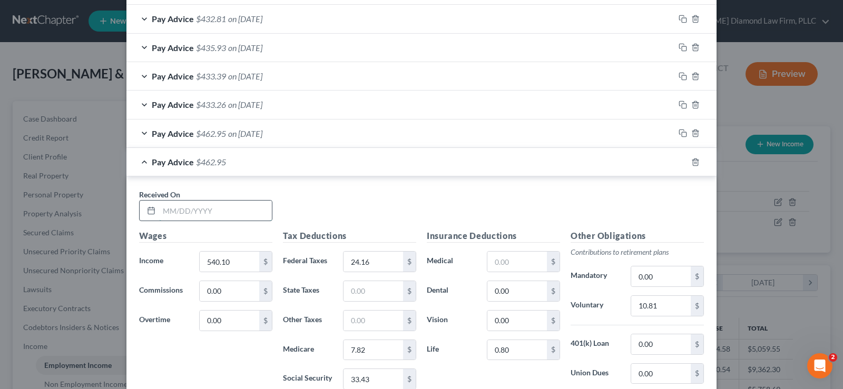
click at [196, 213] on input "text" at bounding box center [215, 211] width 113 height 20
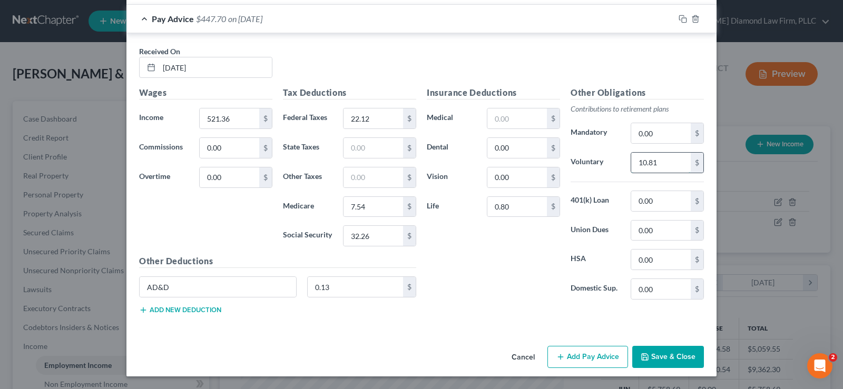
click at [659, 161] on input "10.81" at bounding box center [661, 163] width 60 height 20
click at [679, 15] on icon "button" at bounding box center [681, 17] width 5 height 5
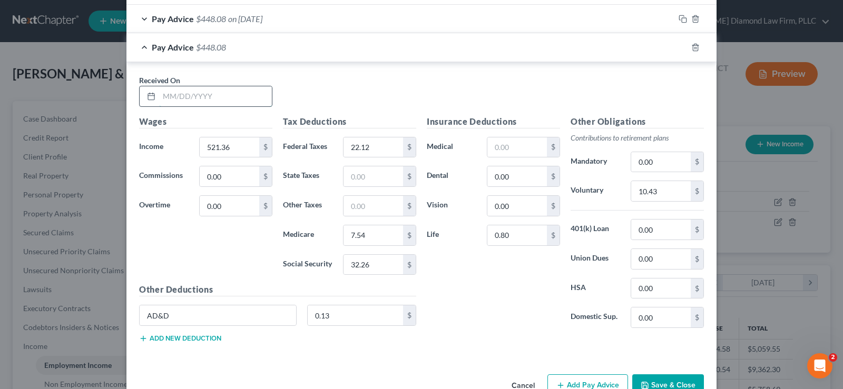
click at [196, 99] on input "text" at bounding box center [215, 96] width 113 height 20
click at [226, 205] on input "0.00" at bounding box center [230, 206] width 60 height 20
drag, startPoint x: 227, startPoint y: 137, endPoint x: 230, endPoint y: 150, distance: 13.5
click at [228, 138] on input "521.36" at bounding box center [230, 148] width 60 height 20
click at [231, 150] on input "521.36" at bounding box center [230, 148] width 60 height 20
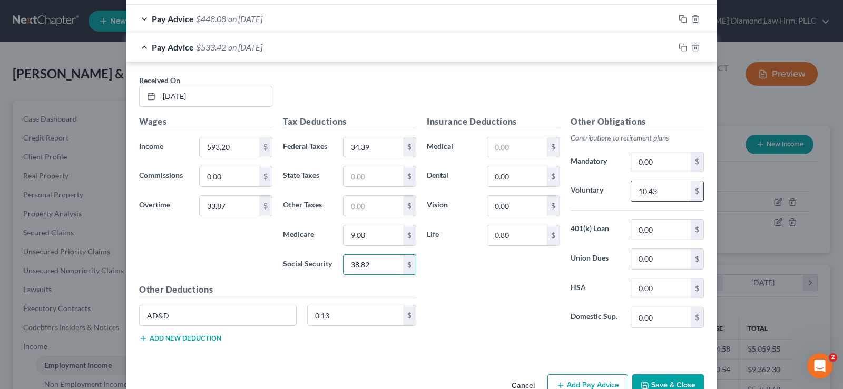
click at [660, 192] on input "10.43" at bounding box center [661, 191] width 60 height 20
drag, startPoint x: 679, startPoint y: 49, endPoint x: 201, endPoint y: 122, distance: 484.0
click at [679, 49] on icon "button" at bounding box center [683, 47] width 8 height 8
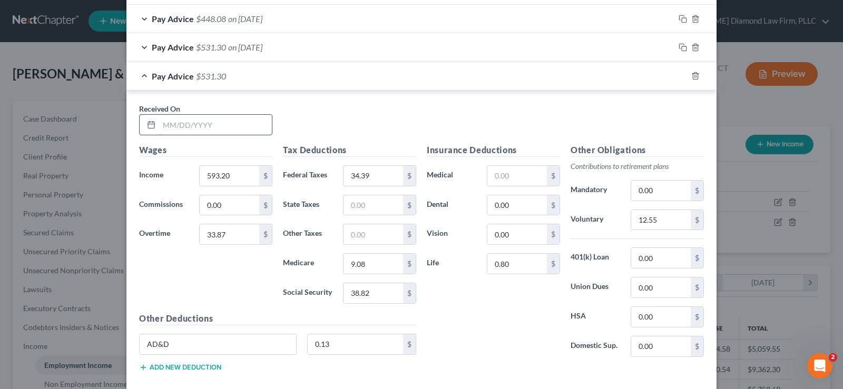
click at [193, 124] on input "text" at bounding box center [215, 125] width 113 height 20
click at [663, 223] on input "12.55" at bounding box center [661, 220] width 60 height 20
click at [227, 178] on input "522.37" at bounding box center [230, 176] width 60 height 20
click at [679, 73] on icon "button" at bounding box center [683, 76] width 8 height 8
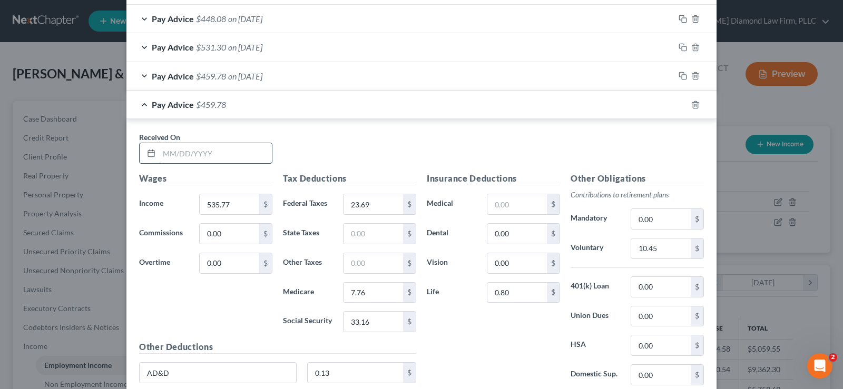
click at [195, 155] on input "text" at bounding box center [215, 153] width 113 height 20
click at [228, 203] on input "535.77" at bounding box center [230, 204] width 60 height 20
click at [662, 247] on input "10.45" at bounding box center [661, 249] width 60 height 20
drag, startPoint x: 679, startPoint y: 104, endPoint x: 199, endPoint y: 179, distance: 485.8
click at [682, 104] on rect "button" at bounding box center [684, 106] width 5 height 5
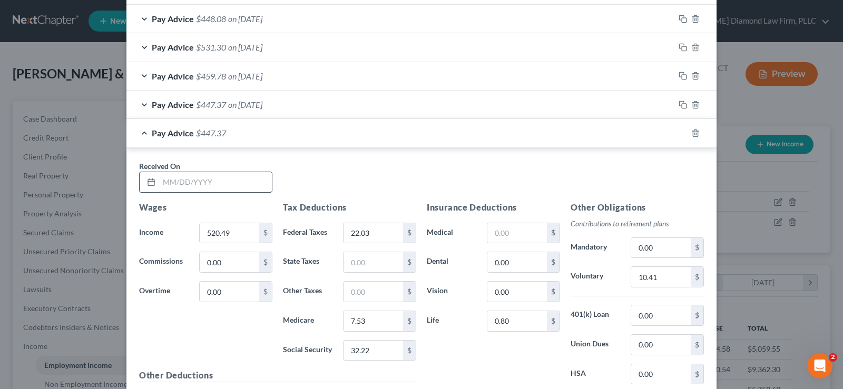
click at [195, 182] on input "text" at bounding box center [215, 182] width 113 height 20
click at [661, 280] on input "10.41" at bounding box center [661, 277] width 60 height 20
click at [682, 134] on rect "button" at bounding box center [684, 134] width 5 height 5
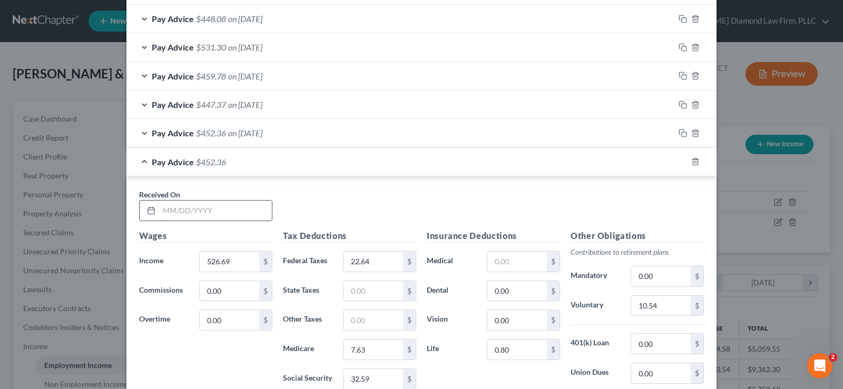
click at [190, 205] on input "text" at bounding box center [215, 211] width 113 height 20
click at [659, 305] on input "10.54" at bounding box center [661, 306] width 60 height 20
click at [140, 162] on div "Pay Advice $434.84 on [DATE]" at bounding box center [400, 162] width 548 height 28
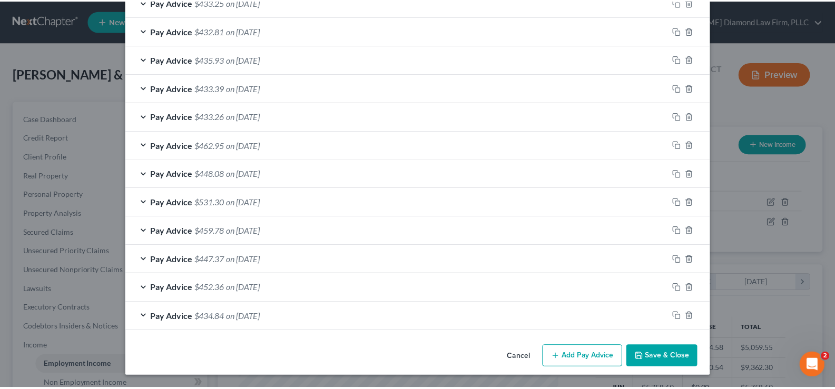
scroll to position [712, 0]
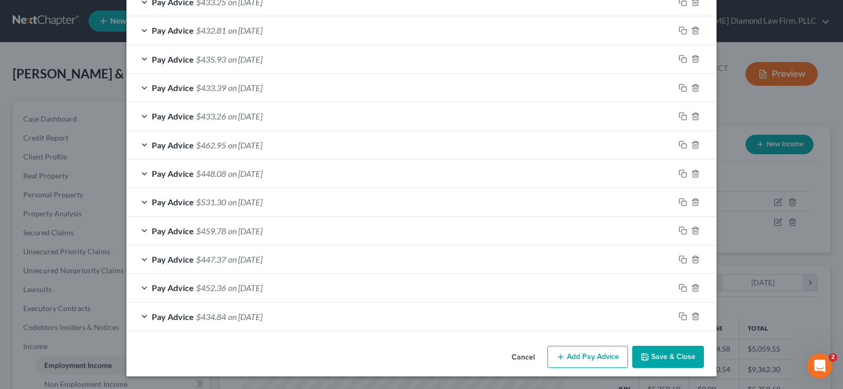
click at [667, 357] on button "Save & Close" at bounding box center [668, 357] width 72 height 22
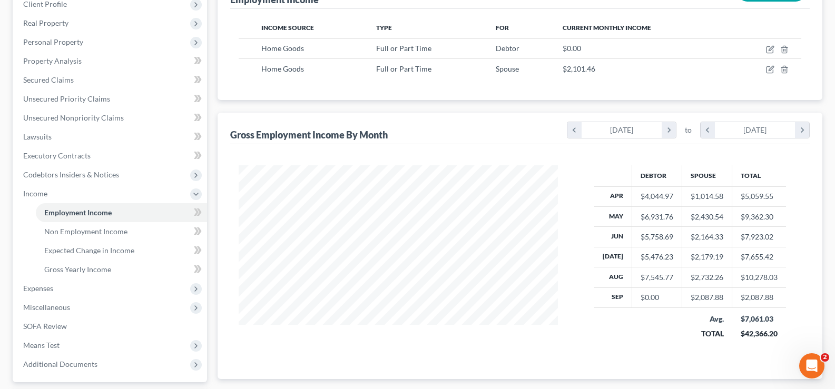
scroll to position [158, 0]
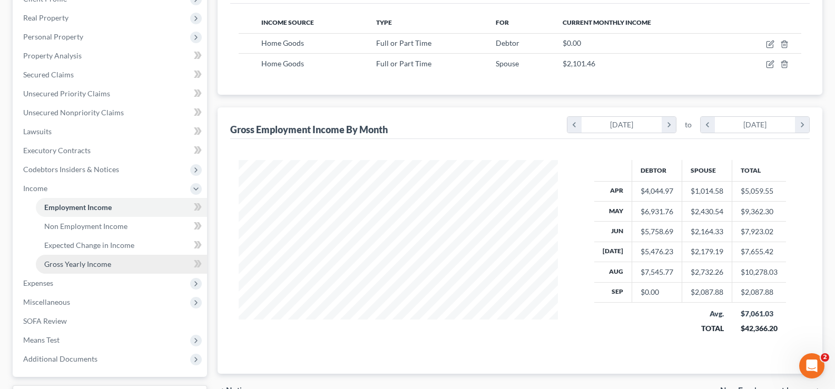
click at [99, 260] on span "Gross Yearly Income" at bounding box center [77, 264] width 67 height 9
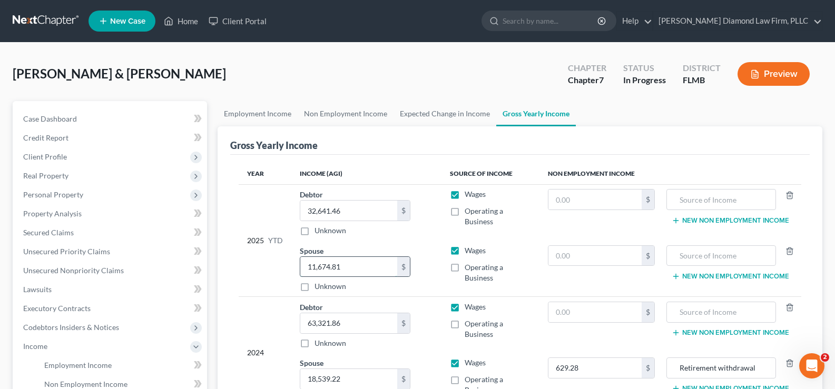
click at [352, 267] on input "11,674.81" at bounding box center [348, 267] width 97 height 20
click at [350, 211] on input "32,641.46" at bounding box center [348, 211] width 97 height 20
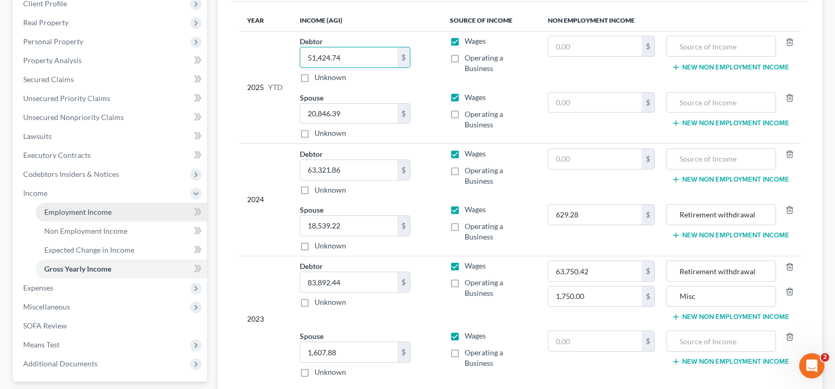
scroll to position [141, 0]
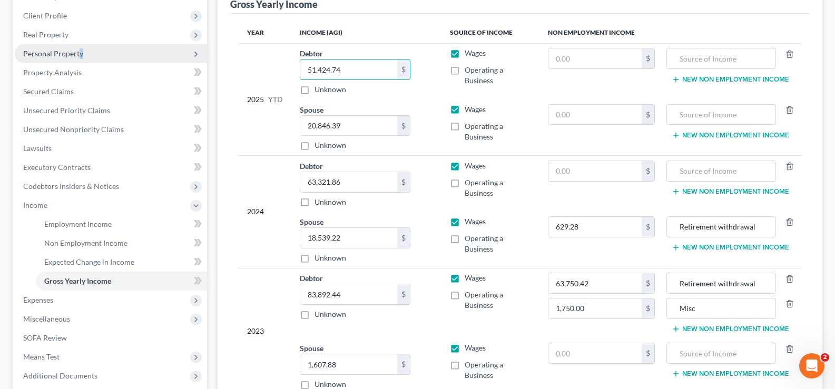
click at [81, 58] on span "Personal Property" at bounding box center [111, 53] width 192 height 19
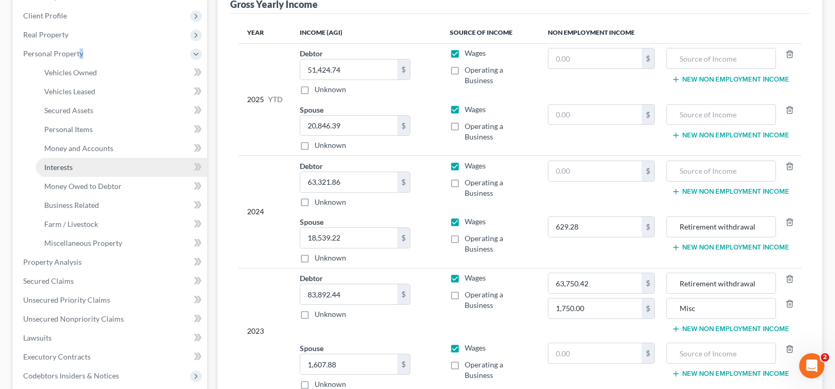
click at [75, 166] on link "Interests" at bounding box center [121, 167] width 171 height 19
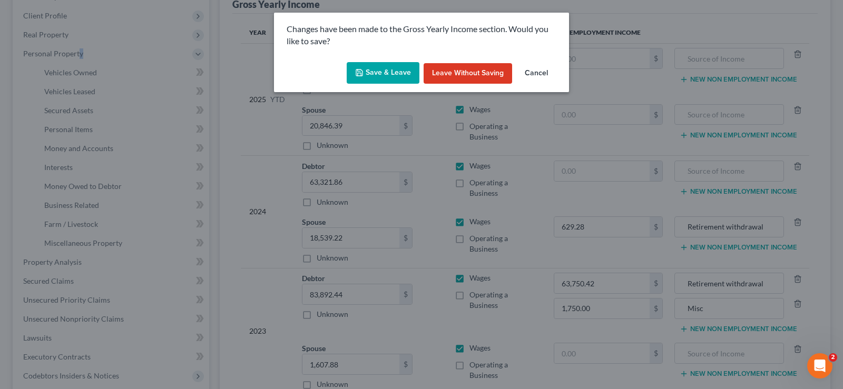
click at [398, 72] on button "Save & Leave" at bounding box center [383, 73] width 73 height 22
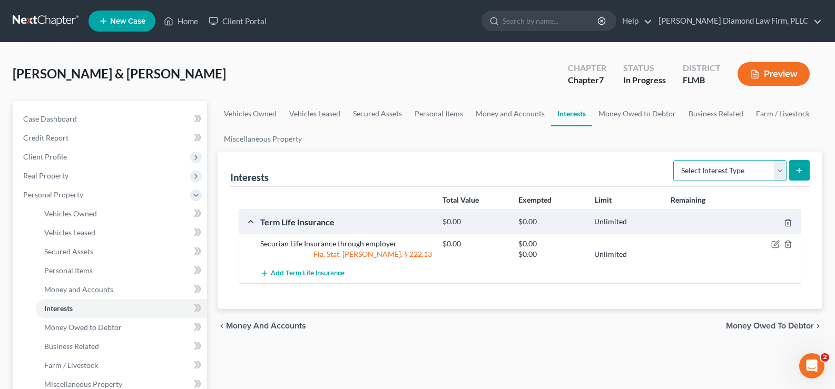
click at [740, 169] on select "Select Interest Type 401K Annuity Bond Education IRA Government Bond Government…" at bounding box center [729, 170] width 113 height 21
click at [674, 160] on select "Select Interest Type 401K Annuity Bond Education IRA Government Bond Government…" at bounding box center [729, 170] width 113 height 21
click at [800, 166] on icon "submit" at bounding box center [799, 170] width 8 height 8
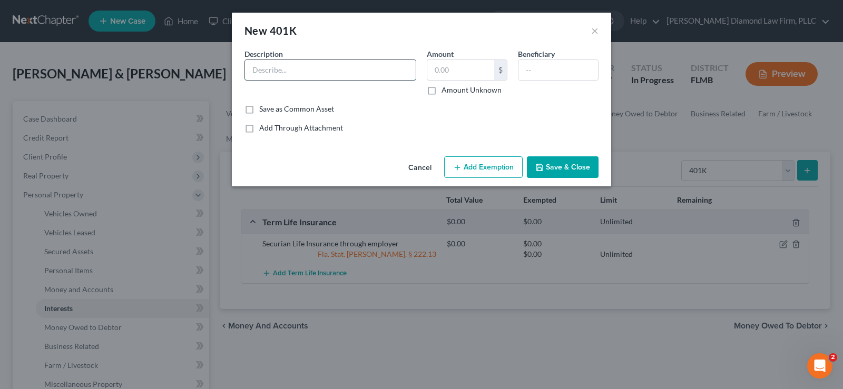
click at [315, 67] on input "text" at bounding box center [330, 70] width 171 height 20
click at [582, 165] on button "Save & Close" at bounding box center [563, 167] width 72 height 22
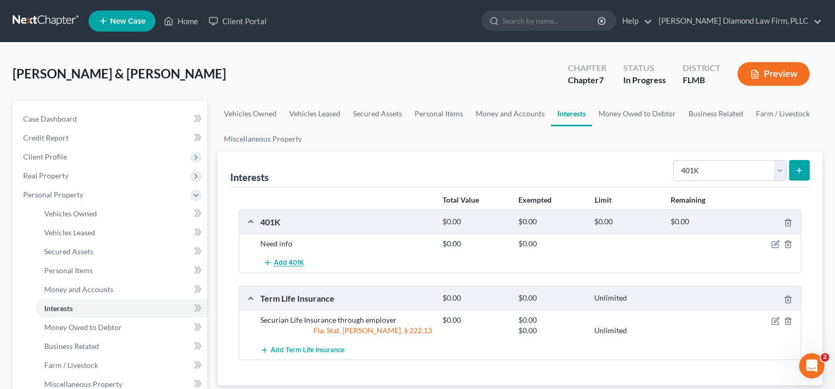
click at [279, 262] on span "Add 401K" at bounding box center [289, 263] width 30 height 8
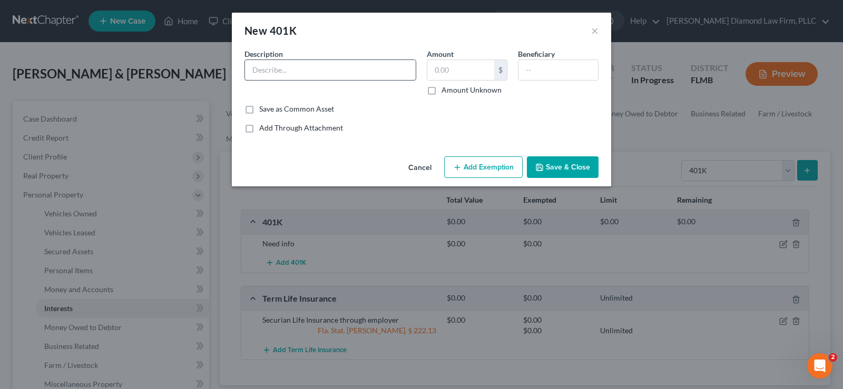
click at [288, 72] on input "text" at bounding box center [330, 70] width 171 height 20
click at [493, 170] on button "Add Exemption" at bounding box center [483, 167] width 79 height 22
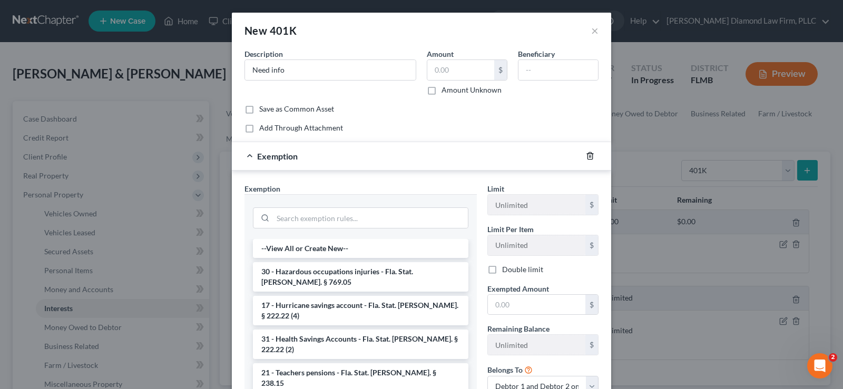
click at [587, 156] on icon "button" at bounding box center [590, 156] width 8 height 8
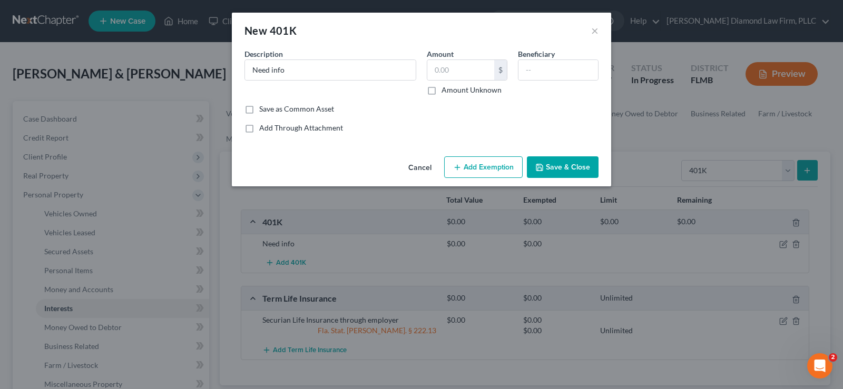
click at [569, 161] on button "Save & Close" at bounding box center [563, 167] width 72 height 22
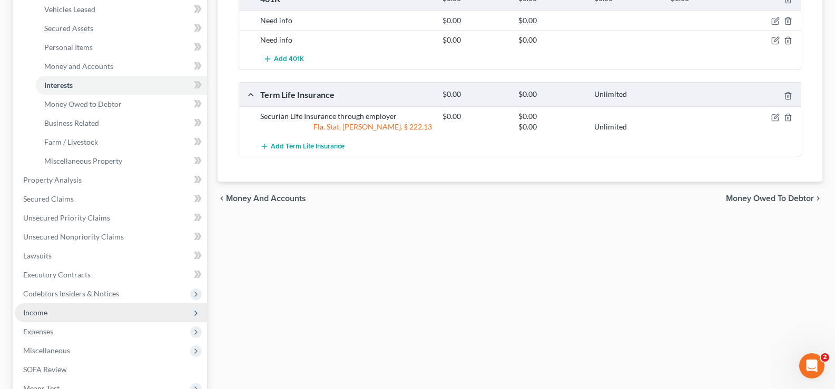
scroll to position [263, 0]
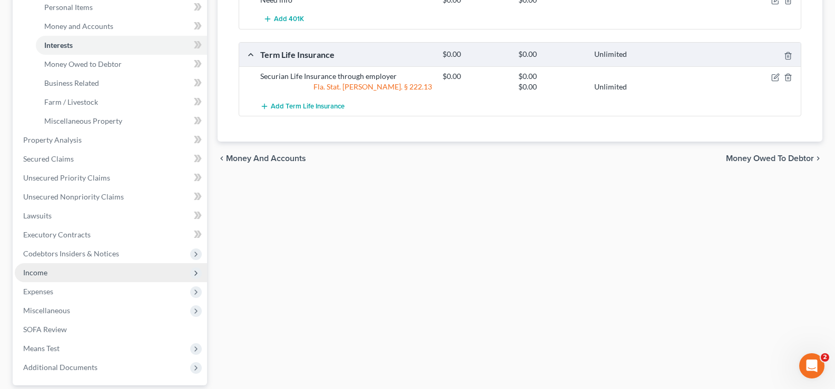
click at [58, 274] on span "Income" at bounding box center [111, 272] width 192 height 19
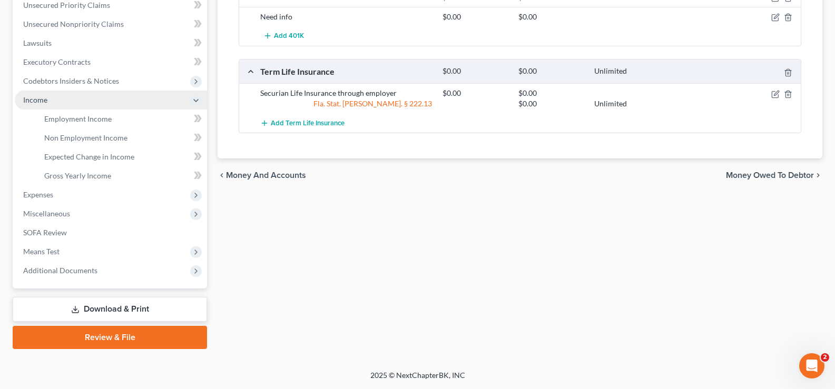
scroll to position [247, 0]
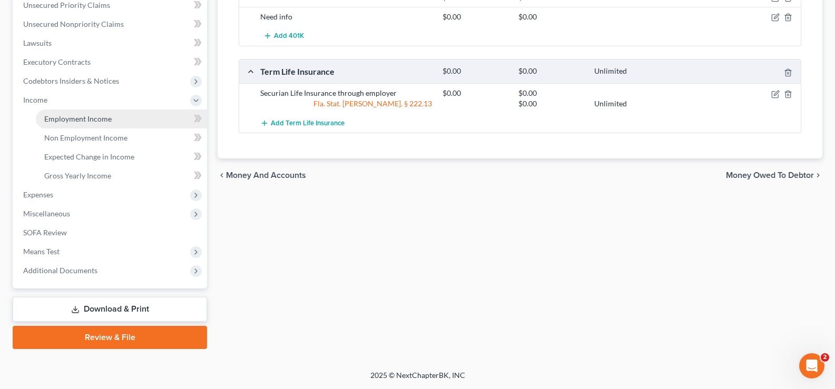
click at [112, 119] on link "Employment Income" at bounding box center [121, 119] width 171 height 19
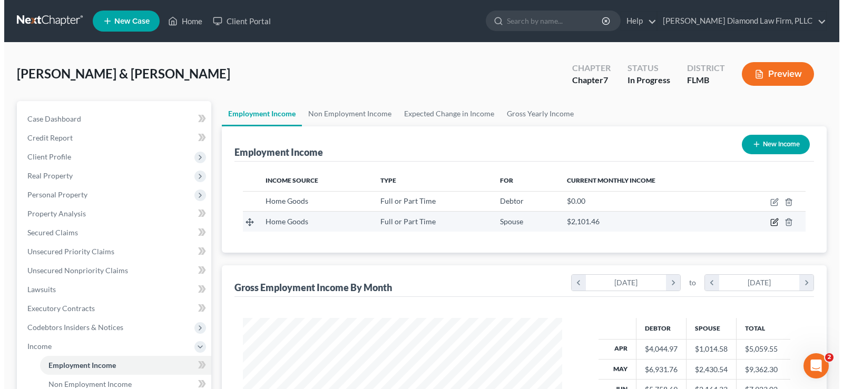
scroll to position [189, 340]
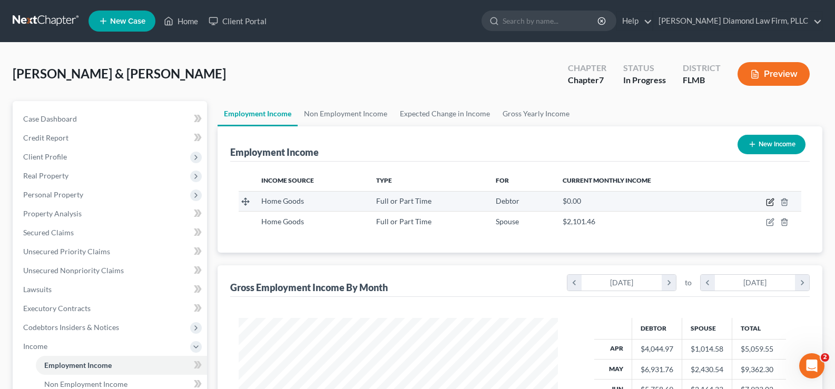
click at [769, 200] on icon "button" at bounding box center [770, 202] width 8 height 8
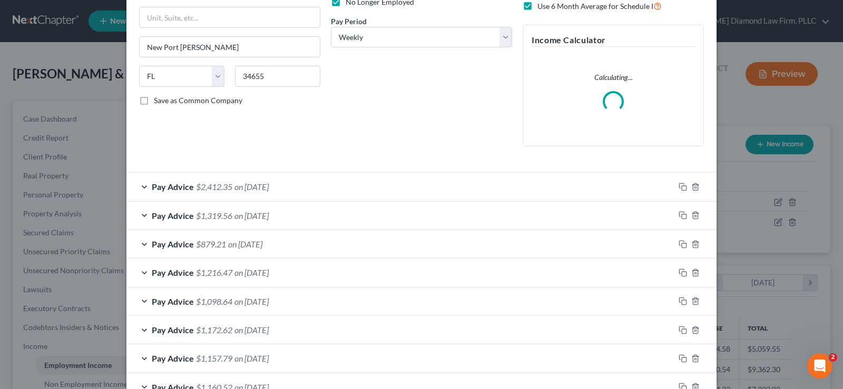
scroll to position [158, 0]
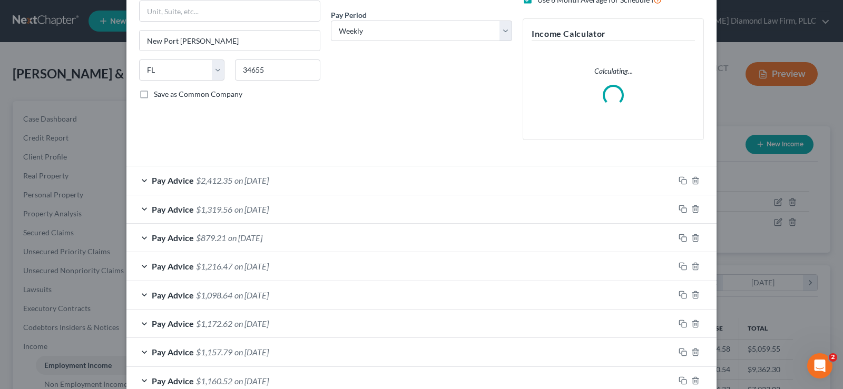
click at [369, 184] on div "Pay Advice $2,412.35 on [DATE]" at bounding box center [400, 180] width 548 height 28
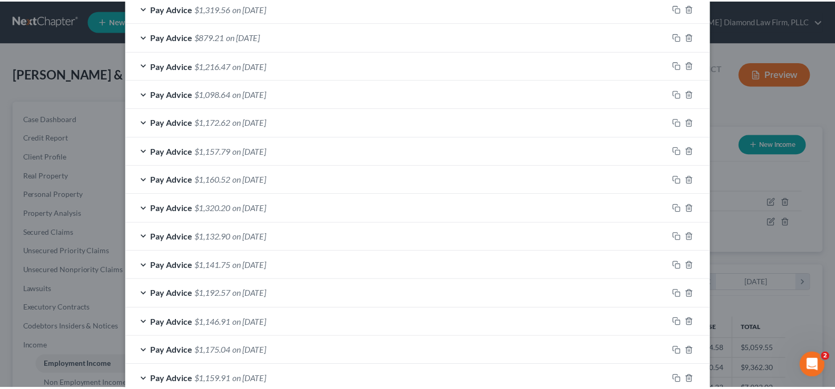
scroll to position [896, 0]
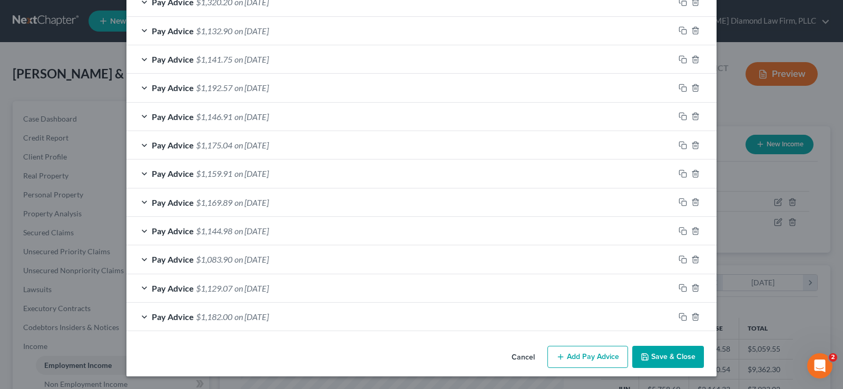
click at [656, 355] on button "Save & Close" at bounding box center [668, 357] width 72 height 22
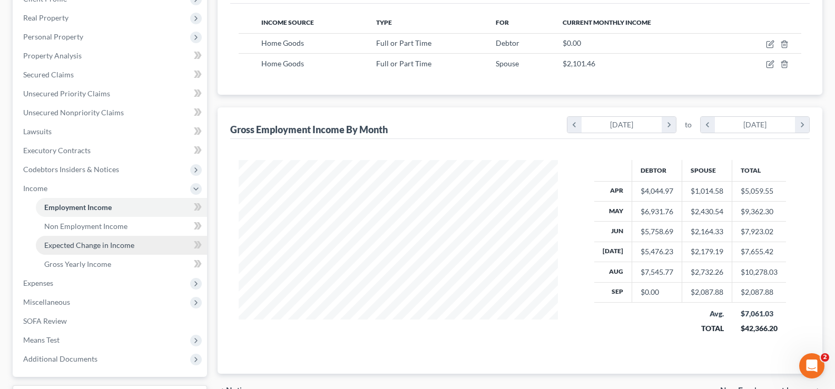
scroll to position [0, 0]
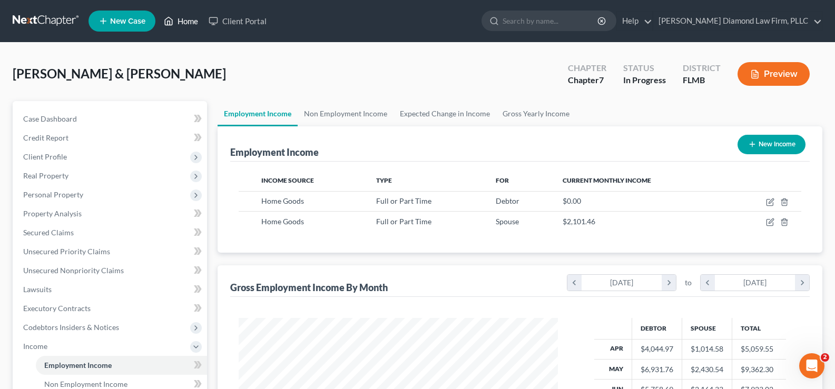
click at [188, 22] on link "Home" at bounding box center [181, 21] width 45 height 19
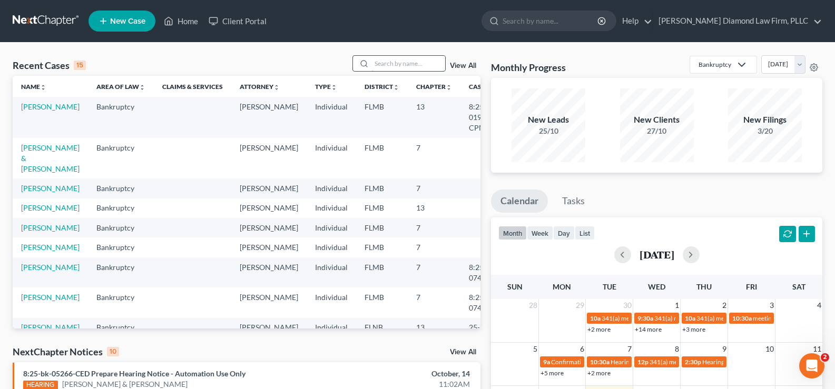
click at [415, 66] on input "search" at bounding box center [408, 63] width 74 height 15
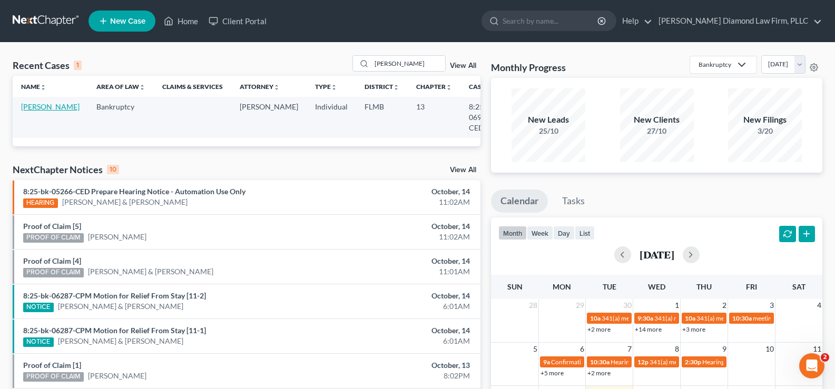
click at [31, 107] on link "[PERSON_NAME]" at bounding box center [50, 106] width 58 height 9
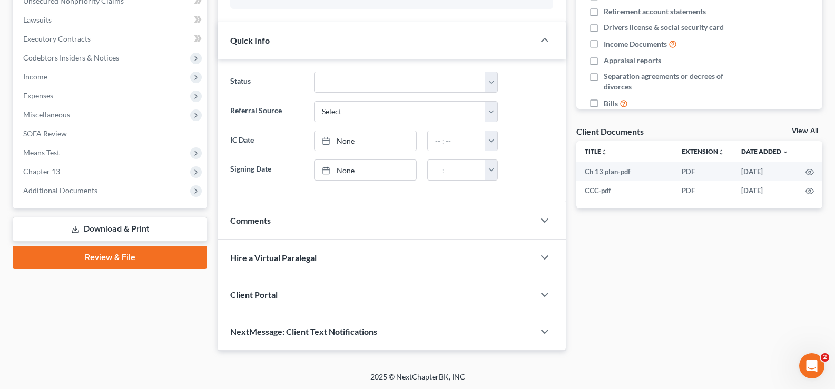
scroll to position [271, 0]
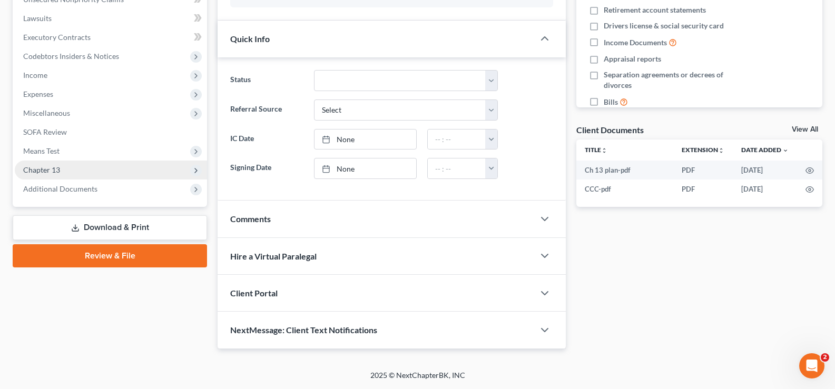
click at [93, 174] on span "Chapter 13" at bounding box center [111, 170] width 192 height 19
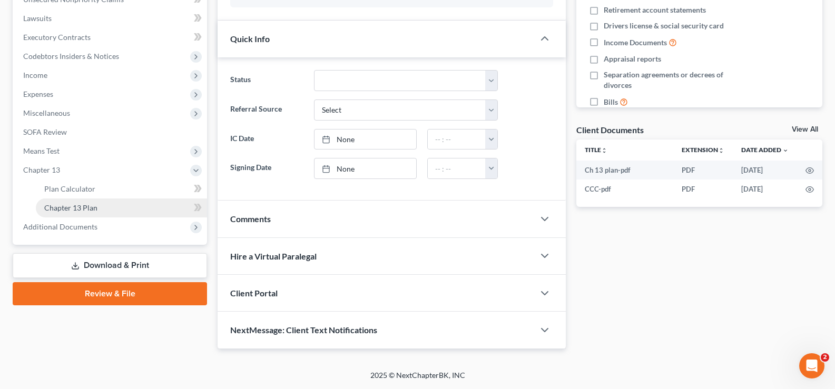
click at [107, 208] on link "Chapter 13 Plan" at bounding box center [121, 208] width 171 height 19
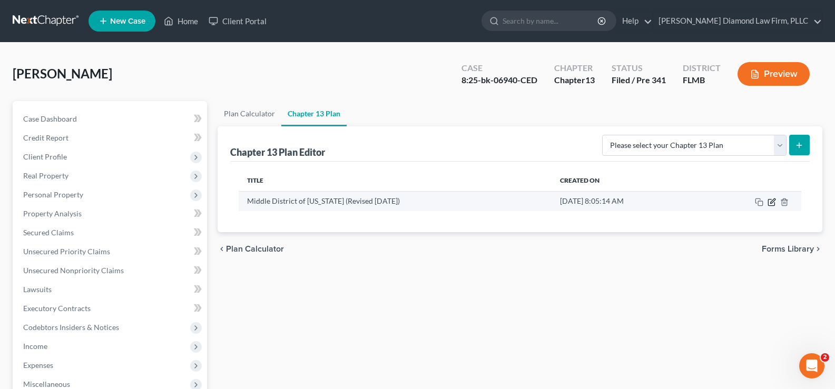
click at [772, 202] on icon "button" at bounding box center [772, 202] width 8 height 8
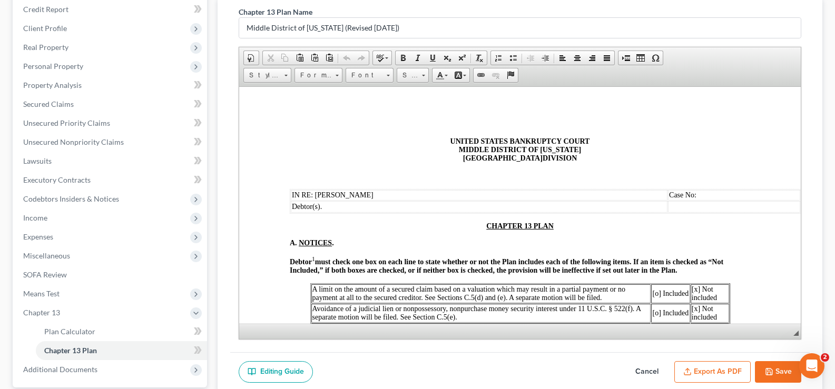
scroll to position [53, 0]
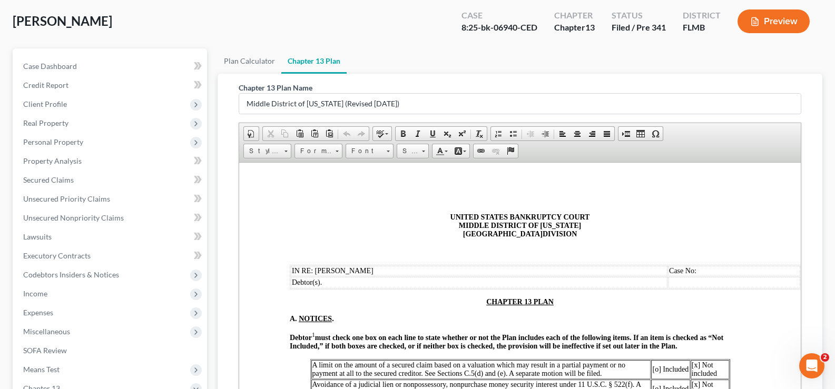
click at [517, 299] on u "CHAPTER 13 PLAN" at bounding box center [519, 302] width 67 height 8
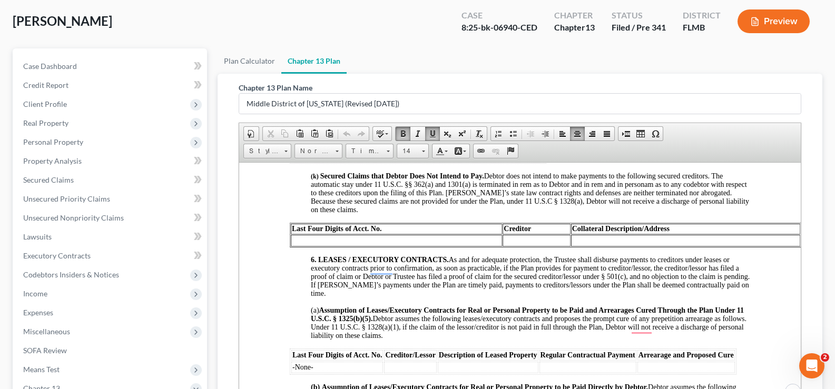
scroll to position [0, 0]
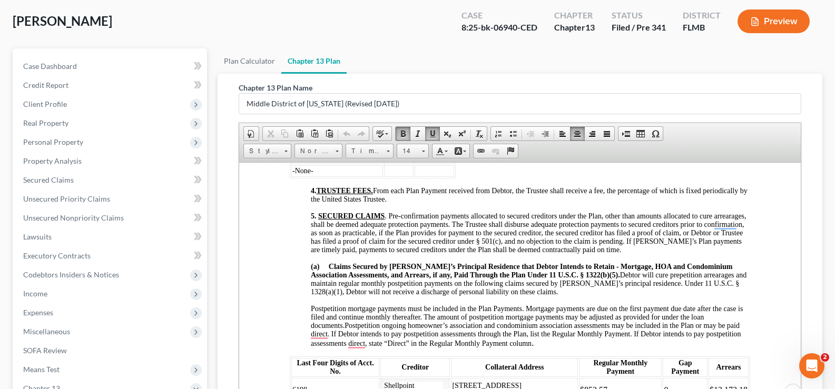
click at [429, 241] on span "5. SECURED CLAIMS . Pre-confirmation payments allocated to secured creditors un…" at bounding box center [529, 233] width 436 height 42
click at [437, 219] on span "5. SECURED CLAIMS . Pre-confirmation payments allocated to secured creditors un…" at bounding box center [529, 233] width 436 height 42
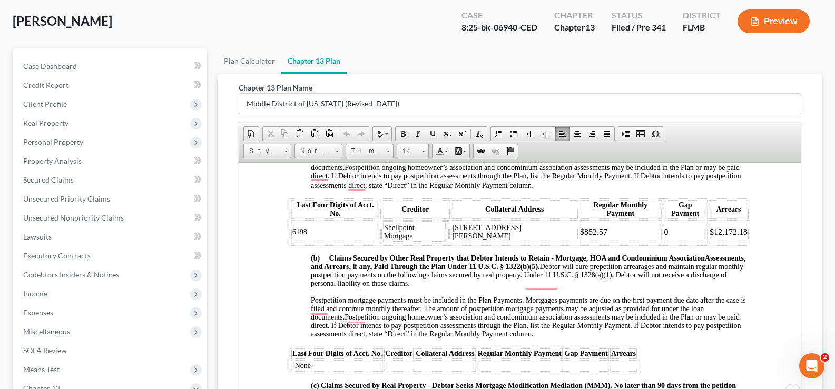
click at [505, 254] on strong "(b) Claims Secured by Other Real Property that Debtor Intends to Retain - Mortg…" at bounding box center [508, 258] width 394 height 8
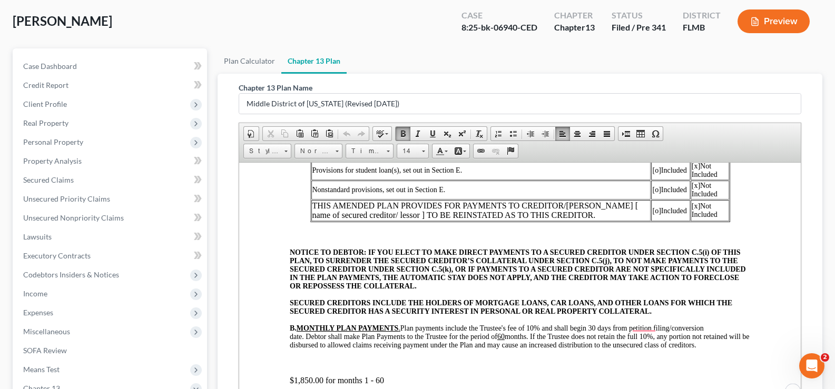
scroll to position [238, 0]
click at [409, 257] on span "NOTICE TO DEBTOR: IF YOU ELECT TO MAKE DIRECT PAYMENTS TO A SECURED CREDITOR UN…" at bounding box center [518, 269] width 456 height 42
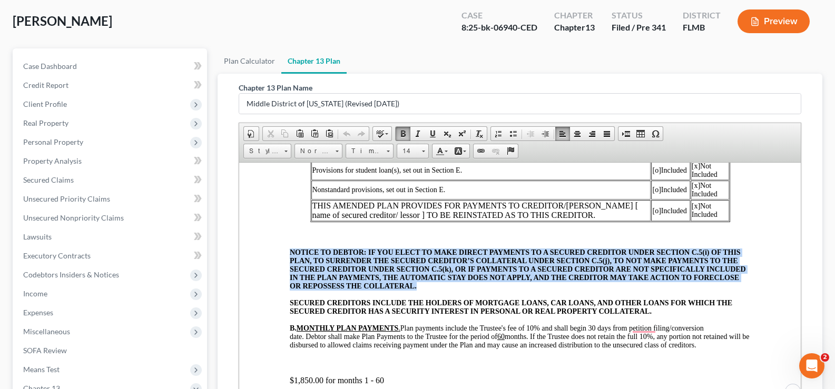
drag, startPoint x: 288, startPoint y: 251, endPoint x: 464, endPoint y: 285, distance: 179.2
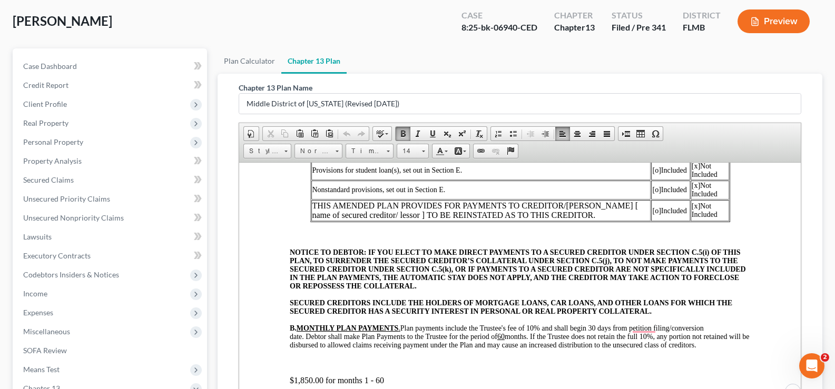
click at [529, 210] on span "THIS AMENDED PLAN PROVIDES FOR PAYMENTS TO CREDITOR/[PERSON_NAME] [ name of sec…" at bounding box center [475, 210] width 326 height 18
click at [529, 215] on span "THIS AMENDED PLAN PROVIDES FOR PAYMENTS TO CREDITOR/[PERSON_NAME] [ name of sec…" at bounding box center [475, 210] width 326 height 18
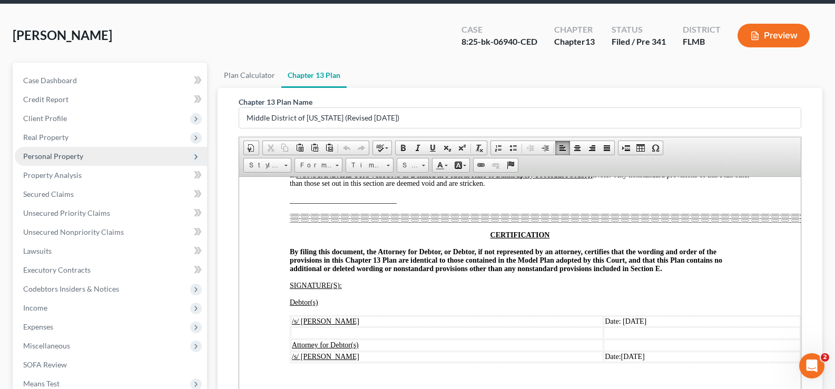
scroll to position [0, 0]
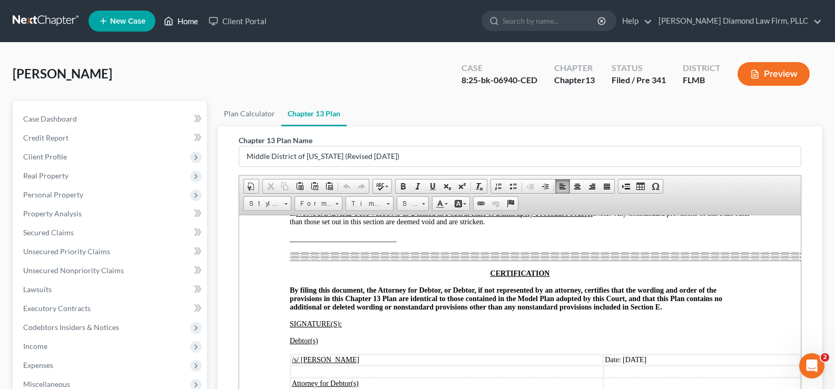
click at [187, 22] on link "Home" at bounding box center [181, 21] width 45 height 19
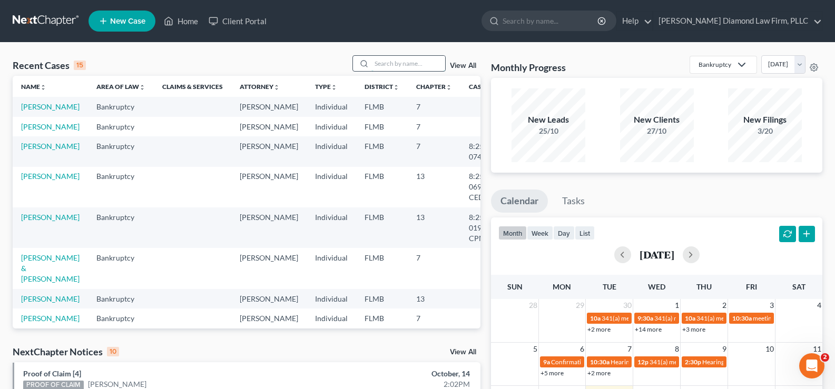
click at [409, 62] on input "search" at bounding box center [408, 63] width 74 height 15
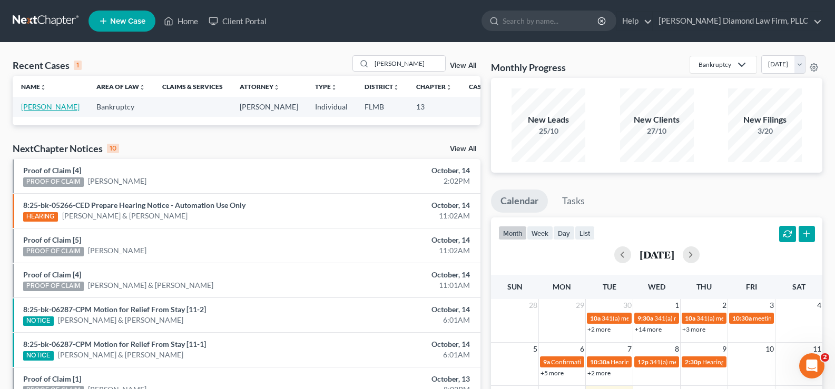
click at [25, 111] on link "[PERSON_NAME]" at bounding box center [50, 106] width 58 height 9
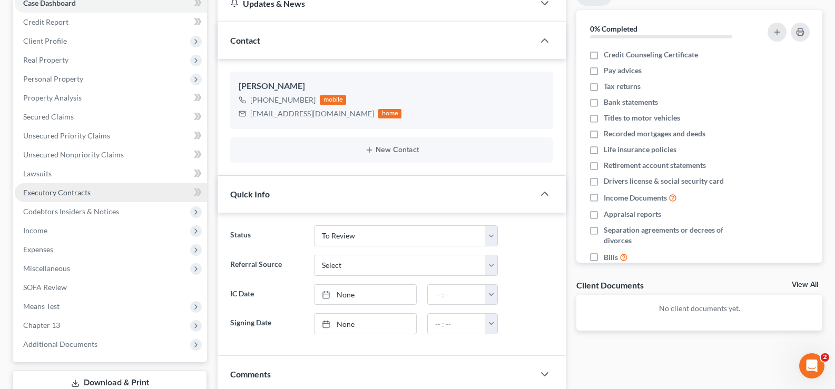
scroll to position [263, 0]
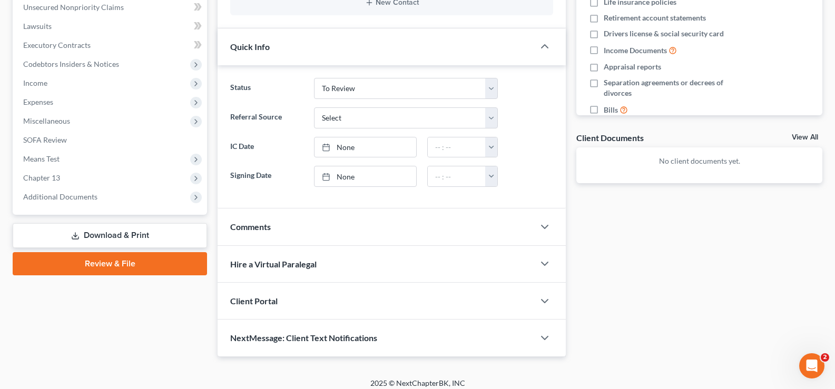
click at [133, 237] on link "Download & Print" at bounding box center [110, 235] width 194 height 25
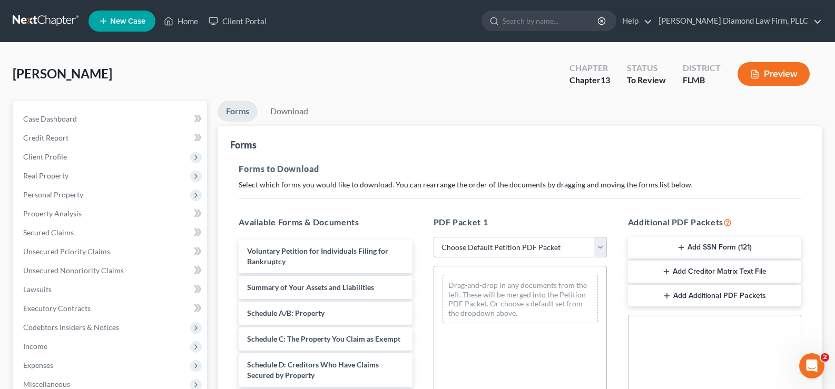
click at [571, 248] on select "Choose Default Petition PDF Packet Complete Bankruptcy Petition (all forms and …" at bounding box center [520, 247] width 173 height 21
click at [434, 237] on select "Choose Default Petition PDF Packet Complete Bankruptcy Petition (all forms and …" at bounding box center [520, 247] width 173 height 21
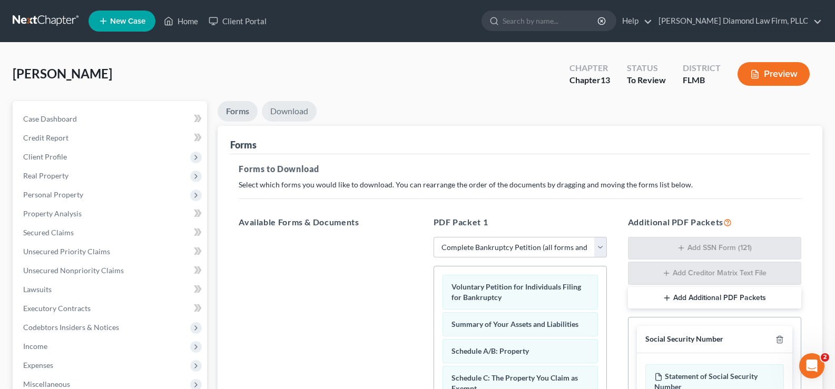
click at [292, 112] on link "Download" at bounding box center [289, 111] width 55 height 21
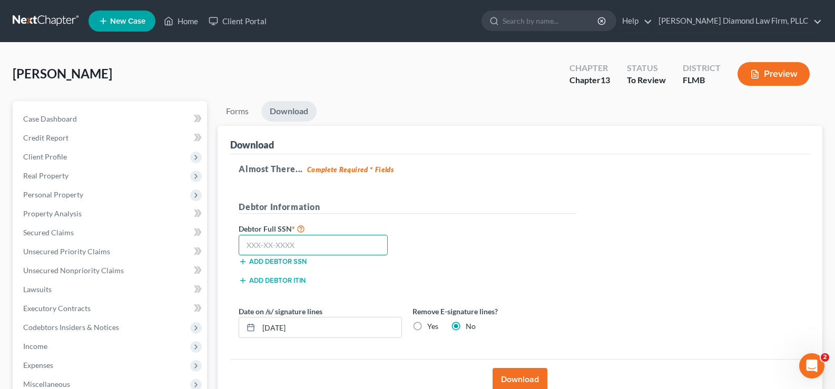
click at [272, 243] on input "text" at bounding box center [313, 245] width 149 height 21
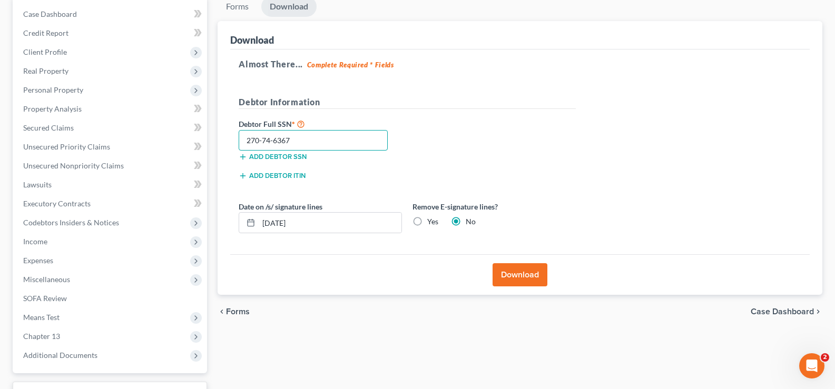
scroll to position [105, 0]
click at [507, 271] on button "Download" at bounding box center [520, 274] width 55 height 23
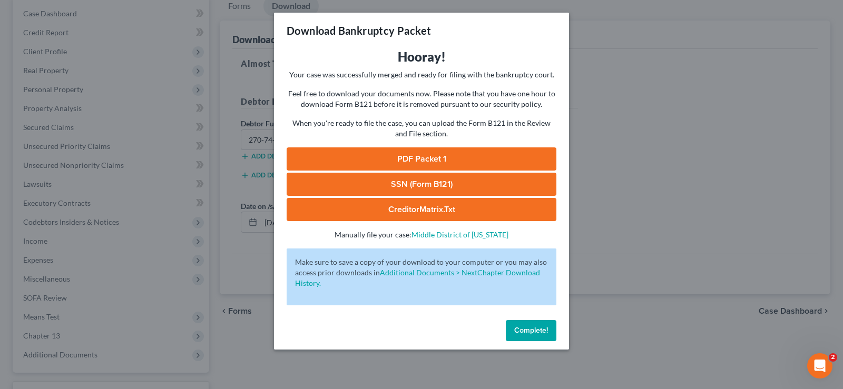
click at [530, 335] on span "Complete!" at bounding box center [531, 330] width 34 height 9
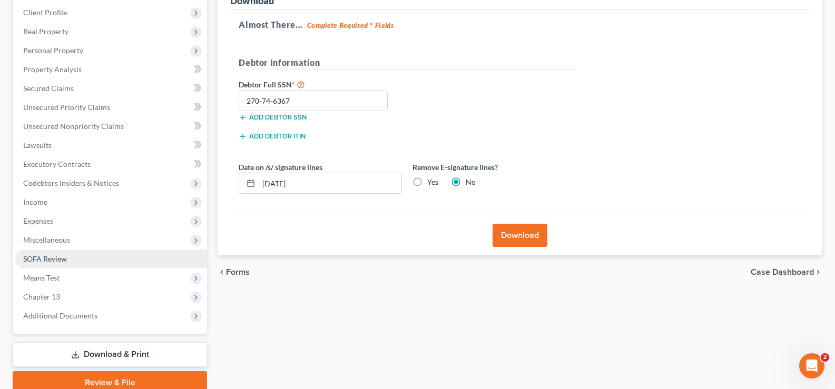
scroll to position [190, 0]
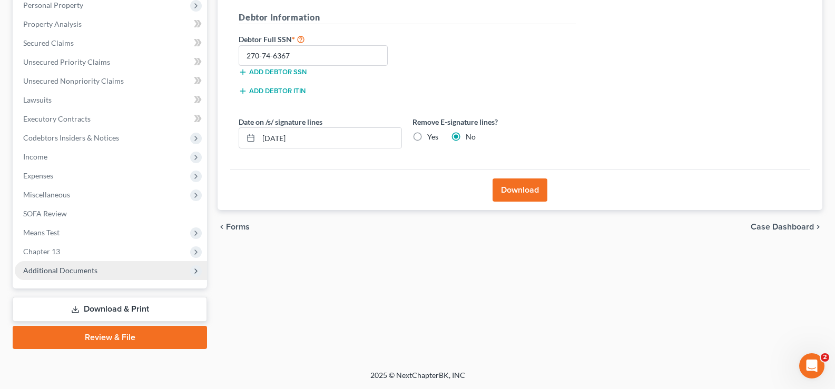
click at [72, 278] on span "Additional Documents" at bounding box center [111, 270] width 192 height 19
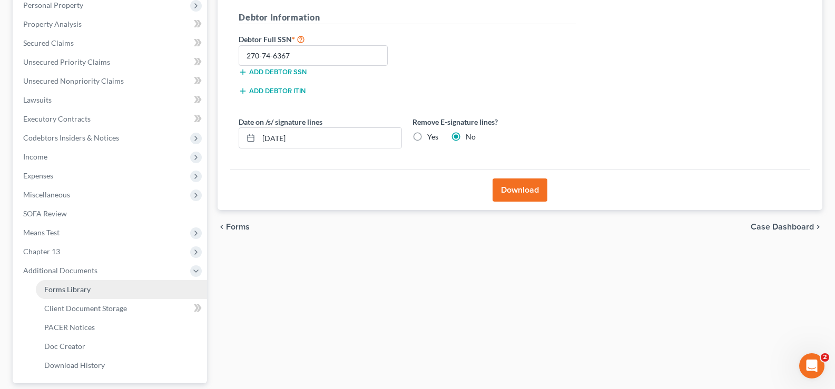
click at [86, 290] on span "Forms Library" at bounding box center [67, 289] width 46 height 9
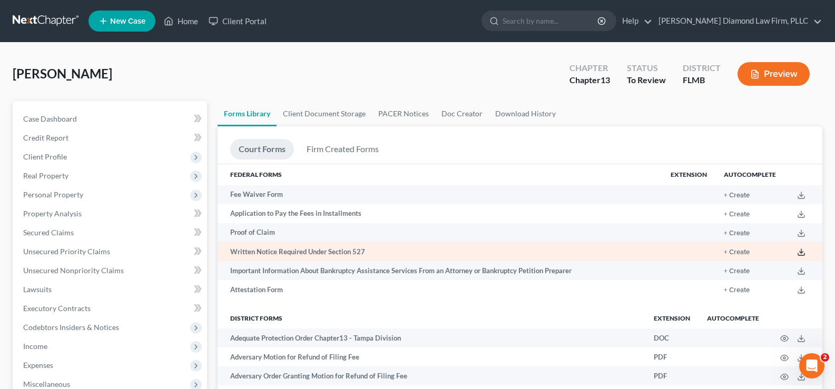
click at [800, 256] on icon at bounding box center [801, 252] width 8 height 8
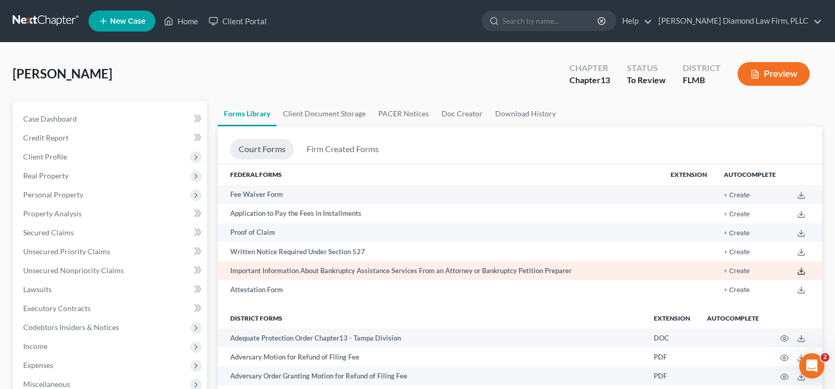
click at [801, 272] on polyline at bounding box center [802, 272] width 4 height 2
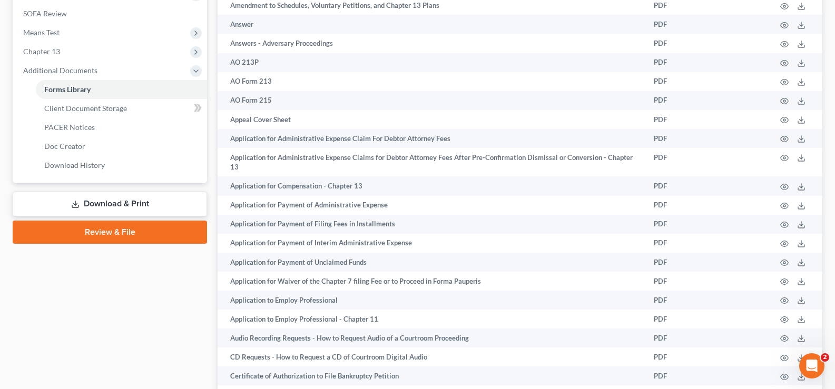
scroll to position [421, 0]
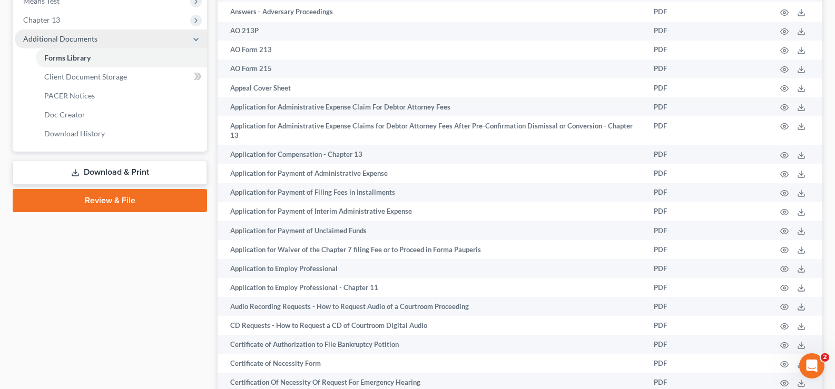
click at [124, 166] on link "Download & Print" at bounding box center [110, 172] width 194 height 25
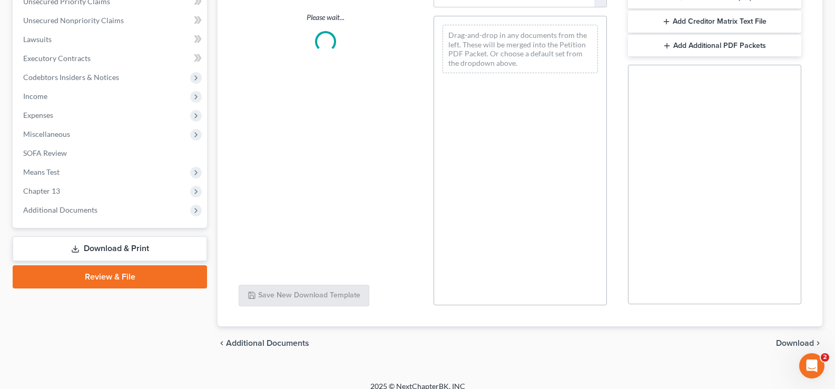
scroll to position [261, 0]
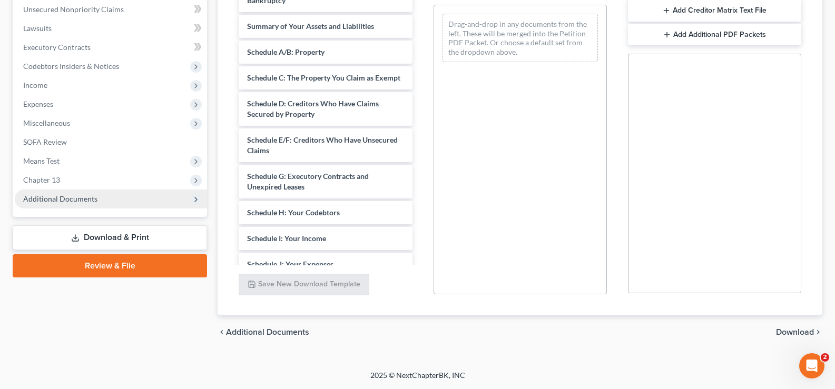
click at [102, 198] on span "Additional Documents" at bounding box center [111, 199] width 192 height 19
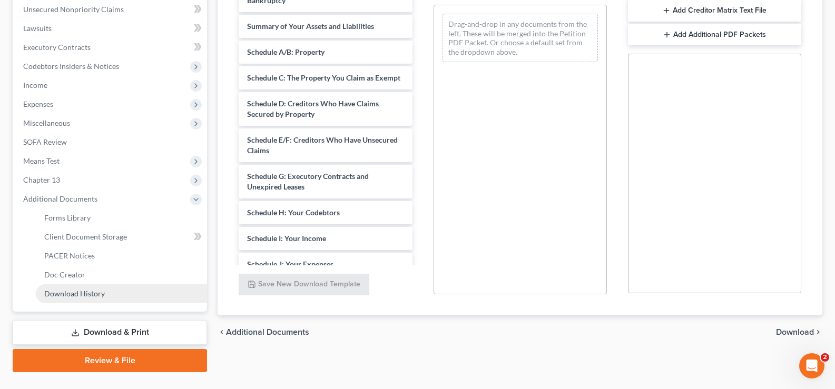
click at [85, 294] on span "Download History" at bounding box center [74, 293] width 61 height 9
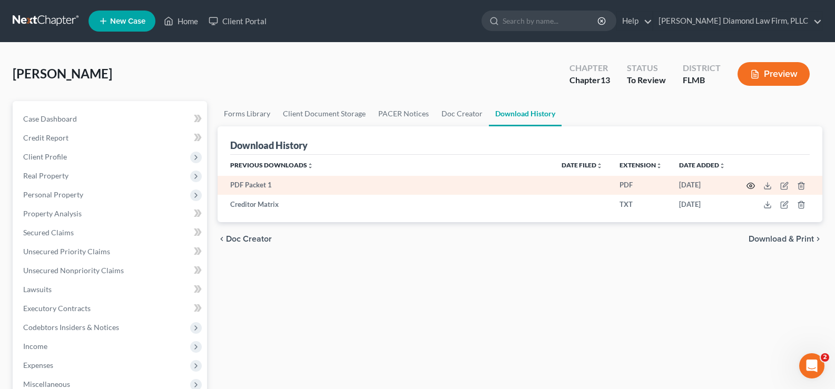
click at [752, 185] on circle "button" at bounding box center [751, 186] width 2 height 2
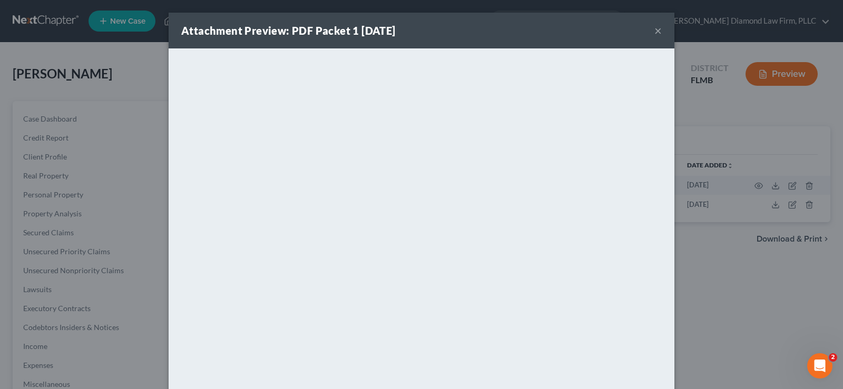
click at [655, 30] on button "×" at bounding box center [657, 30] width 7 height 13
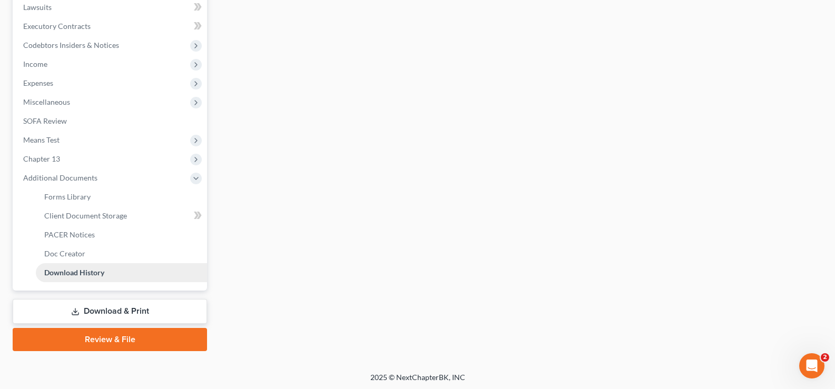
scroll to position [285, 0]
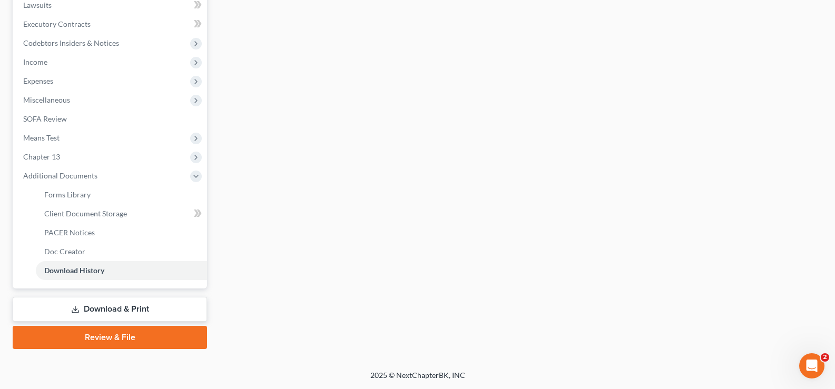
click at [96, 312] on link "Download & Print" at bounding box center [110, 309] width 194 height 25
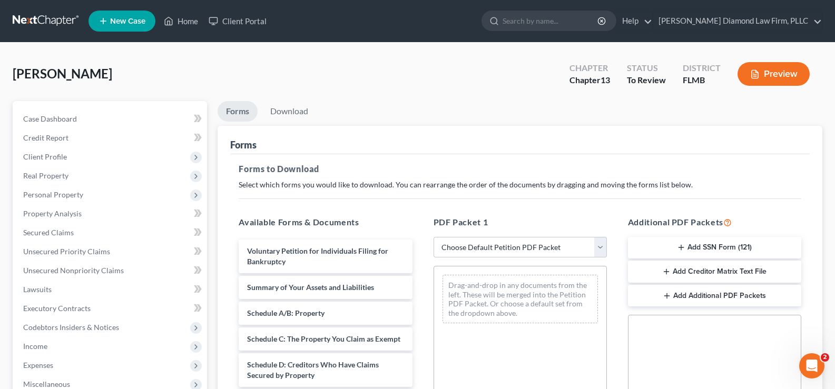
click at [737, 247] on button "Add SSN Form (121)" at bounding box center [714, 248] width 173 height 22
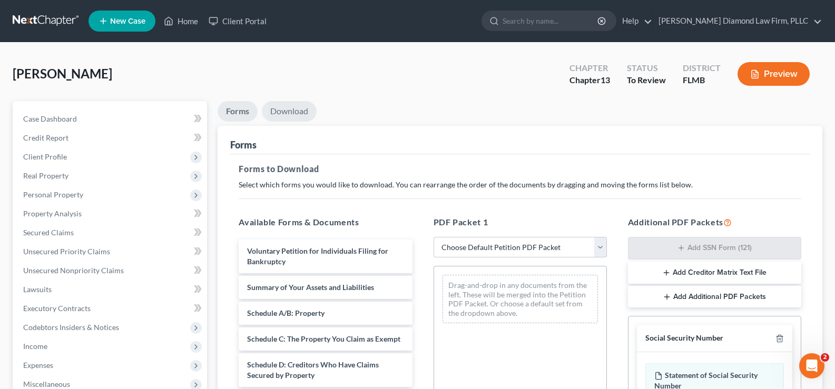
click at [280, 112] on link "Download" at bounding box center [289, 111] width 55 height 21
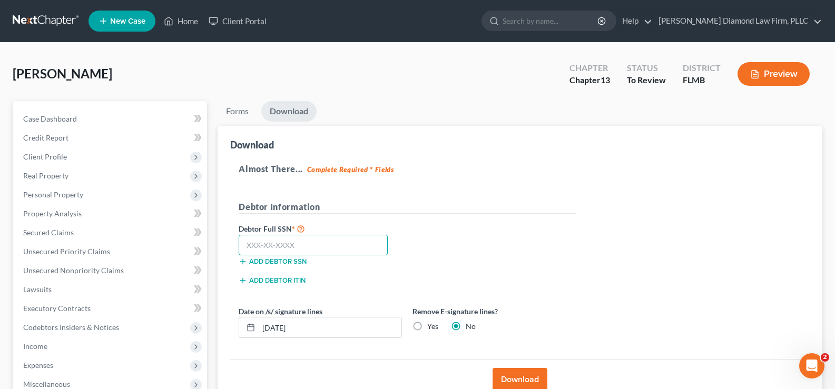
click at [292, 238] on input "text" at bounding box center [313, 245] width 149 height 21
click at [268, 239] on input "text" at bounding box center [313, 245] width 149 height 21
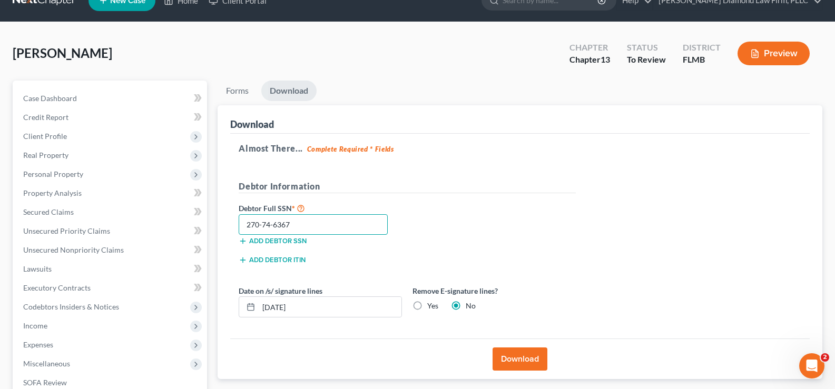
scroll to position [53, 0]
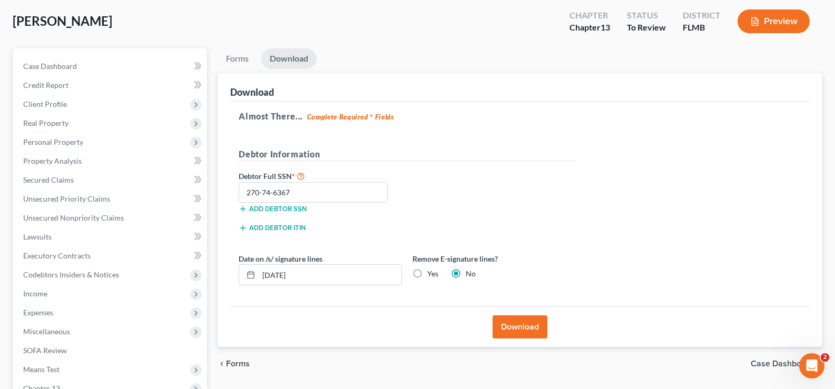
click at [532, 329] on button "Download" at bounding box center [520, 327] width 55 height 23
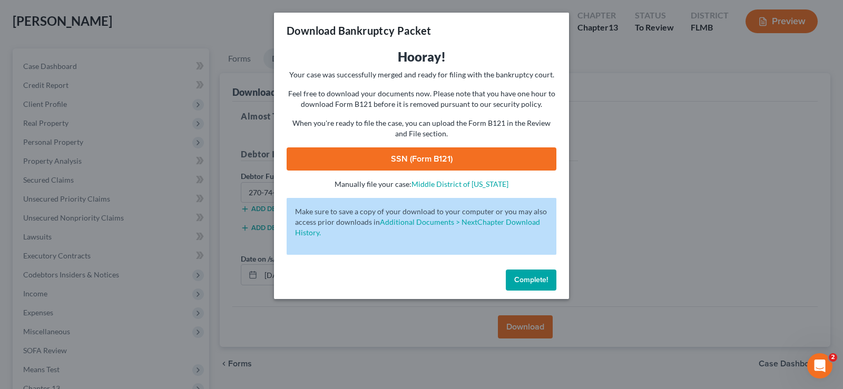
click at [446, 156] on link "SSN (Form B121)" at bounding box center [422, 159] width 270 height 23
click at [535, 271] on button "Complete!" at bounding box center [531, 280] width 51 height 21
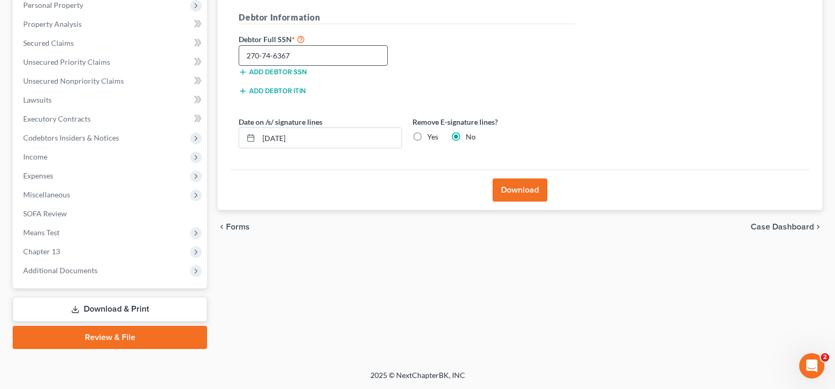
scroll to position [0, 0]
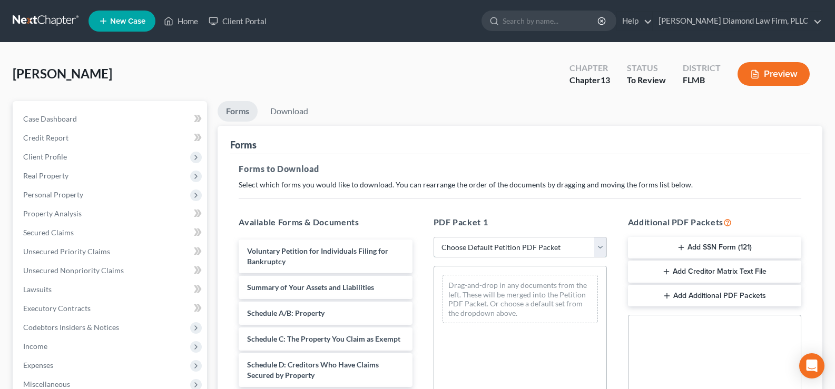
click at [533, 242] on select "Choose Default Petition PDF Packet Complete Bankruptcy Petition (all forms and …" at bounding box center [520, 247] width 173 height 21
select select "3"
click at [434, 237] on select "Choose Default Petition PDF Packet Complete Bankruptcy Petition (all forms and …" at bounding box center [520, 247] width 173 height 21
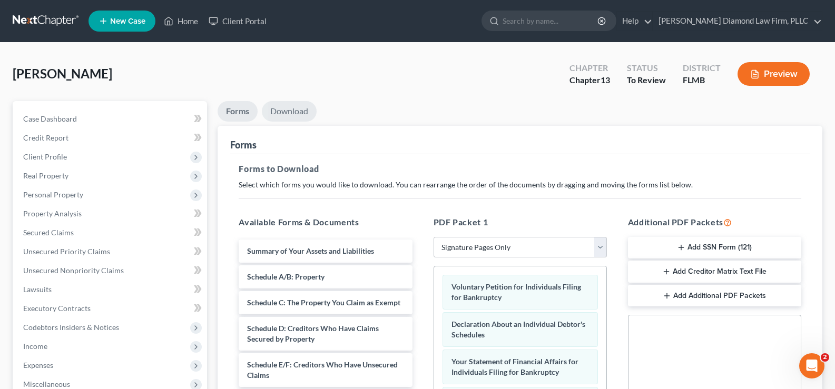
click at [296, 112] on link "Download" at bounding box center [289, 111] width 55 height 21
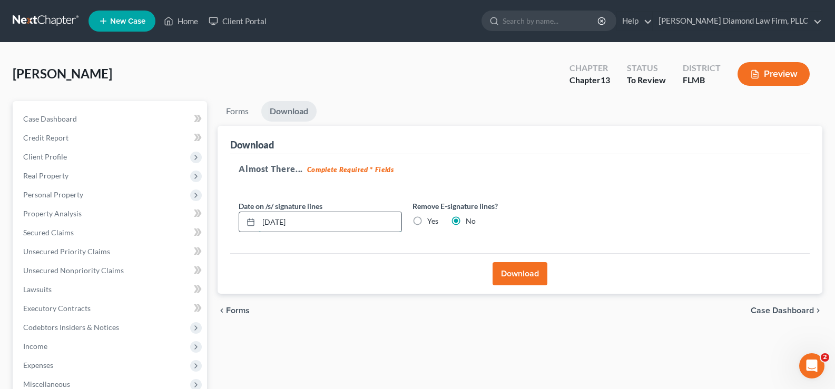
drag, startPoint x: 323, startPoint y: 222, endPoint x: 260, endPoint y: 219, distance: 63.3
click at [260, 219] on input "[DATE]" at bounding box center [330, 222] width 143 height 20
click at [427, 221] on label "Yes" at bounding box center [432, 221] width 11 height 11
click at [431, 221] on input "Yes" at bounding box center [434, 219] width 7 height 7
radio input "true"
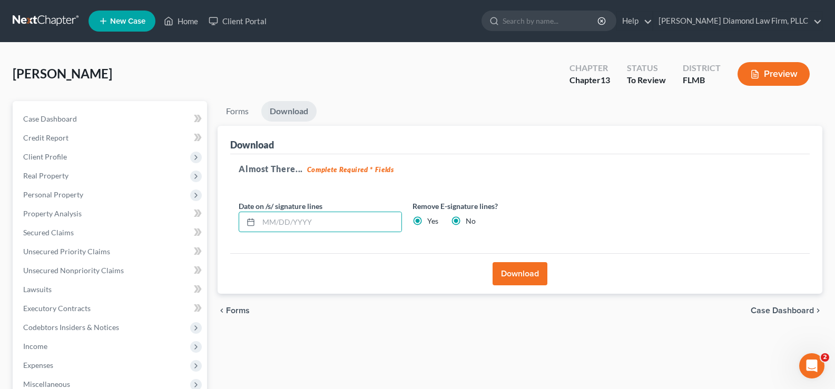
radio input "false"
click at [516, 274] on button "Download" at bounding box center [520, 273] width 55 height 23
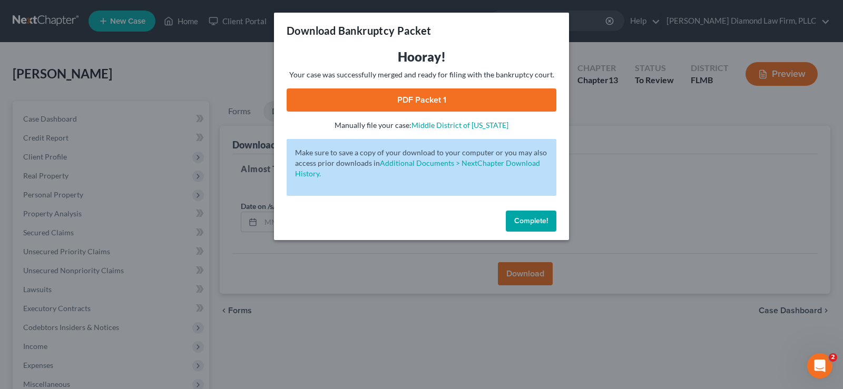
click at [390, 110] on link "PDF Packet 1" at bounding box center [422, 100] width 270 height 23
click at [546, 217] on span "Complete!" at bounding box center [531, 221] width 34 height 9
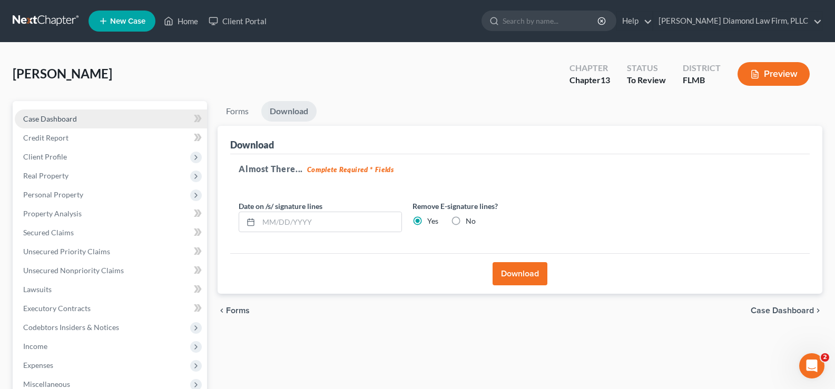
click at [60, 122] on span "Case Dashboard" at bounding box center [50, 118] width 54 height 9
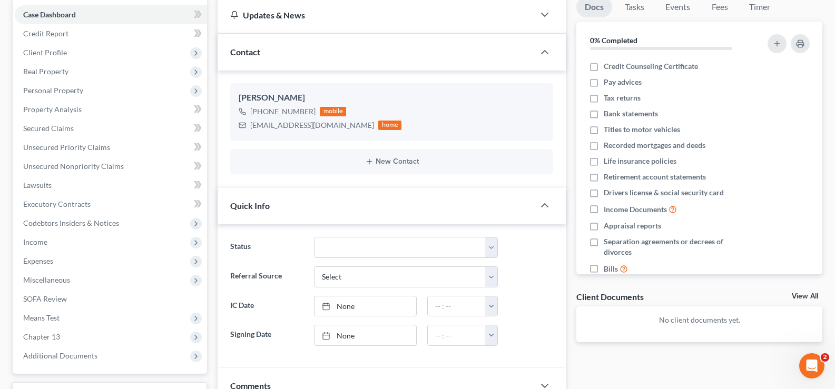
scroll to position [105, 0]
click at [395, 248] on select "Discharged Discharge Litigation Dismissal Notice Dismissed Filed Filed / Pre 34…" at bounding box center [406, 246] width 184 height 21
select select "16"
click at [314, 236] on select "Discharged Discharge Litigation Dismissal Notice Dismissed Filed Filed / Pre 34…" at bounding box center [406, 246] width 184 height 21
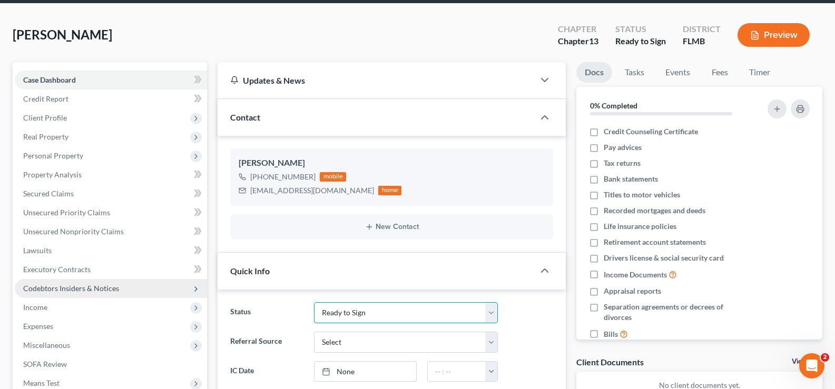
scroll to position [0, 0]
